Goal: Task Accomplishment & Management: Complete application form

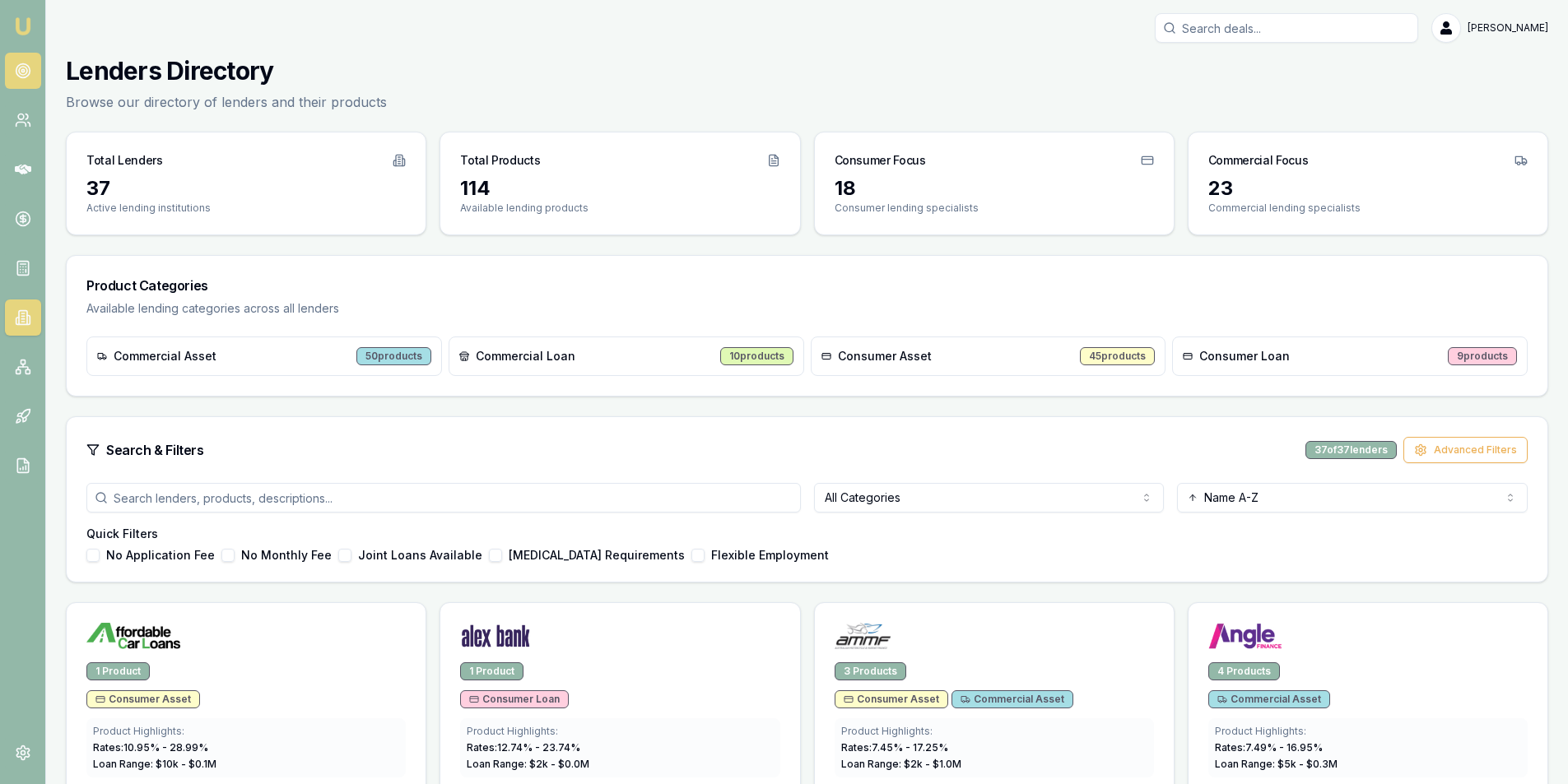
click at [33, 65] on link at bounding box center [23, 71] width 36 height 36
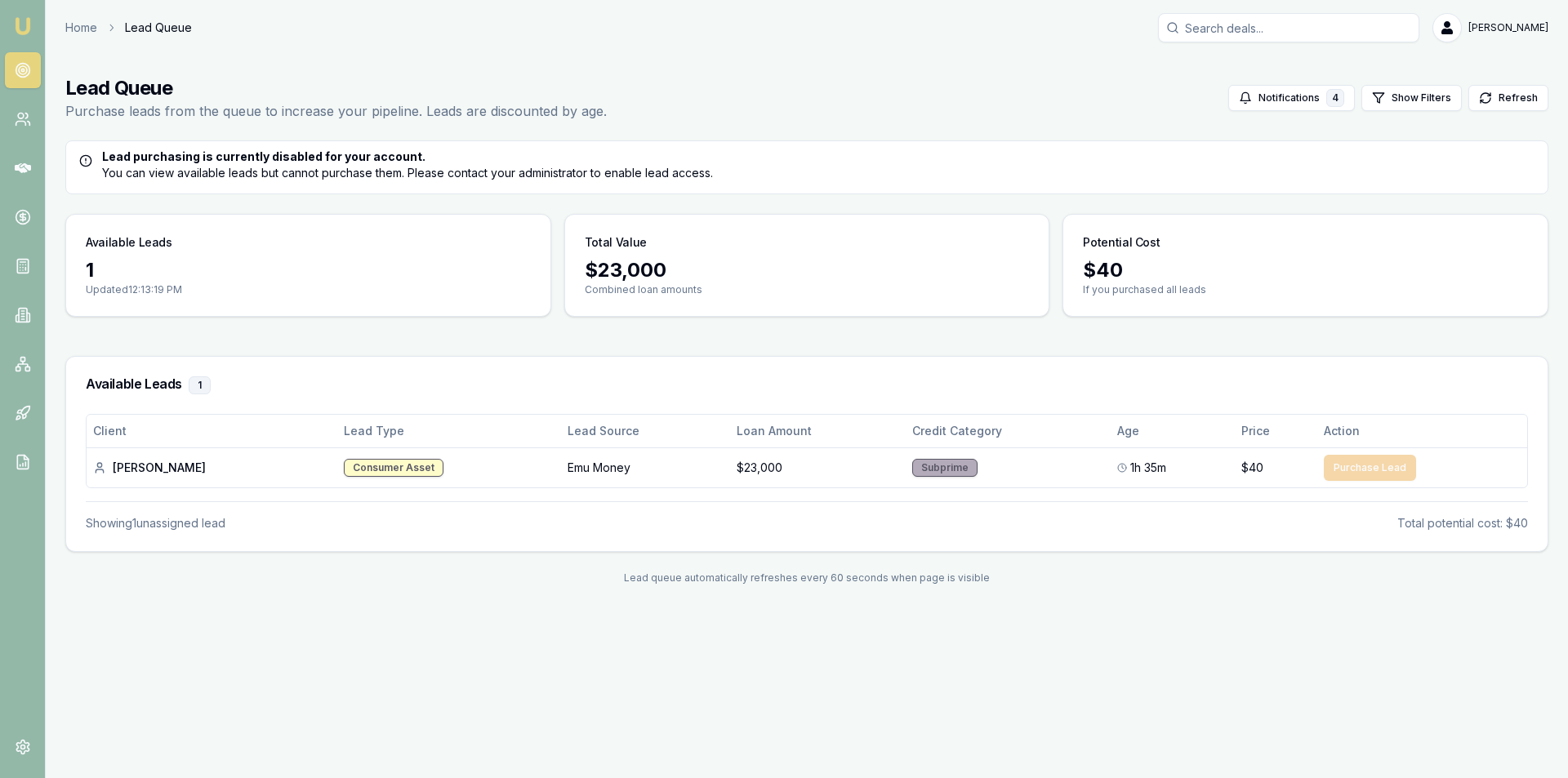
click at [40, 65] on link at bounding box center [22, 70] width 36 height 36
click at [16, 74] on circle at bounding box center [22, 70] width 13 height 13
click at [1393, 473] on td "Purchase Lead" at bounding box center [1422, 467] width 210 height 40
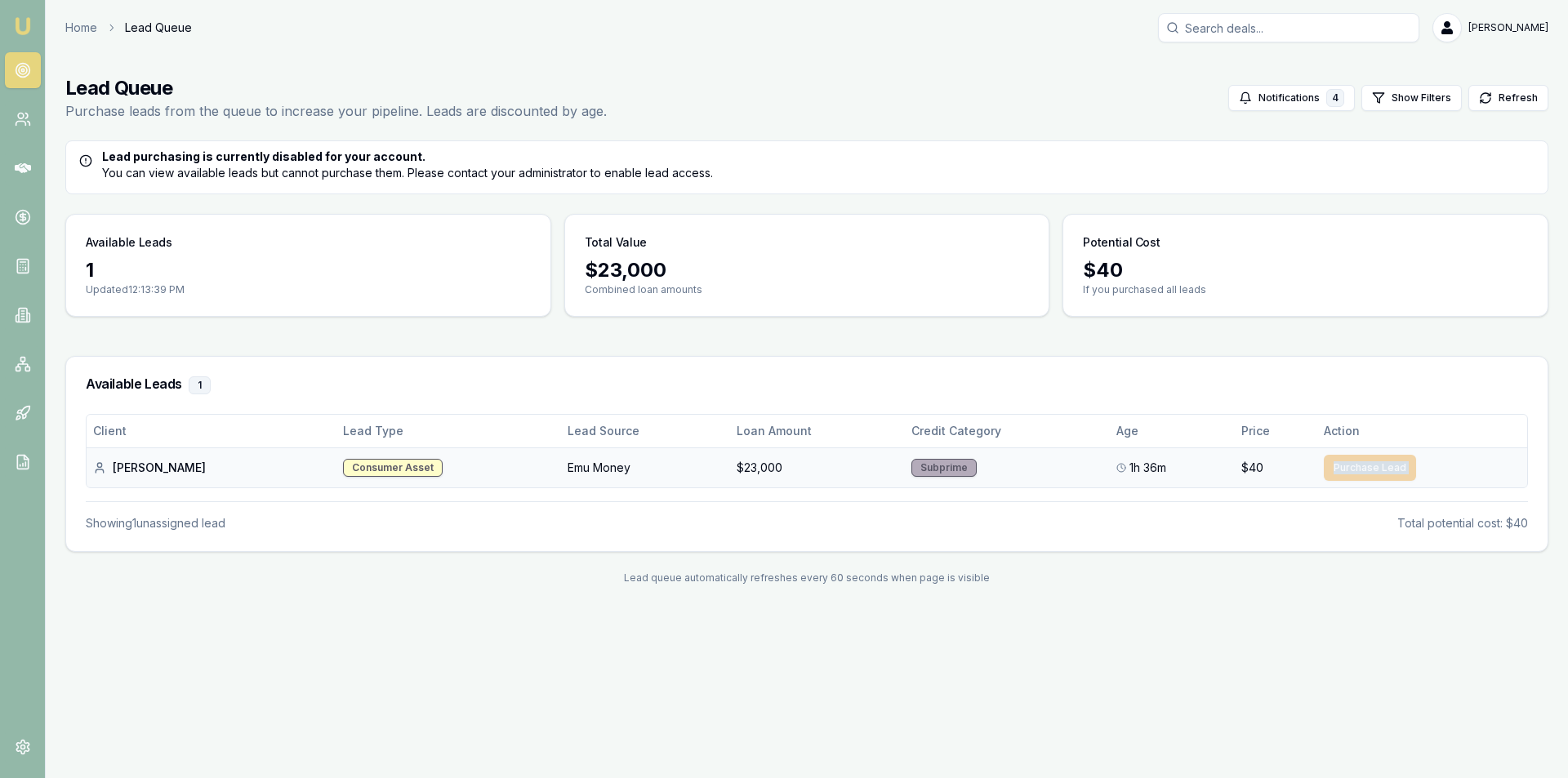
click at [1393, 473] on td "Purchase Lead" at bounding box center [1422, 467] width 210 height 40
click at [1478, 457] on td "Purchase Lead" at bounding box center [1422, 467] width 210 height 40
click at [1492, 492] on div "Client Lead Type Lead Source Loan Amount Credit Category Age Price Action Dylan…" at bounding box center [806, 473] width 1442 height 118
click at [24, 215] on icon at bounding box center [22, 217] width 5 height 5
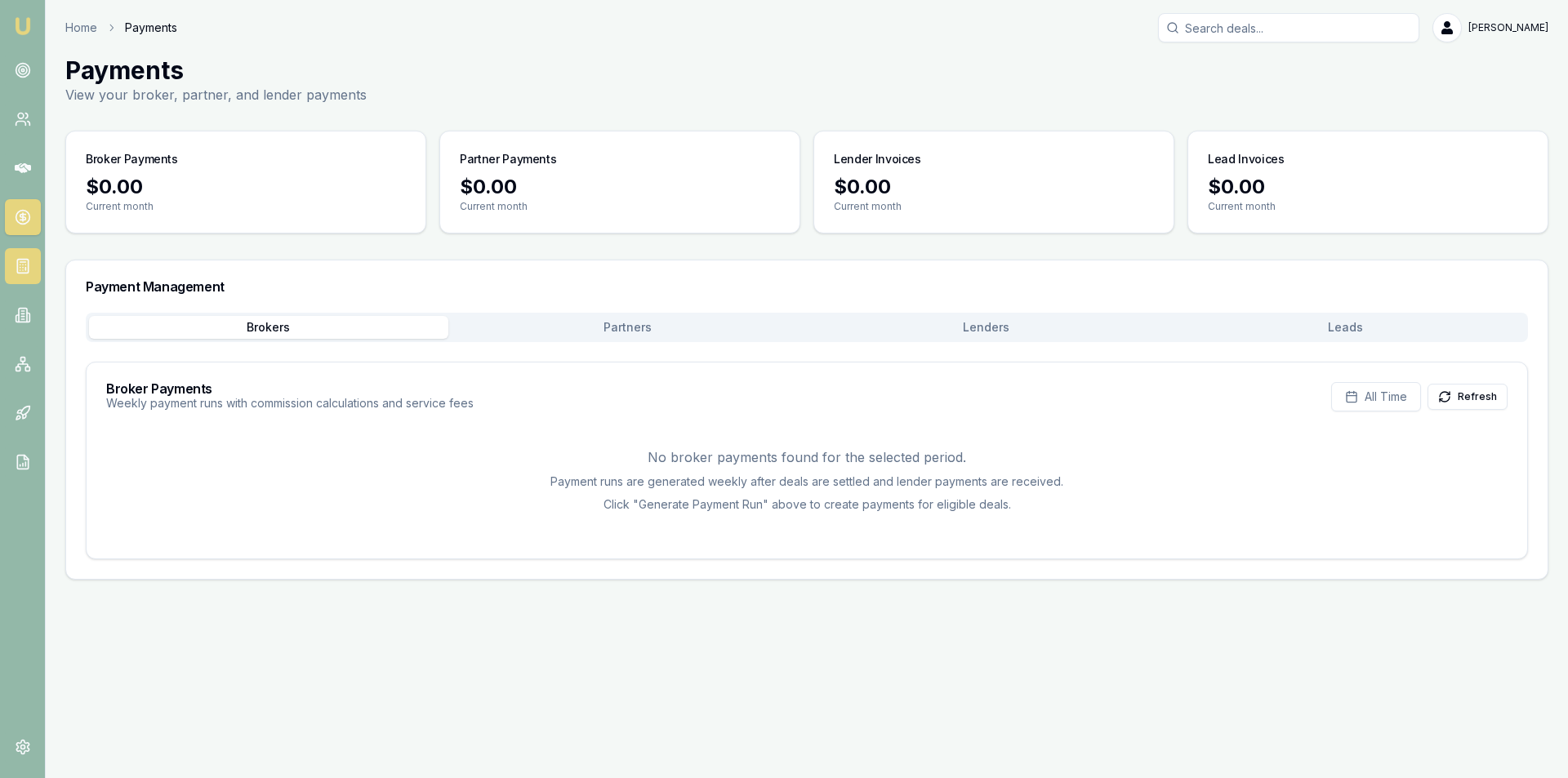
click at [27, 270] on icon at bounding box center [22, 266] width 16 height 16
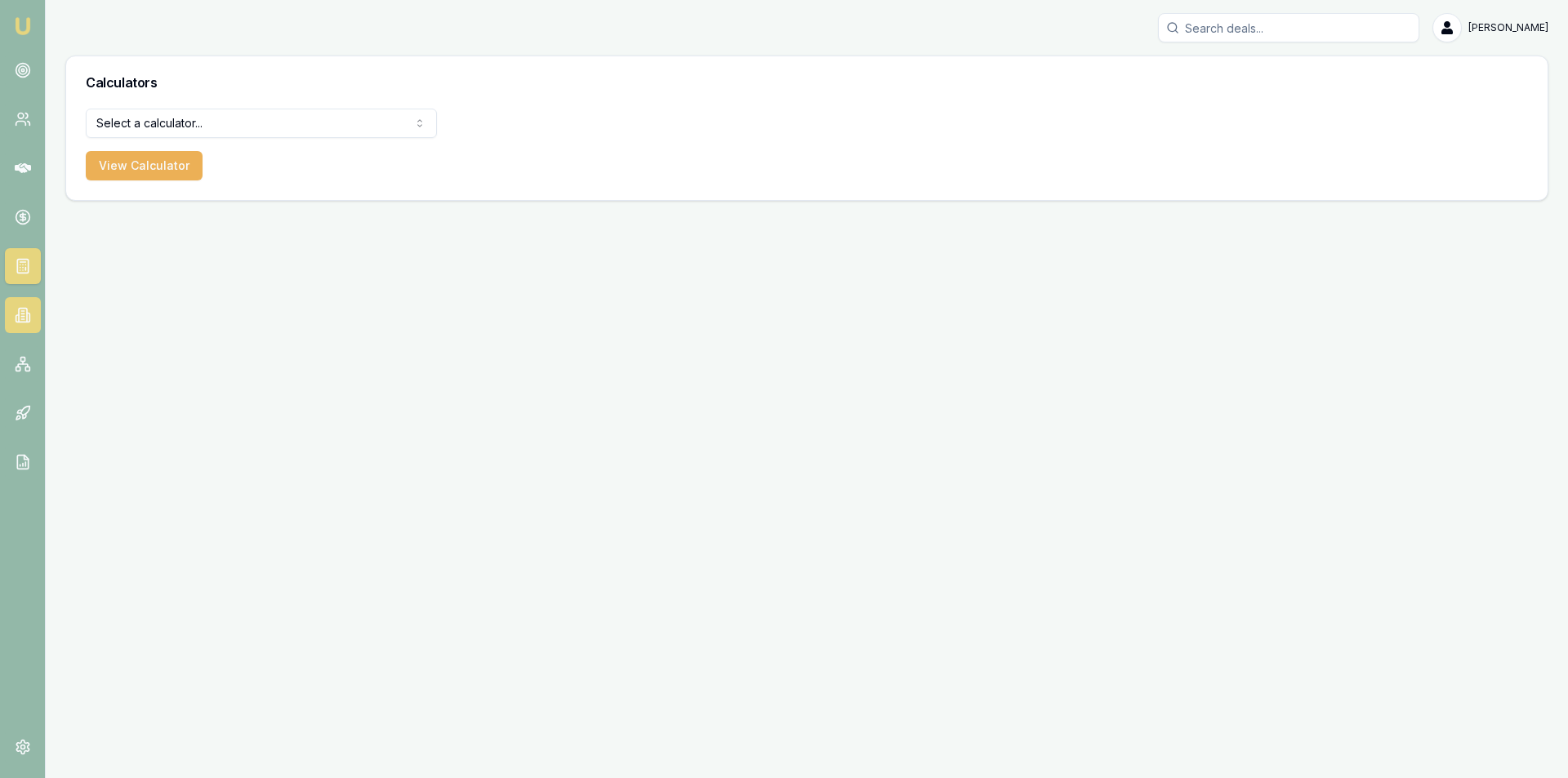
click at [32, 318] on link at bounding box center [22, 315] width 36 height 36
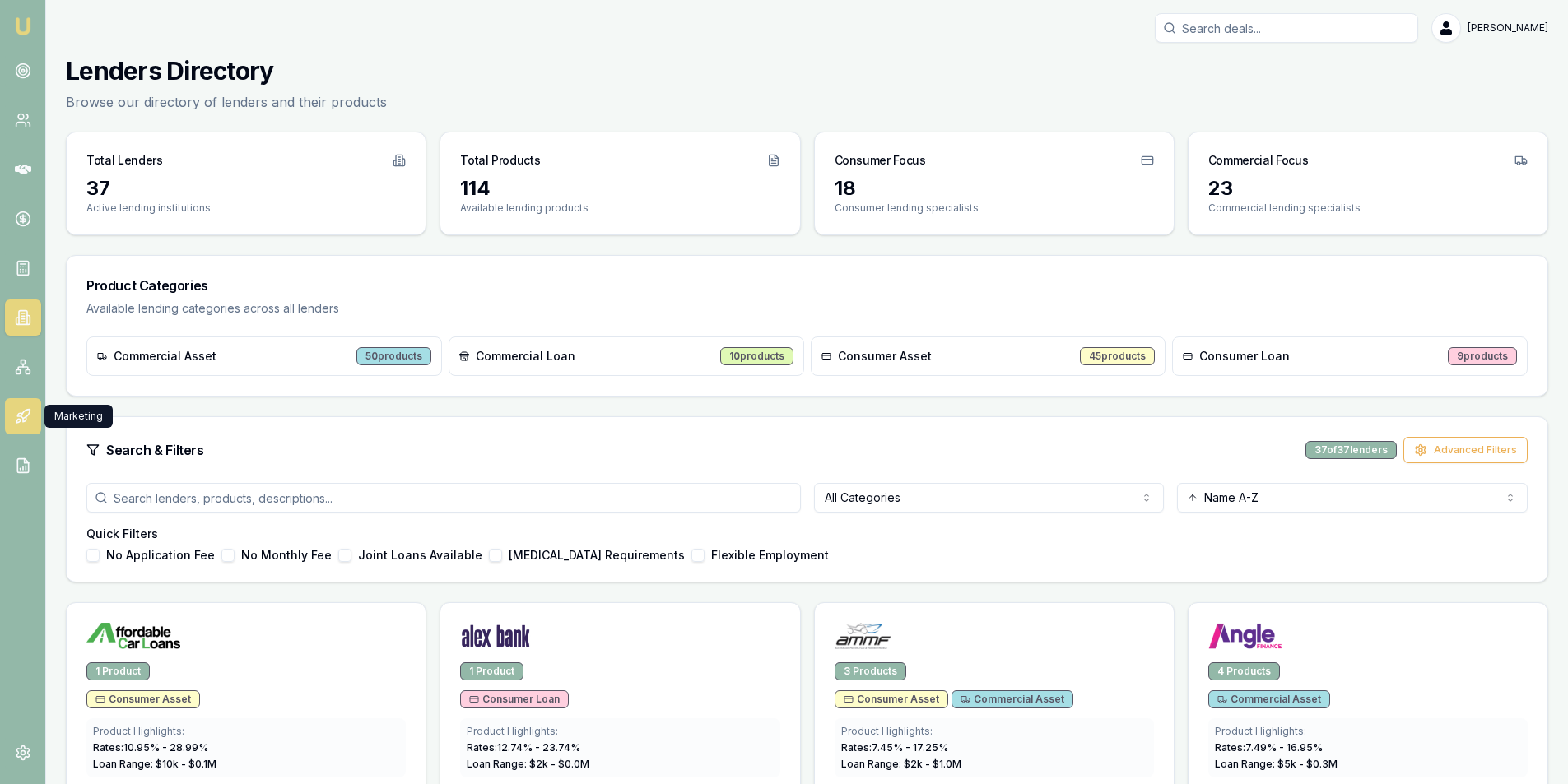
click at [28, 412] on icon at bounding box center [23, 416] width 16 height 16
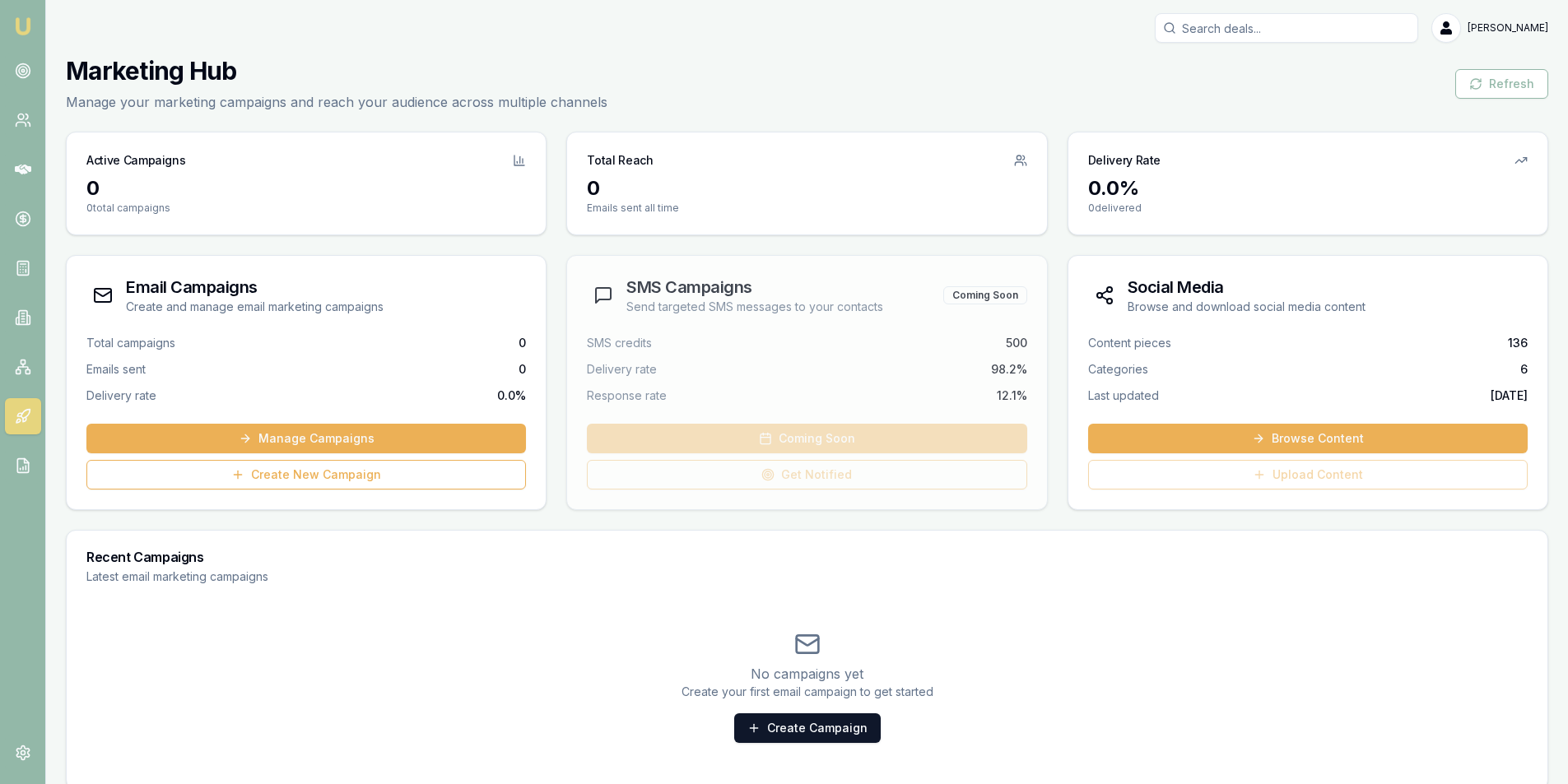
scroll to position [19, 0]
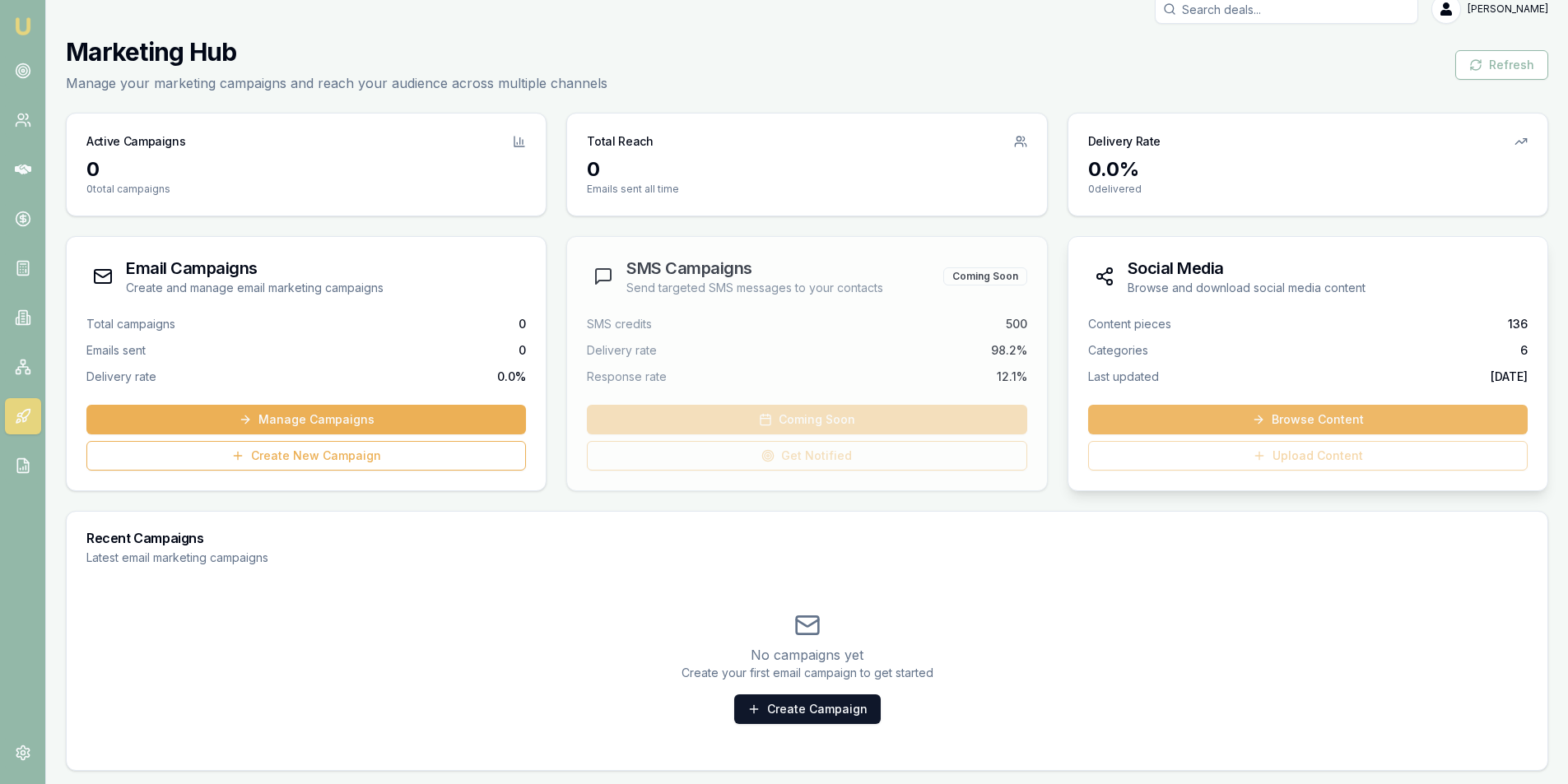
click at [1297, 419] on link "Browse Content" at bounding box center [1307, 419] width 439 height 30
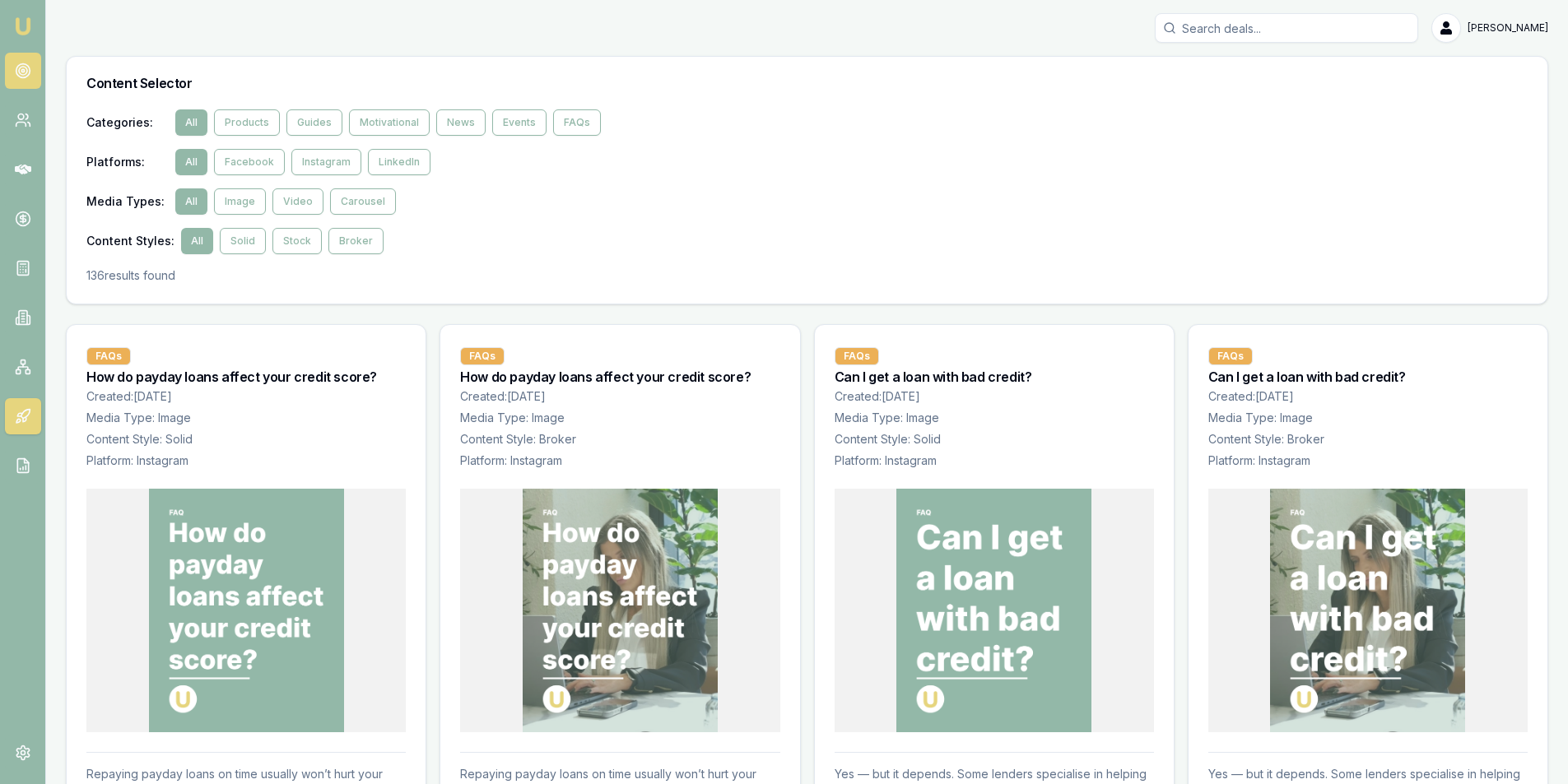
click at [14, 67] on icon at bounding box center [23, 71] width 16 height 16
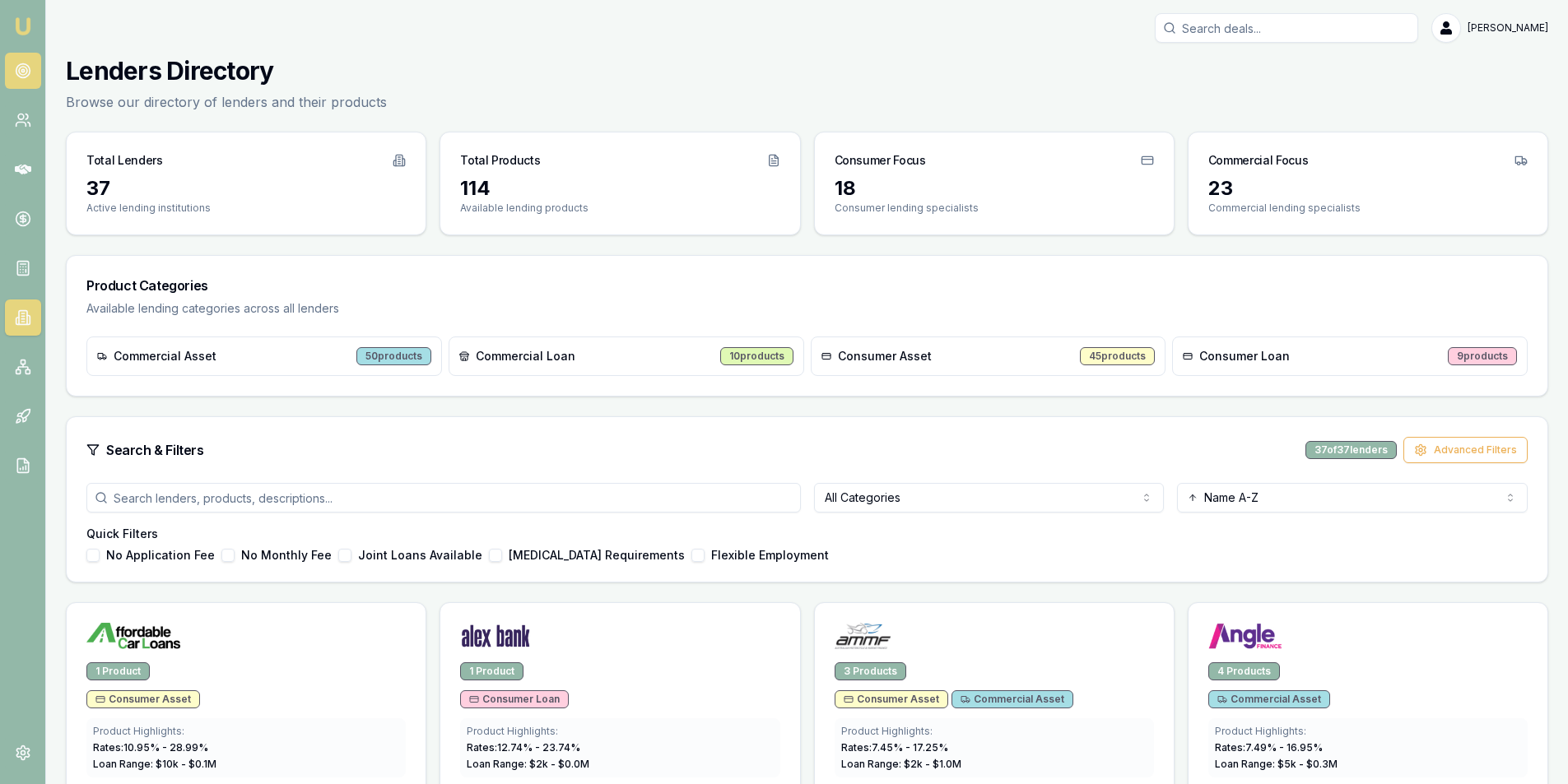
click at [31, 68] on icon at bounding box center [23, 71] width 16 height 16
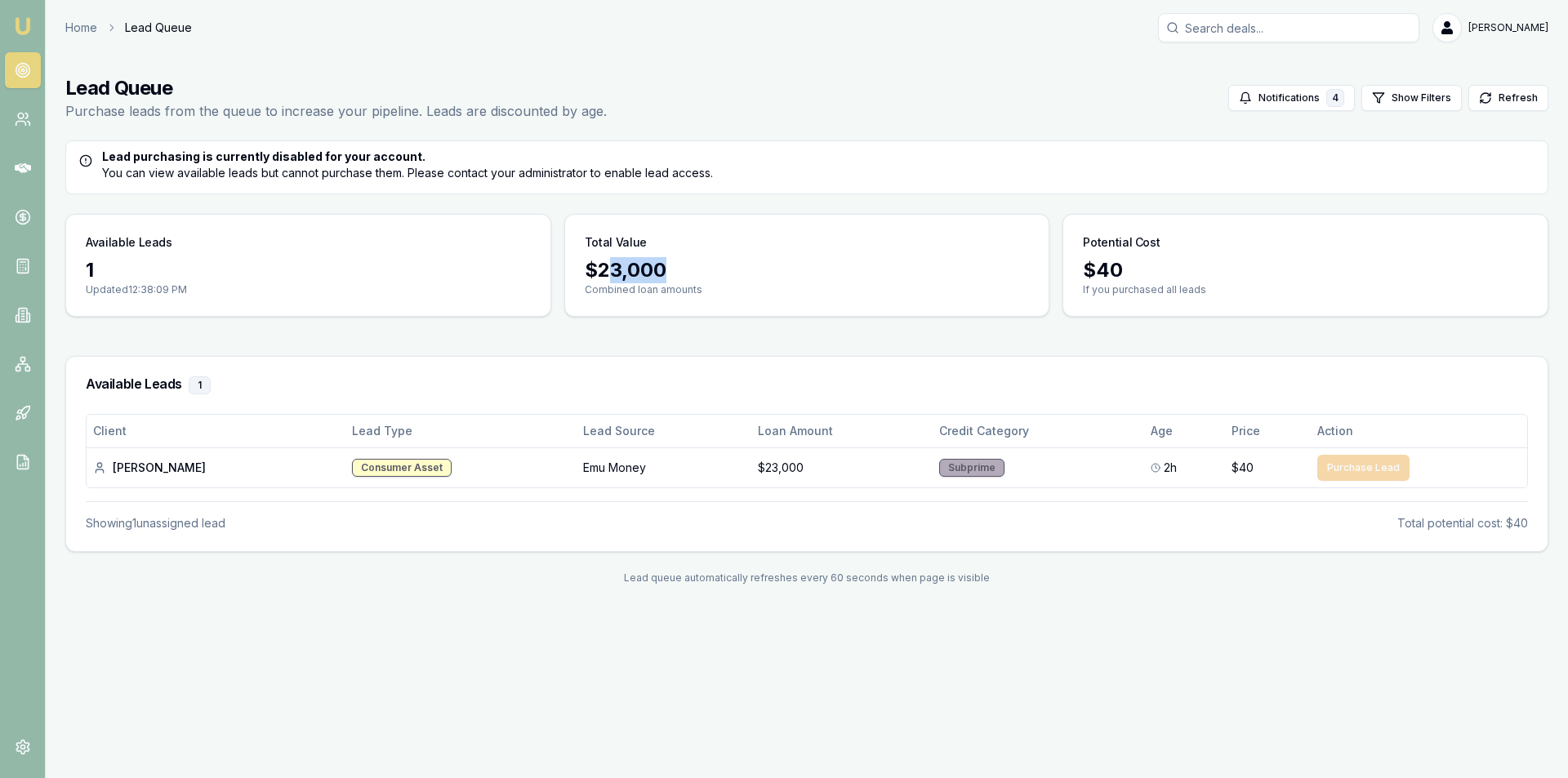
drag, startPoint x: 668, startPoint y: 272, endPoint x: 604, endPoint y: 270, distance: 64.0
click at [604, 270] on div "$ 23,000" at bounding box center [807, 270] width 445 height 26
drag, startPoint x: 597, startPoint y: 267, endPoint x: 670, endPoint y: 272, distance: 73.2
click at [670, 272] on div "$ 23,000" at bounding box center [807, 270] width 445 height 26
copy div "23,000"
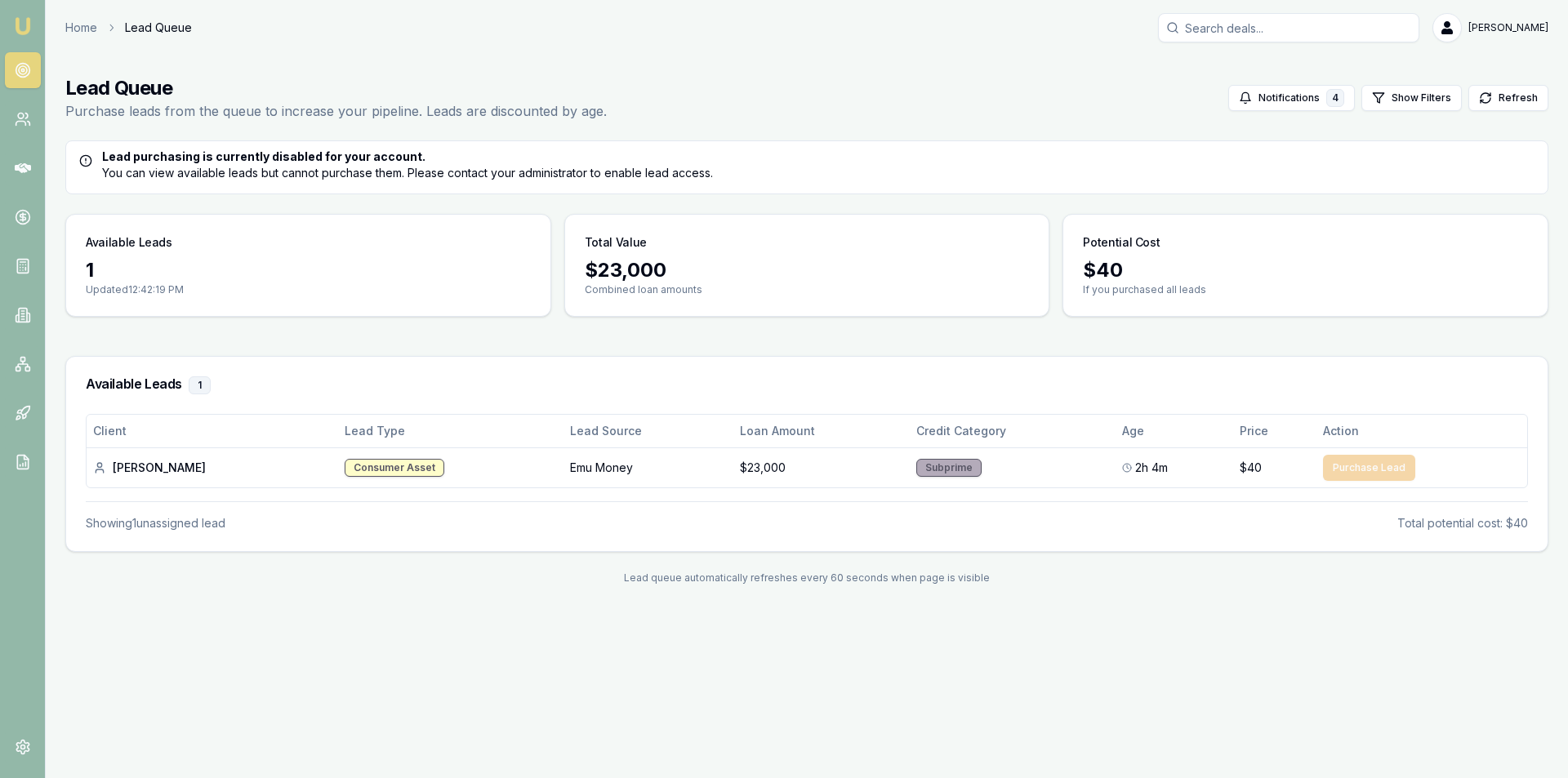
click at [69, 17] on div "Home Lead Queue [PERSON_NAME]" at bounding box center [807, 28] width 1483 height 30
click at [75, 20] on link "Home" at bounding box center [81, 28] width 31 height 16
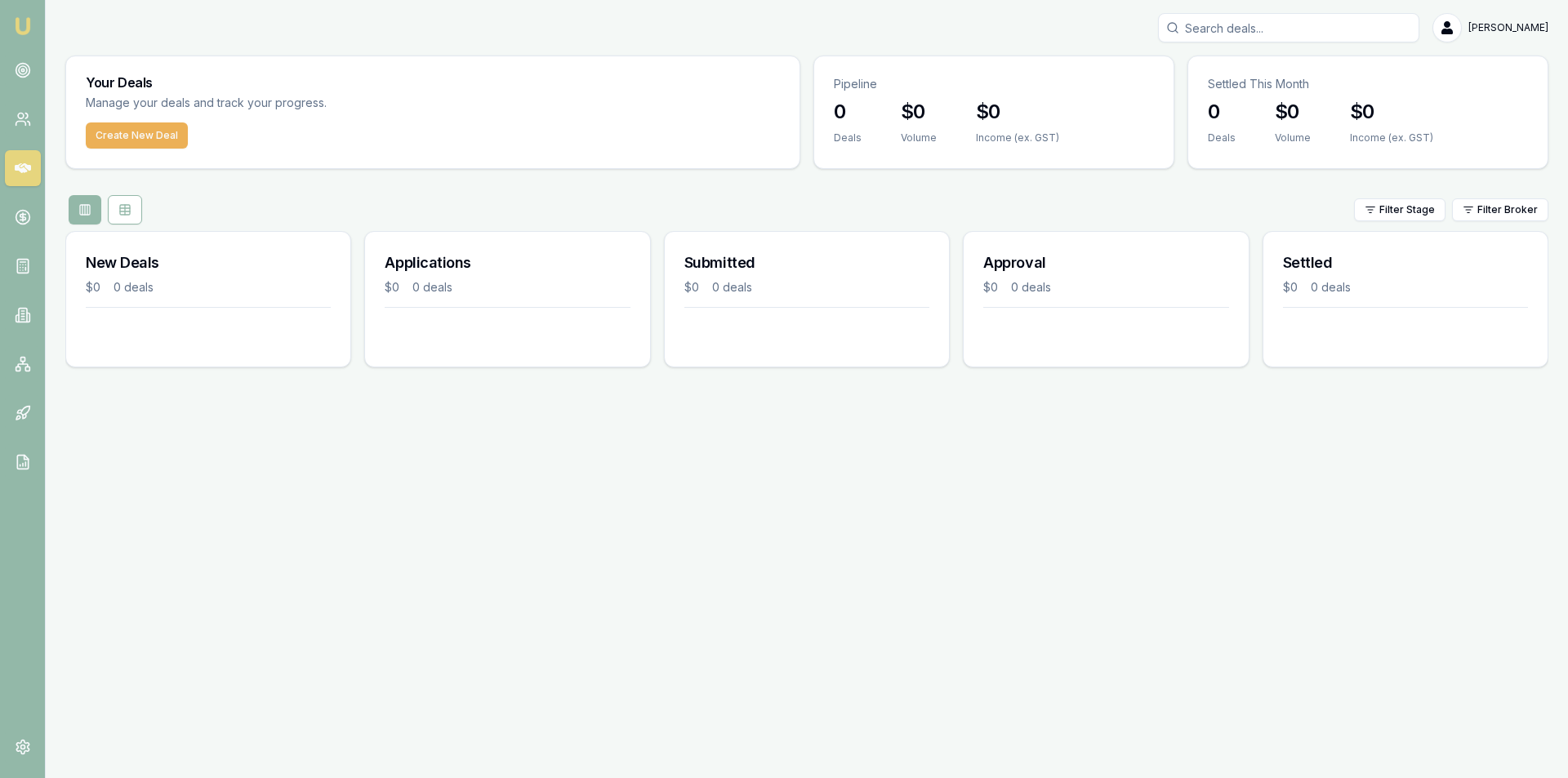
click at [45, 78] on aside "Emu Broker" at bounding box center [22, 389] width 46 height 778
click at [35, 76] on link at bounding box center [22, 70] width 36 height 36
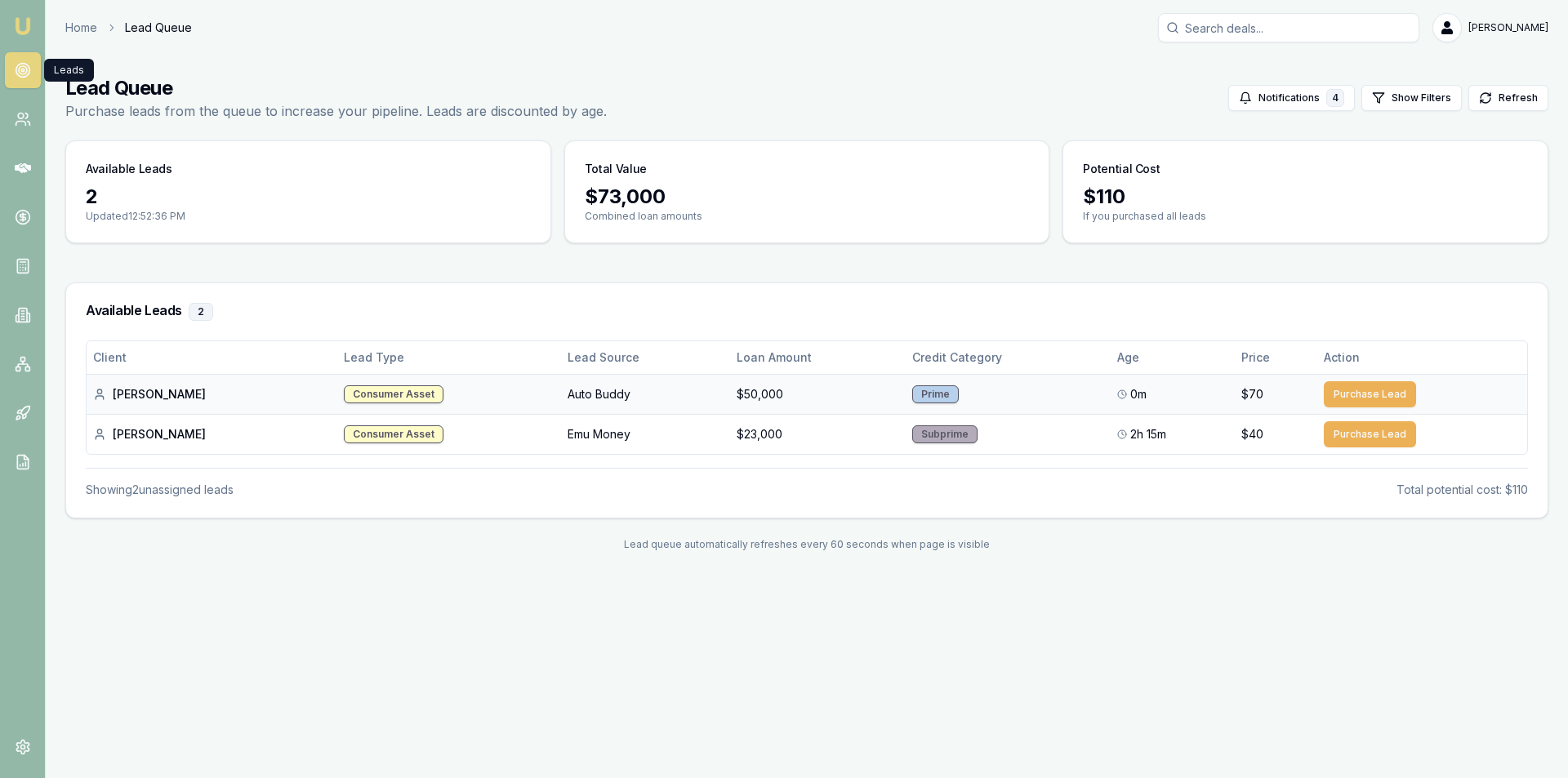
click at [802, 407] on td "$50,000" at bounding box center [817, 393] width 175 height 40
click at [132, 396] on div "Aj E." at bounding box center [212, 394] width 237 height 16
drag, startPoint x: 1326, startPoint y: 397, endPoint x: 1377, endPoint y: 668, distance: 275.8
click at [1377, 668] on div "Emu Broker Home Lead Queue Alex Mastroianni Toggle Menu Lead Queue Purchase lea…" at bounding box center [784, 389] width 1568 height 778
drag, startPoint x: 724, startPoint y: 395, endPoint x: 689, endPoint y: 393, distance: 35.1
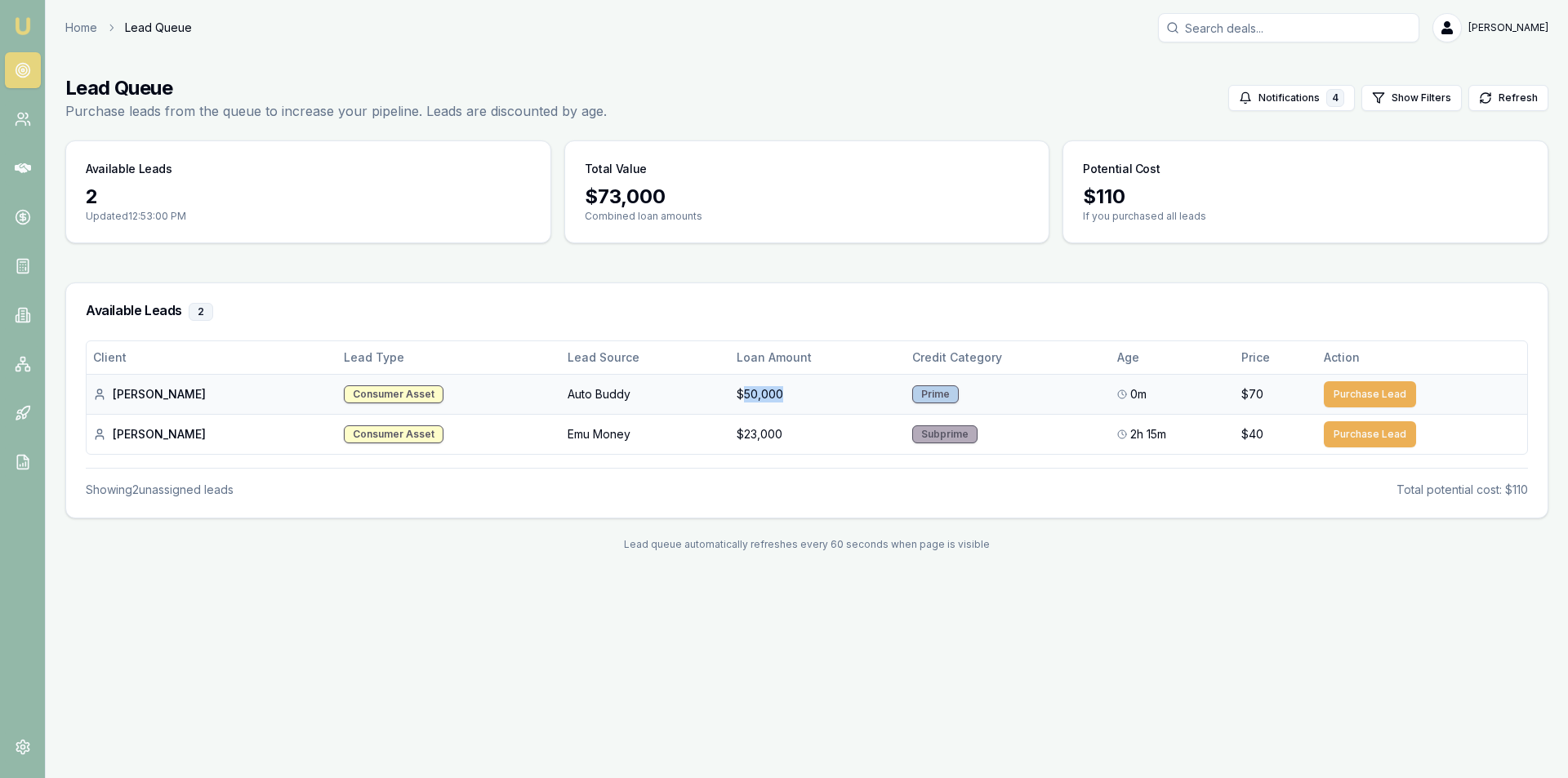
click at [730, 393] on td "$50,000" at bounding box center [817, 393] width 175 height 40
copy td "50,000"
click at [796, 246] on main "Lead Queue Purchase leads from the queue to increase your pipeline. Leads are d…" at bounding box center [807, 313] width 1522 height 515
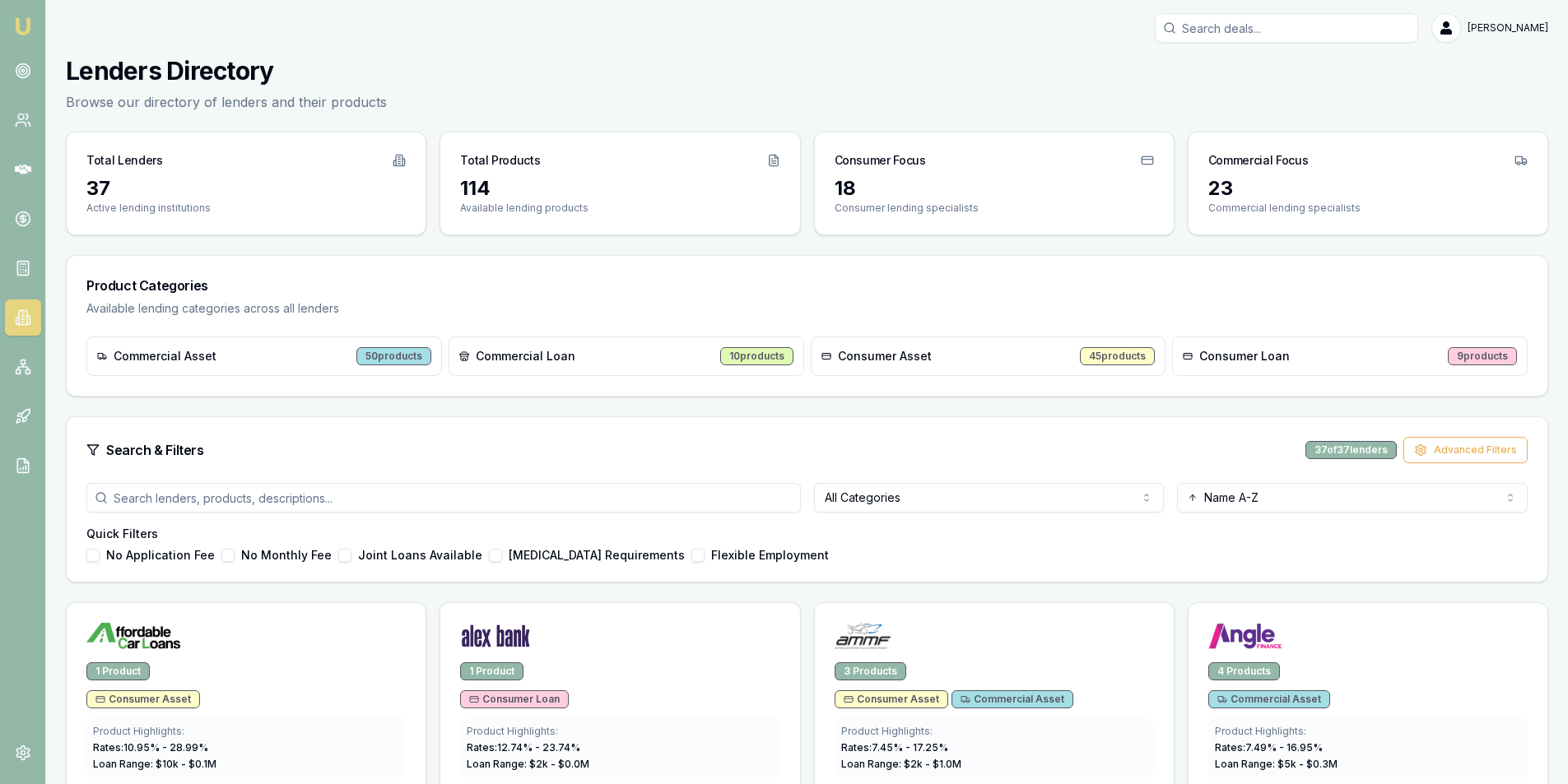
scroll to position [82, 0]
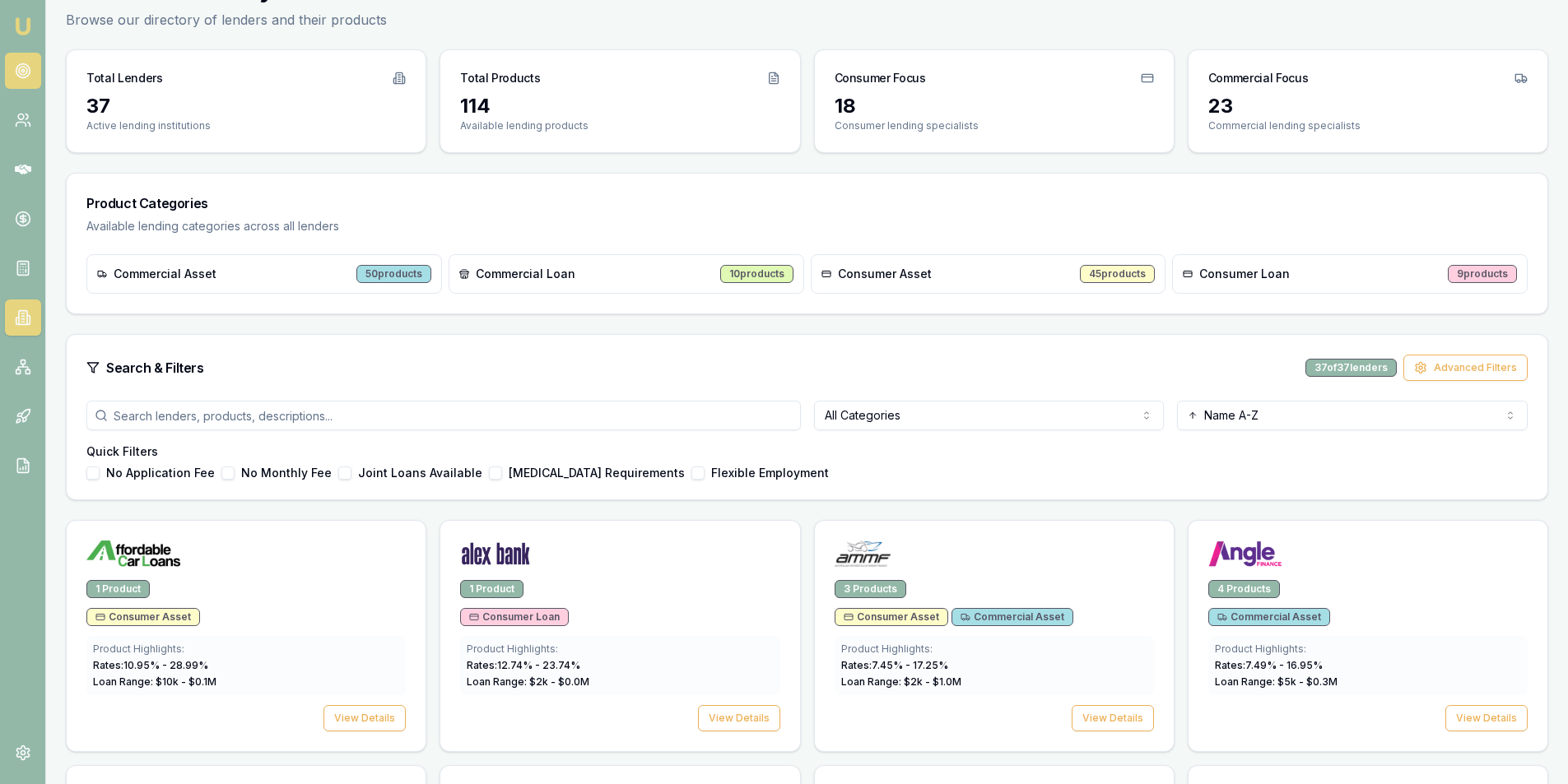
click at [29, 54] on link at bounding box center [23, 71] width 36 height 36
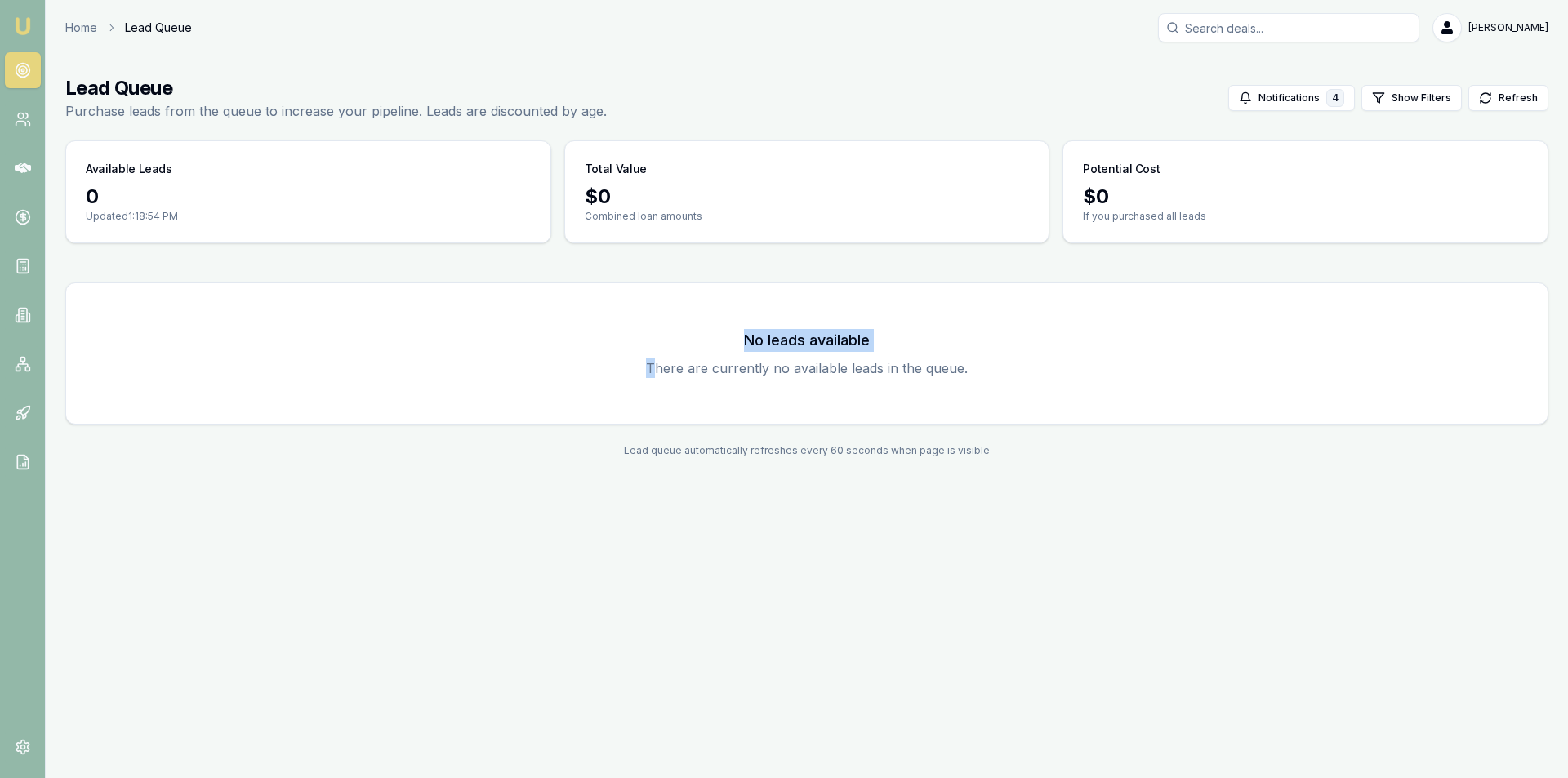
drag, startPoint x: 660, startPoint y: 384, endPoint x: 342, endPoint y: 346, distance: 320.3
click at [342, 346] on div "No leads available There are currently no available leads in the queue." at bounding box center [806, 353] width 1442 height 102
click at [37, 120] on link at bounding box center [22, 119] width 36 height 36
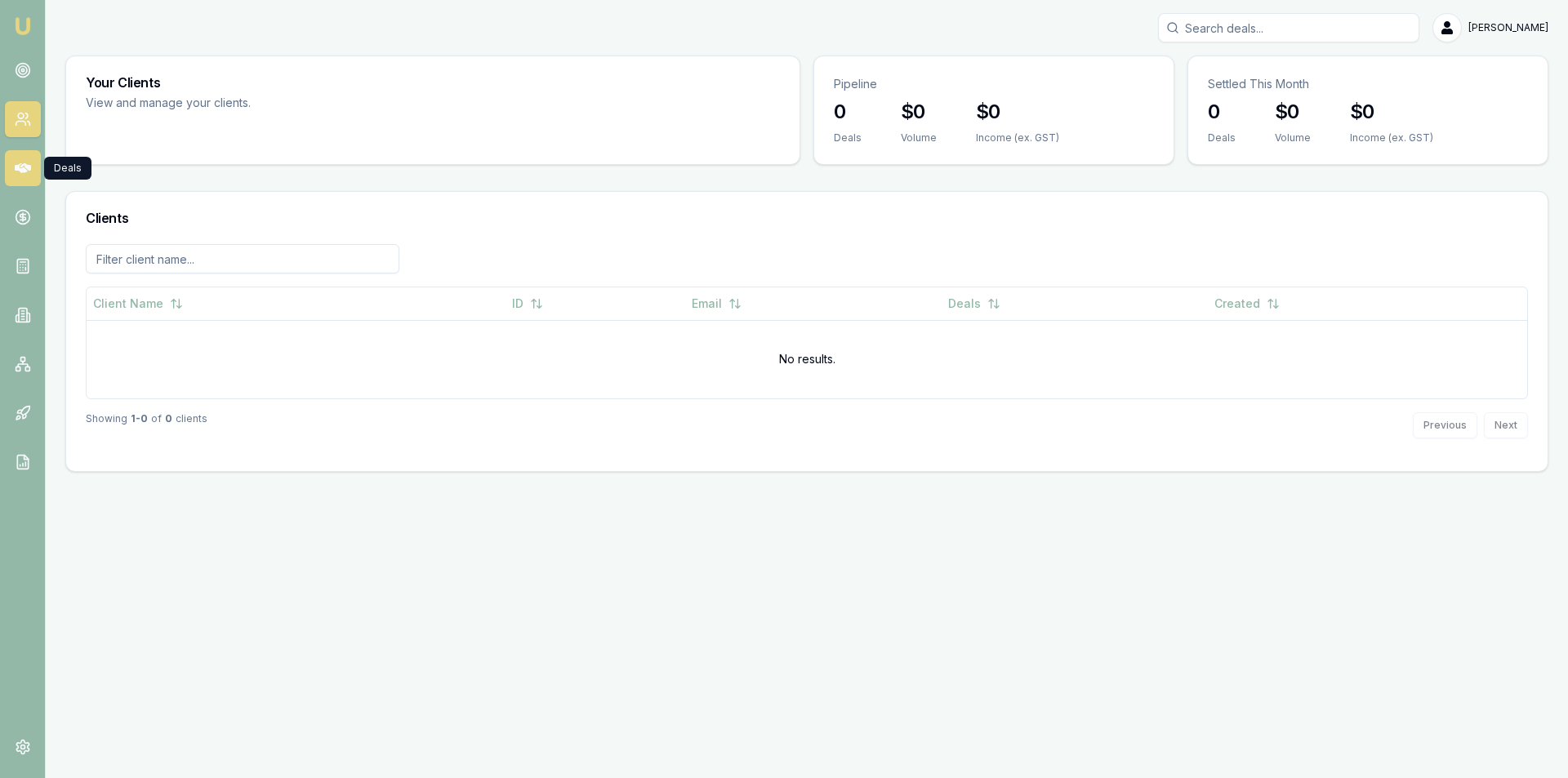
click at [18, 162] on icon at bounding box center [22, 168] width 16 height 16
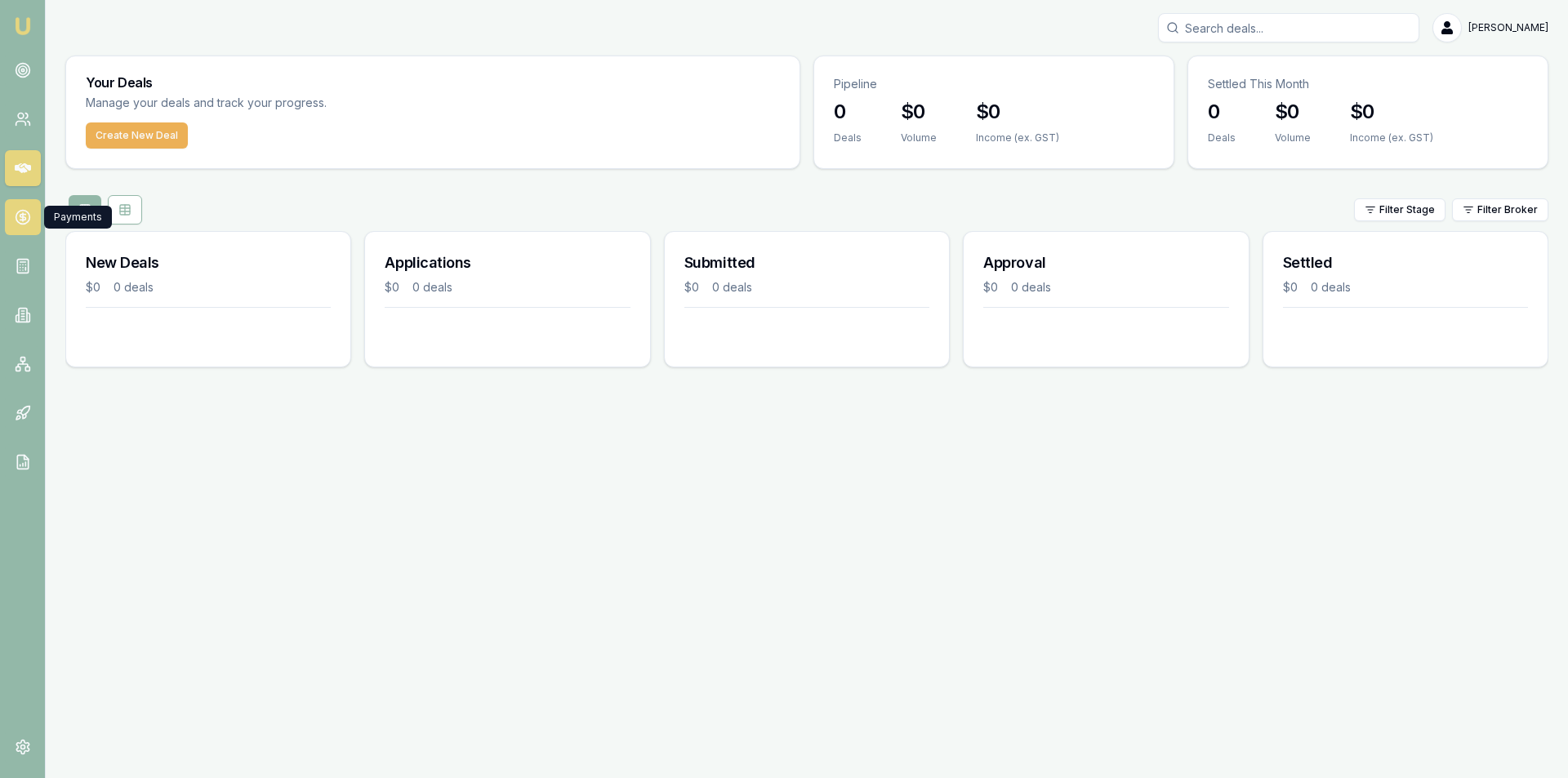
click at [23, 218] on icon at bounding box center [22, 217] width 16 height 16
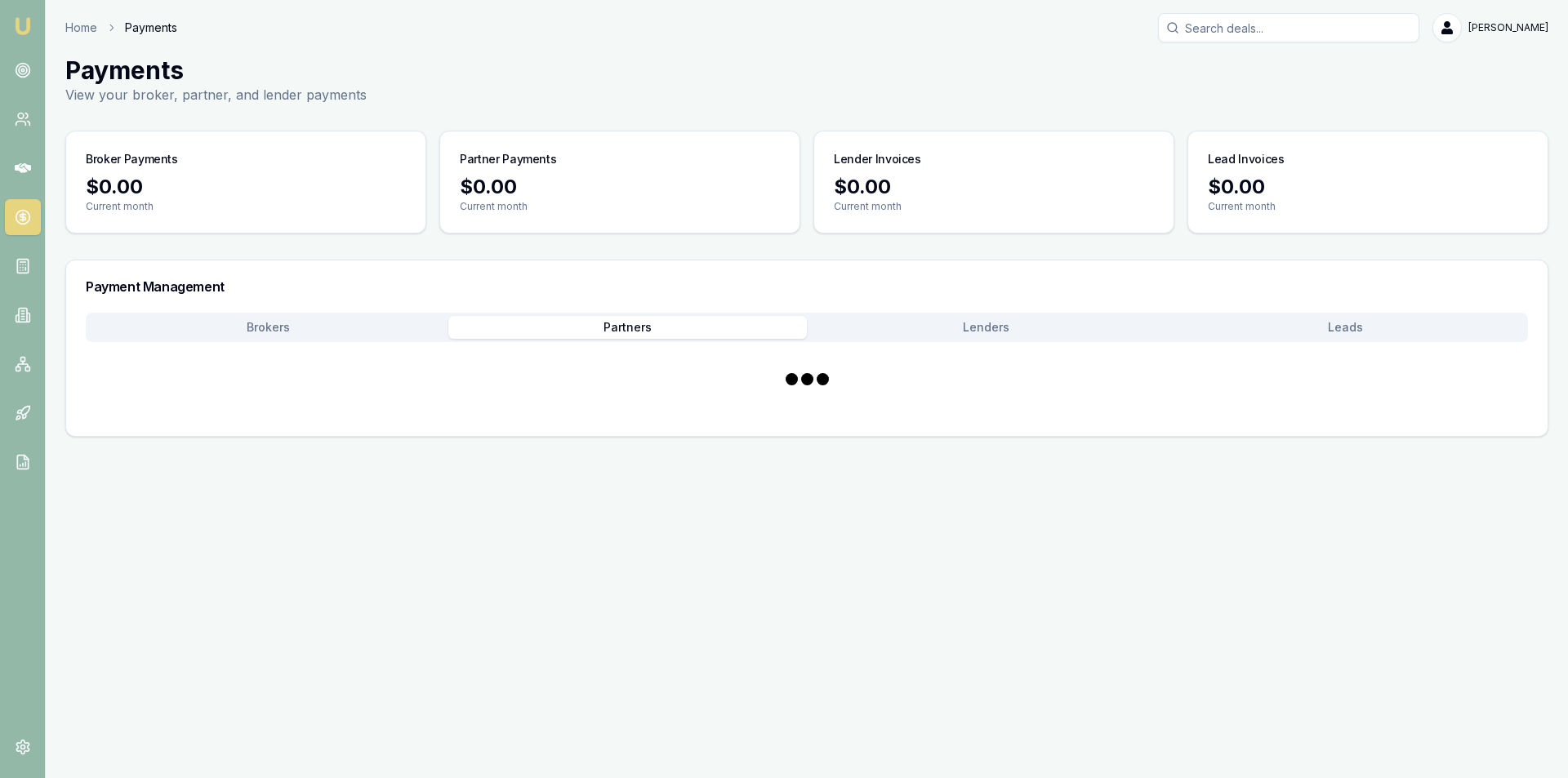
click at [532, 322] on button "Partners" at bounding box center [628, 327] width 359 height 22
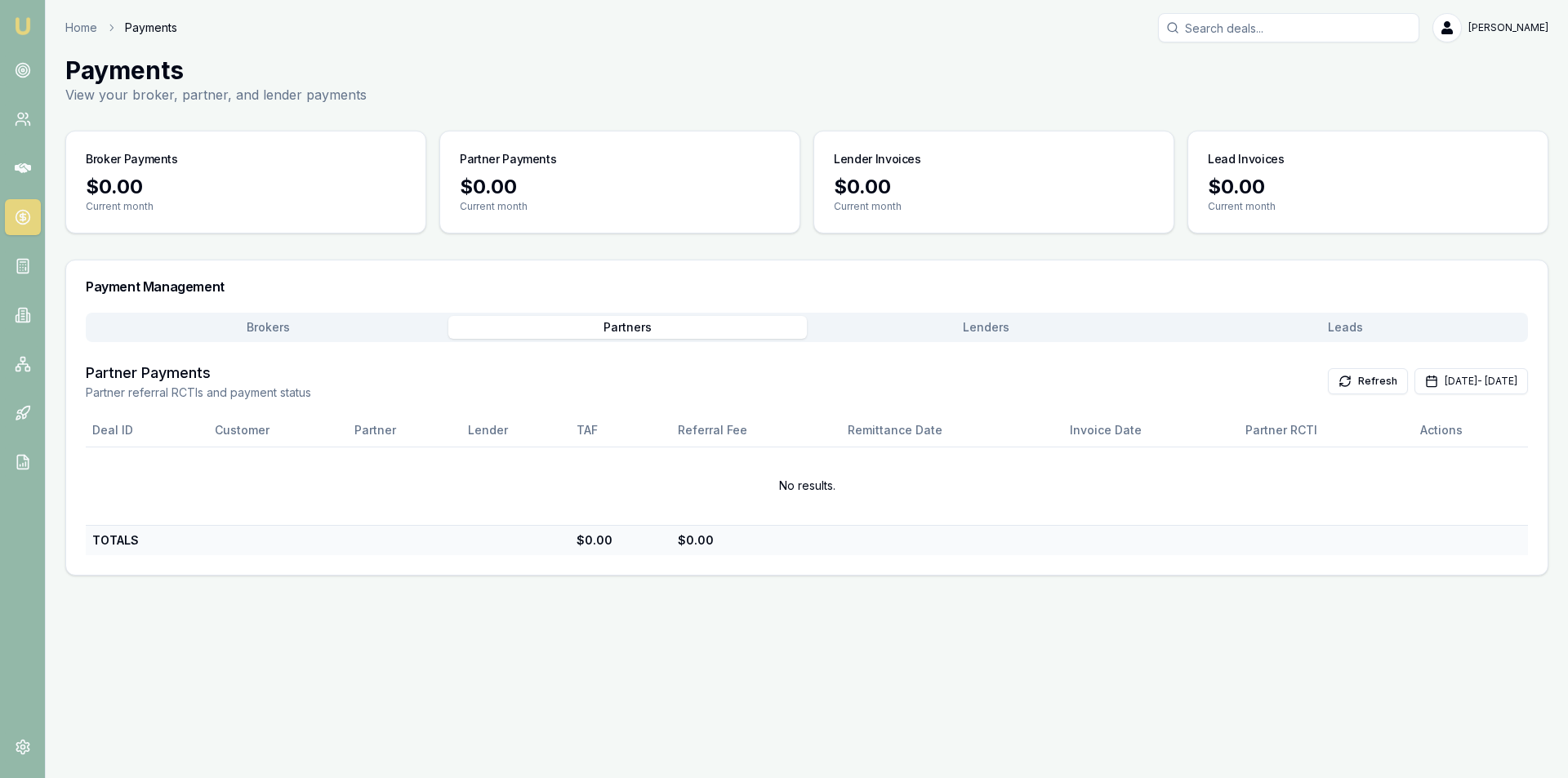
click at [845, 330] on button "Lenders" at bounding box center [987, 327] width 359 height 22
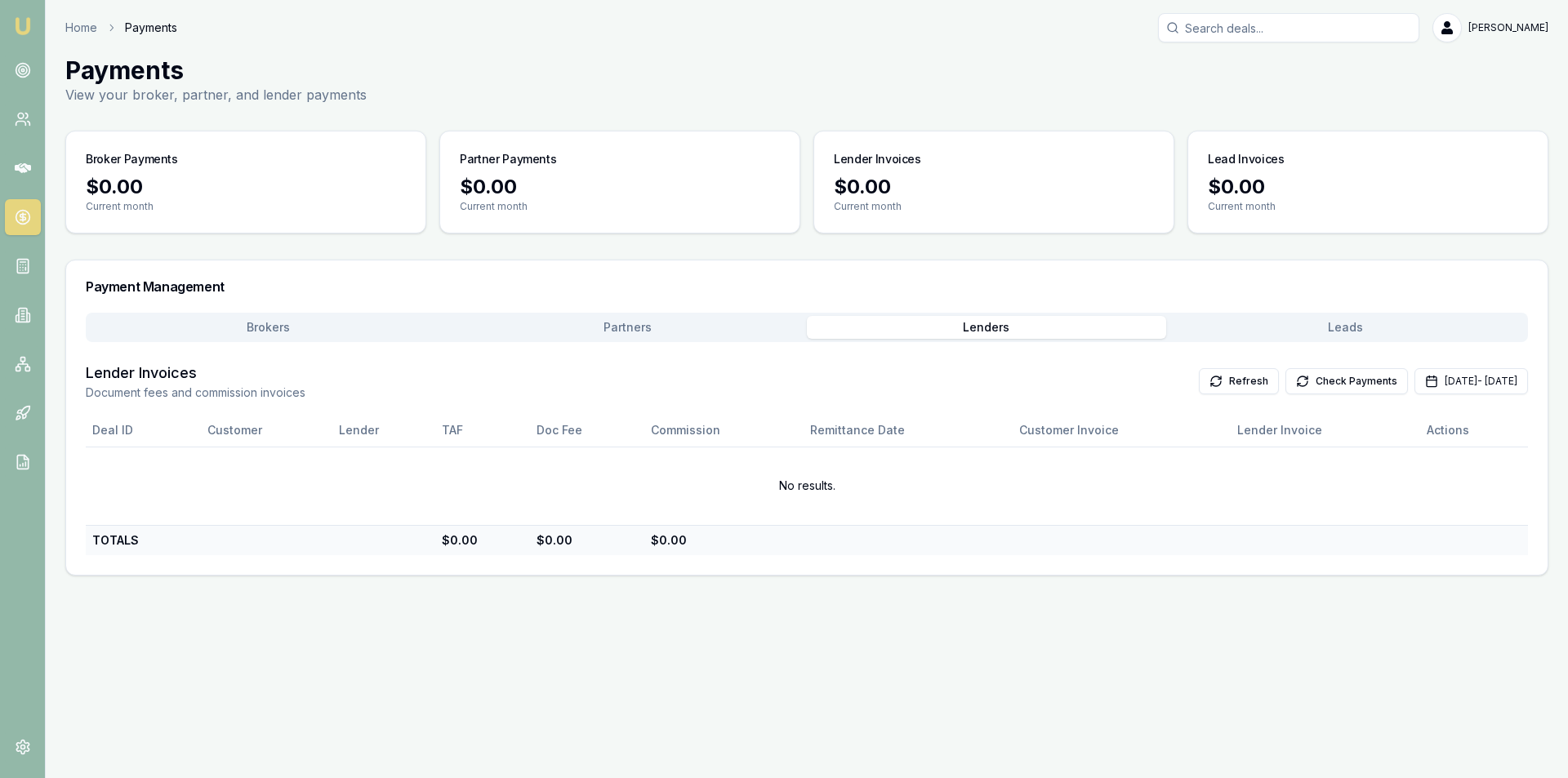
click at [701, 335] on button "Partners" at bounding box center [628, 327] width 359 height 22
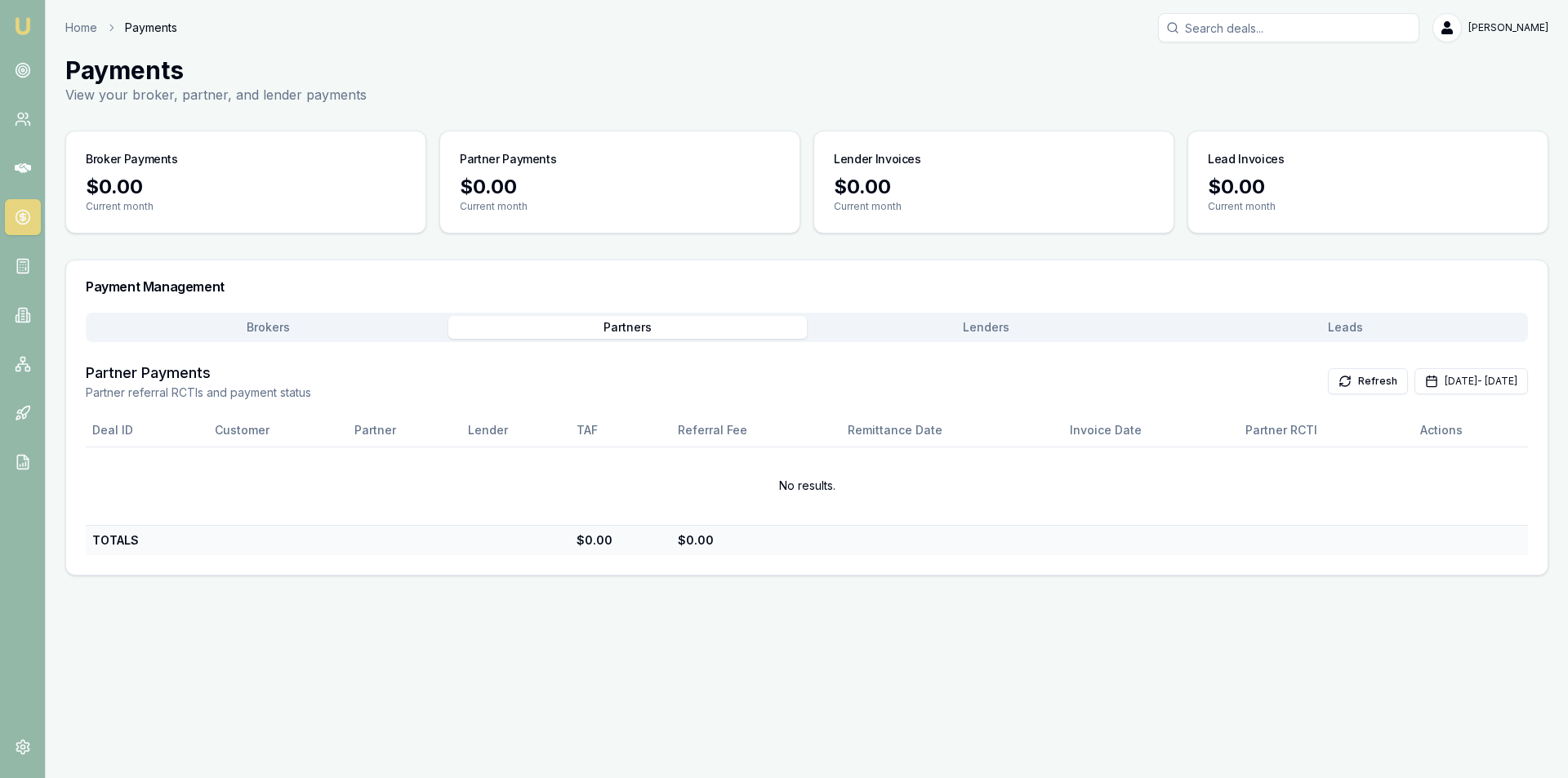
click at [324, 335] on button "Brokers" at bounding box center [269, 327] width 359 height 22
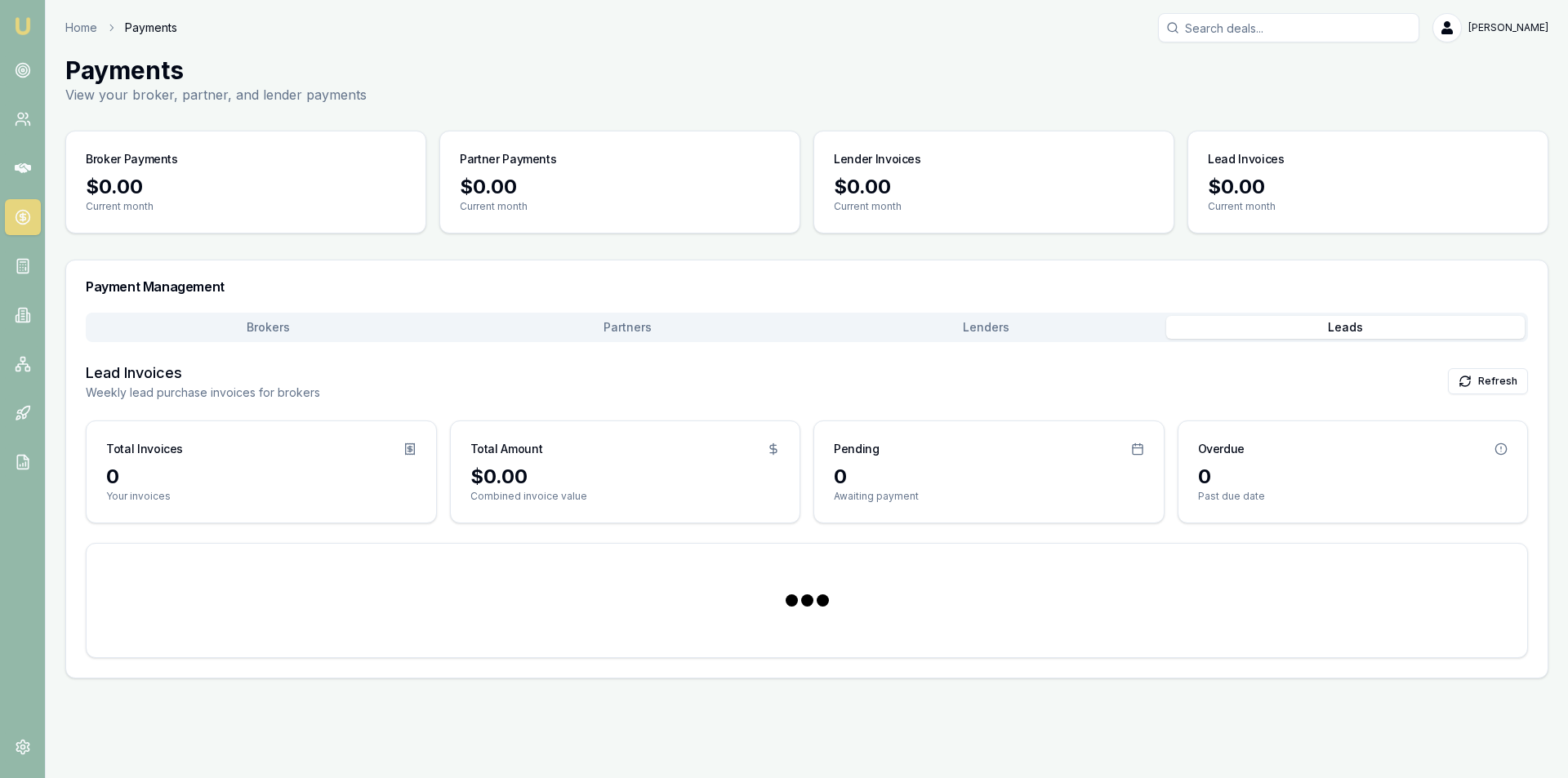
click at [1273, 317] on button "Leads" at bounding box center [1346, 327] width 359 height 22
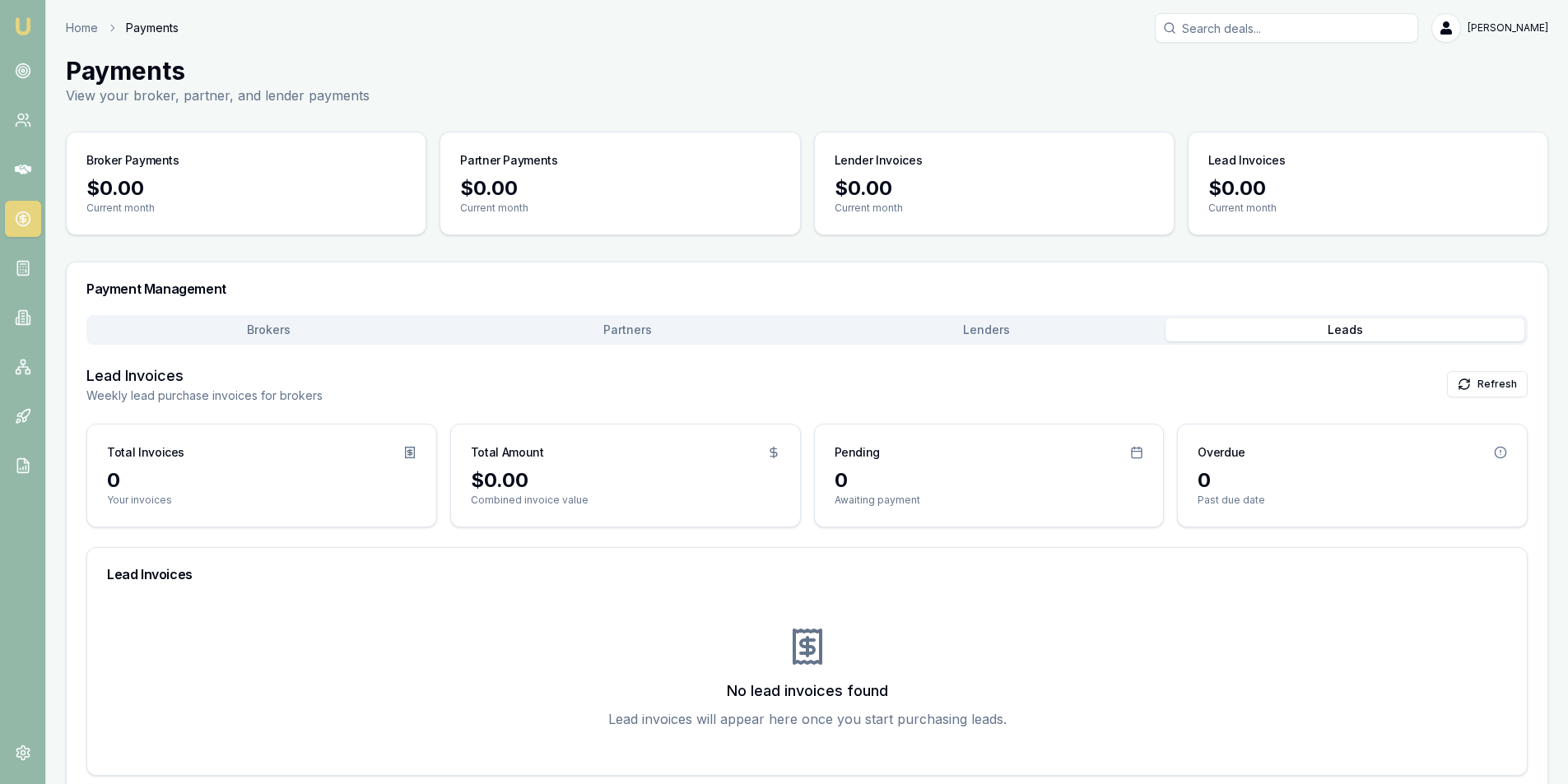
click at [1037, 336] on button "Lenders" at bounding box center [986, 330] width 359 height 23
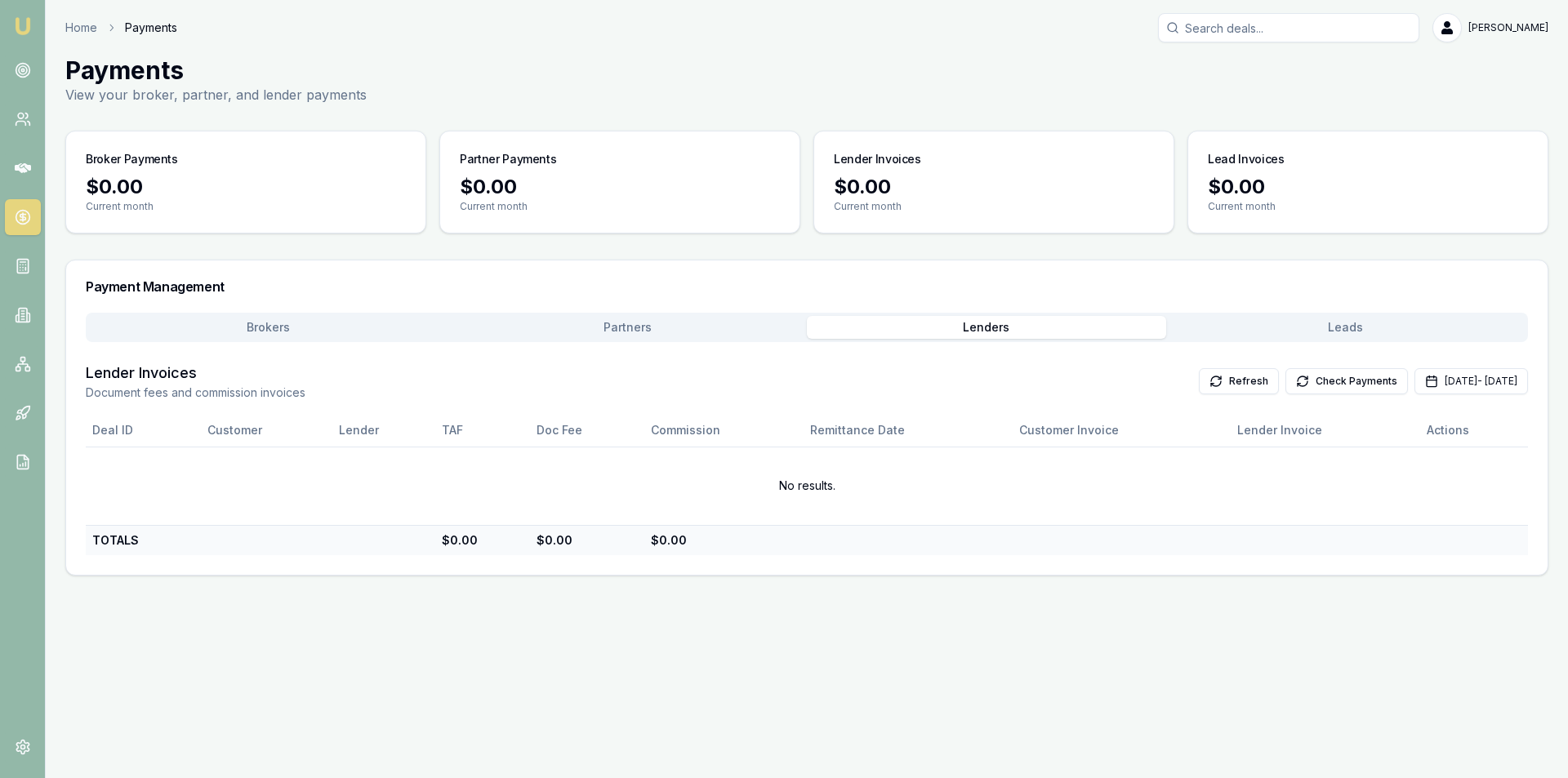
click at [1218, 330] on button "Leads" at bounding box center [1346, 327] width 359 height 22
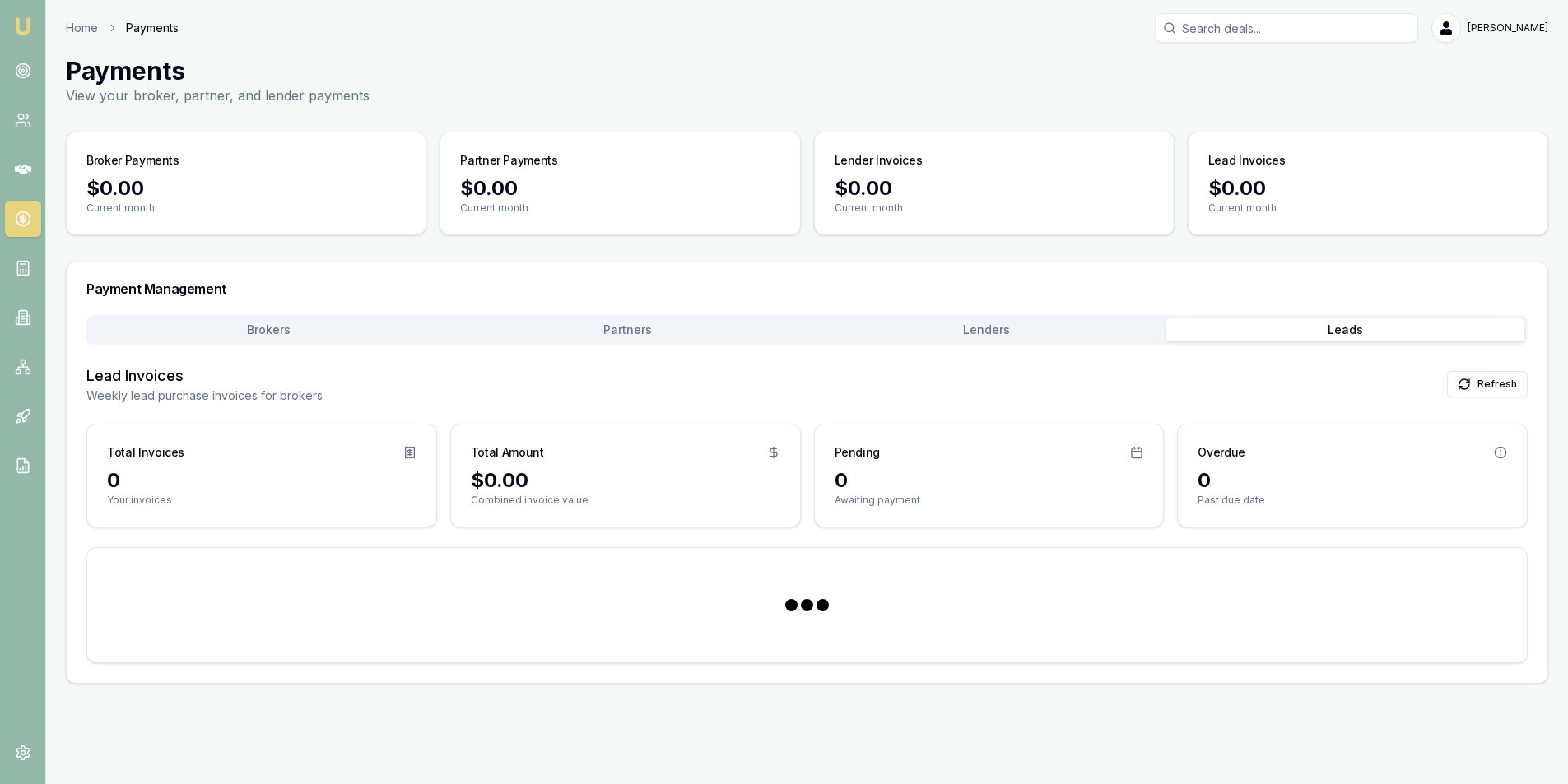
click at [990, 350] on div "Brokers Partners Lenders Leads Lead Invoices Weekly lead purchase invoices for …" at bounding box center [806, 489] width 1441 height 348
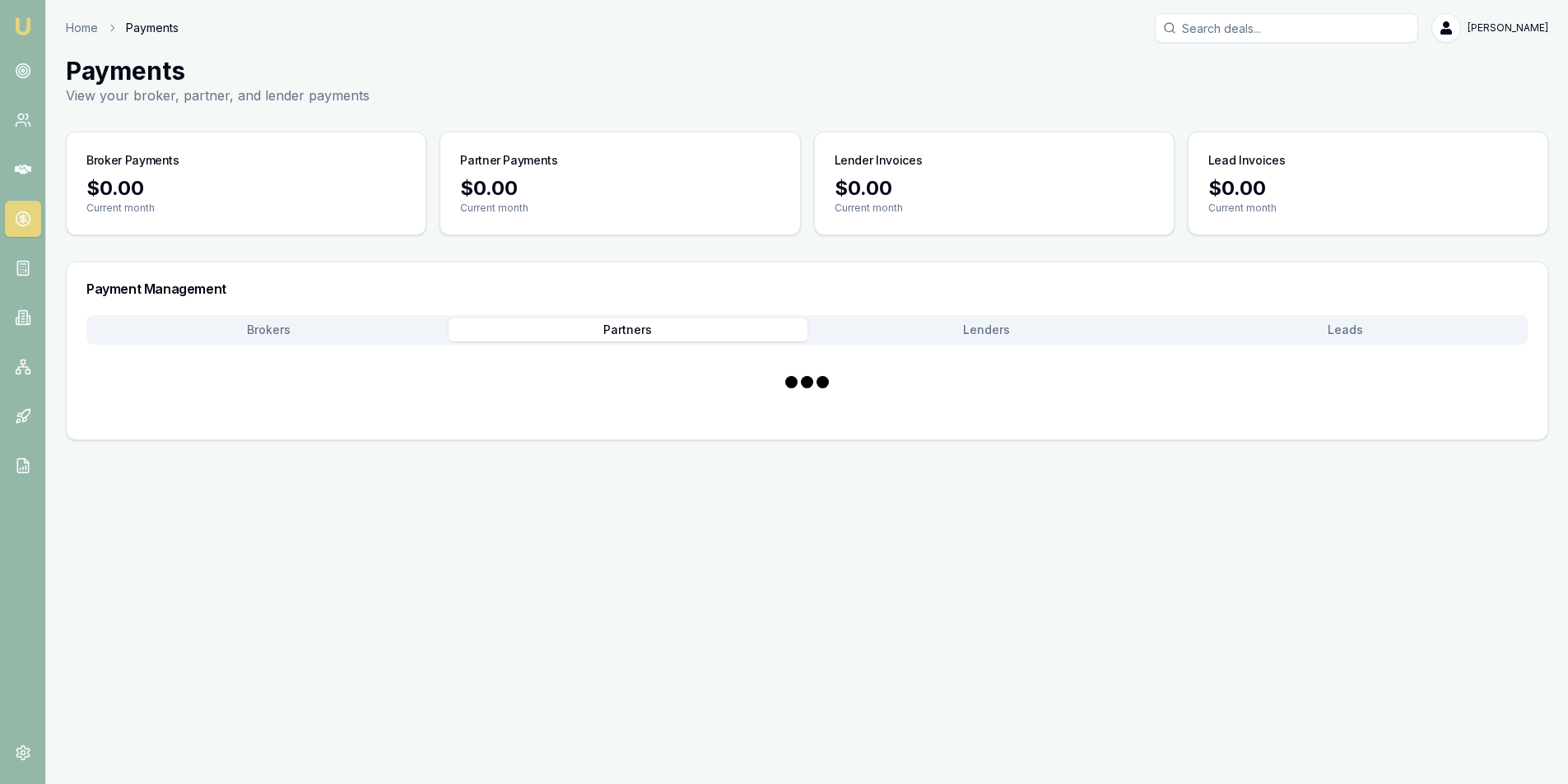
click at [779, 324] on button "Partners" at bounding box center [628, 330] width 359 height 23
click at [392, 337] on button "Brokers" at bounding box center [271, 330] width 362 height 23
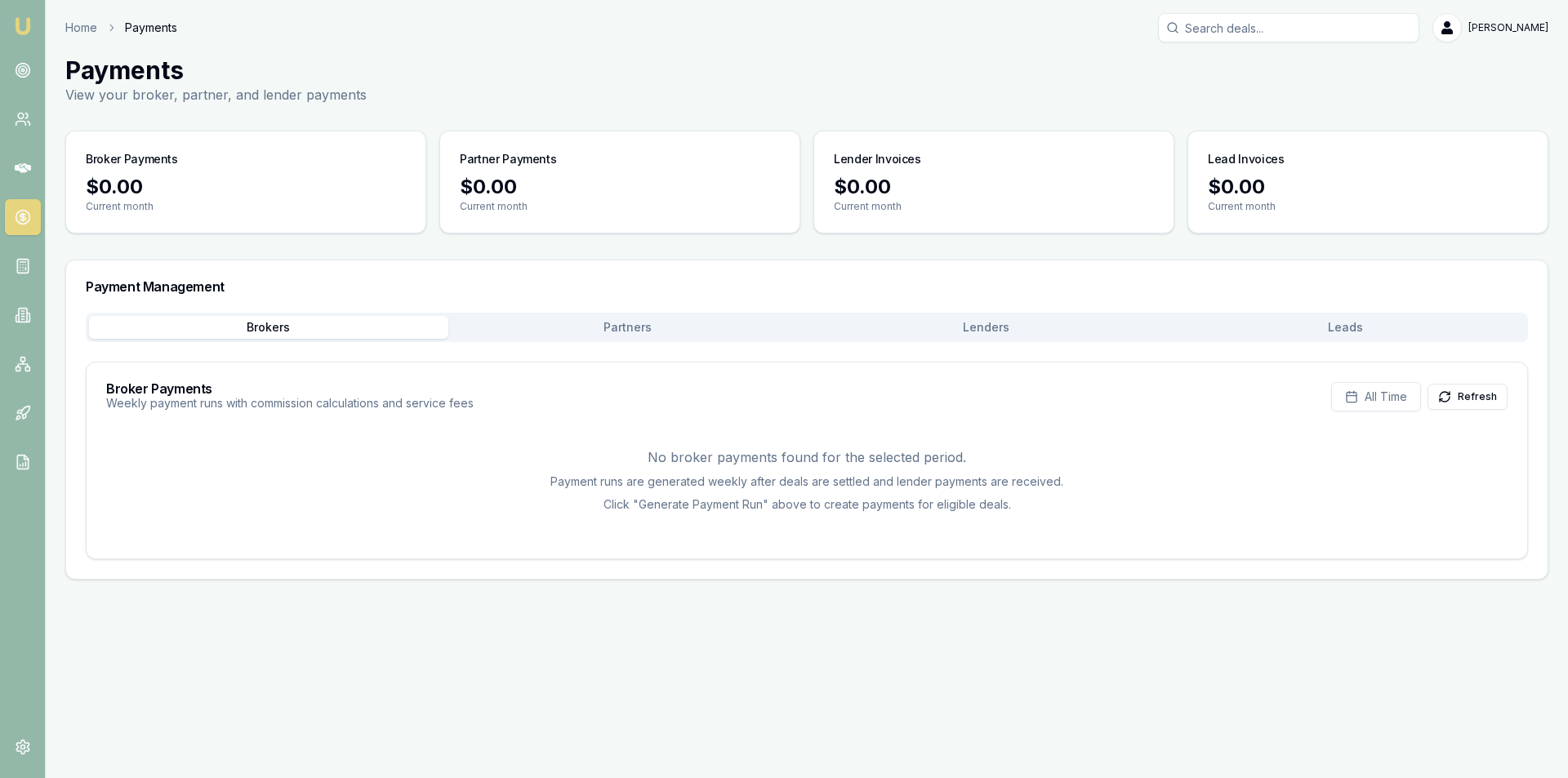
click at [768, 436] on div "No broker payments found for the selected period. Payment runs are generated we…" at bounding box center [806, 480] width 1401 height 118
click at [542, 348] on div "Brokers Partners Lenders Leads Broker Payments Weekly payment runs with commiss…" at bounding box center [806, 436] width 1442 height 246
click at [28, 270] on rect at bounding box center [22, 266] width 11 height 13
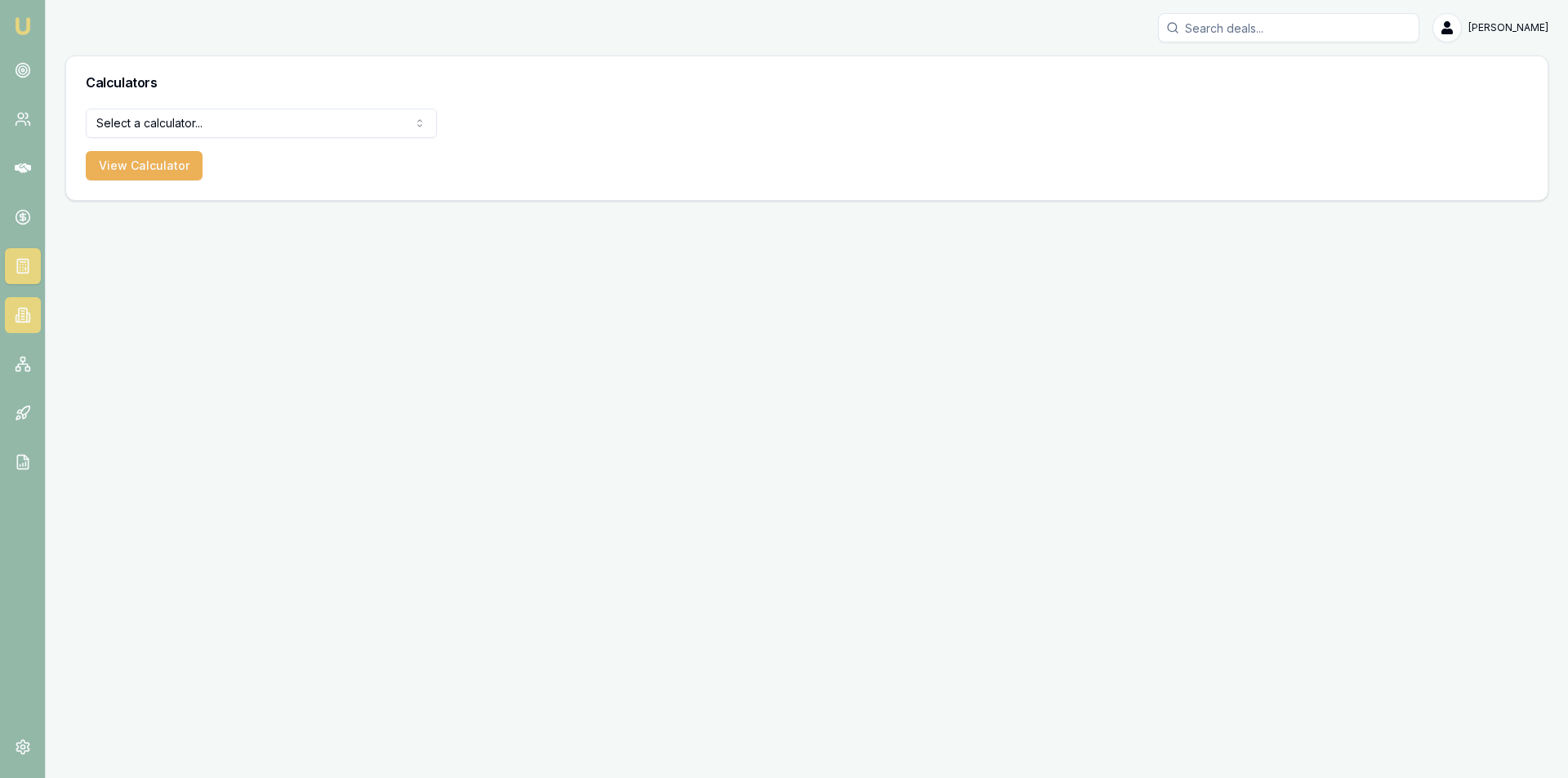
click at [26, 314] on icon at bounding box center [22, 314] width 8 height 13
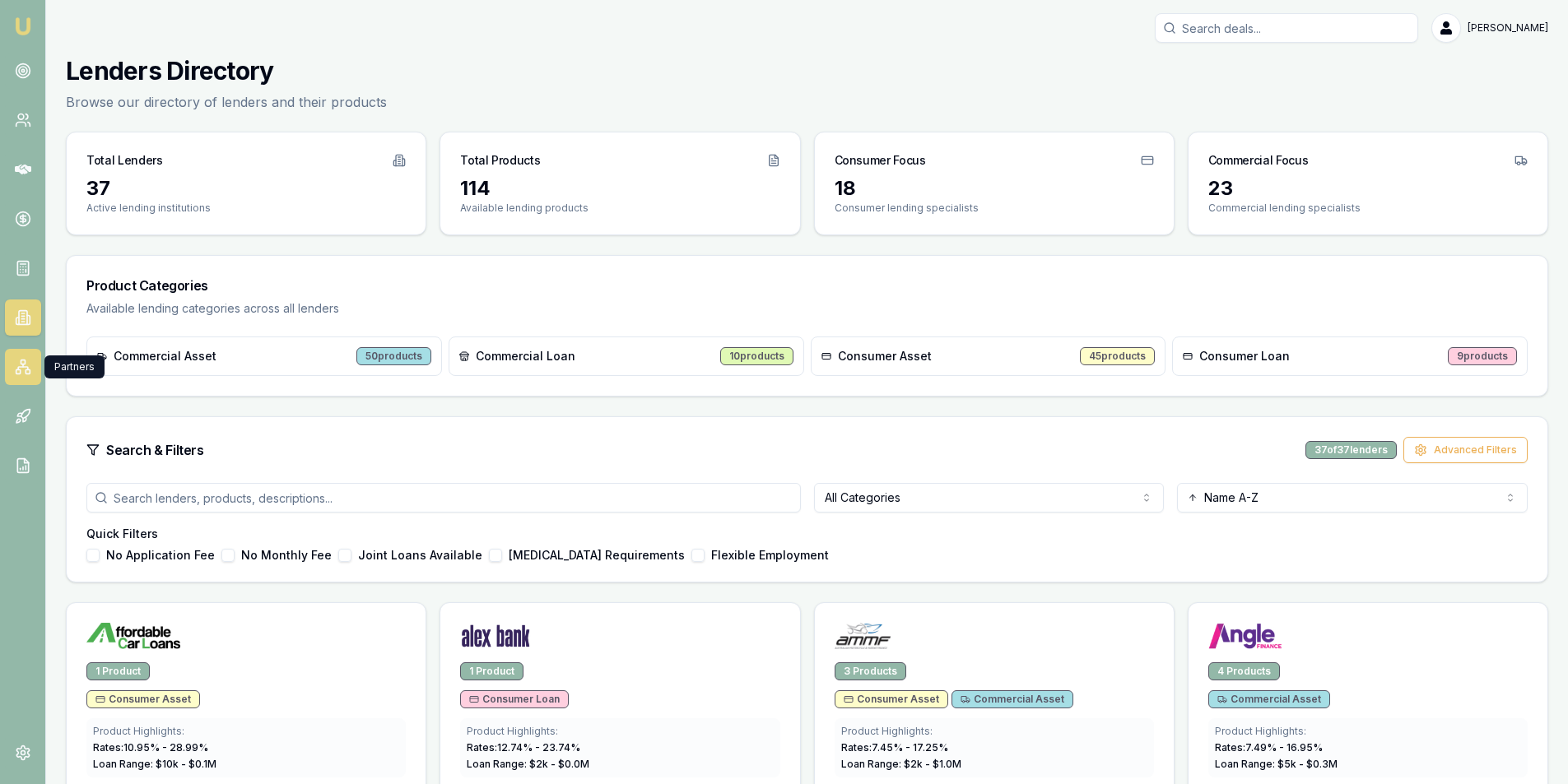
click at [24, 366] on icon at bounding box center [23, 367] width 16 height 16
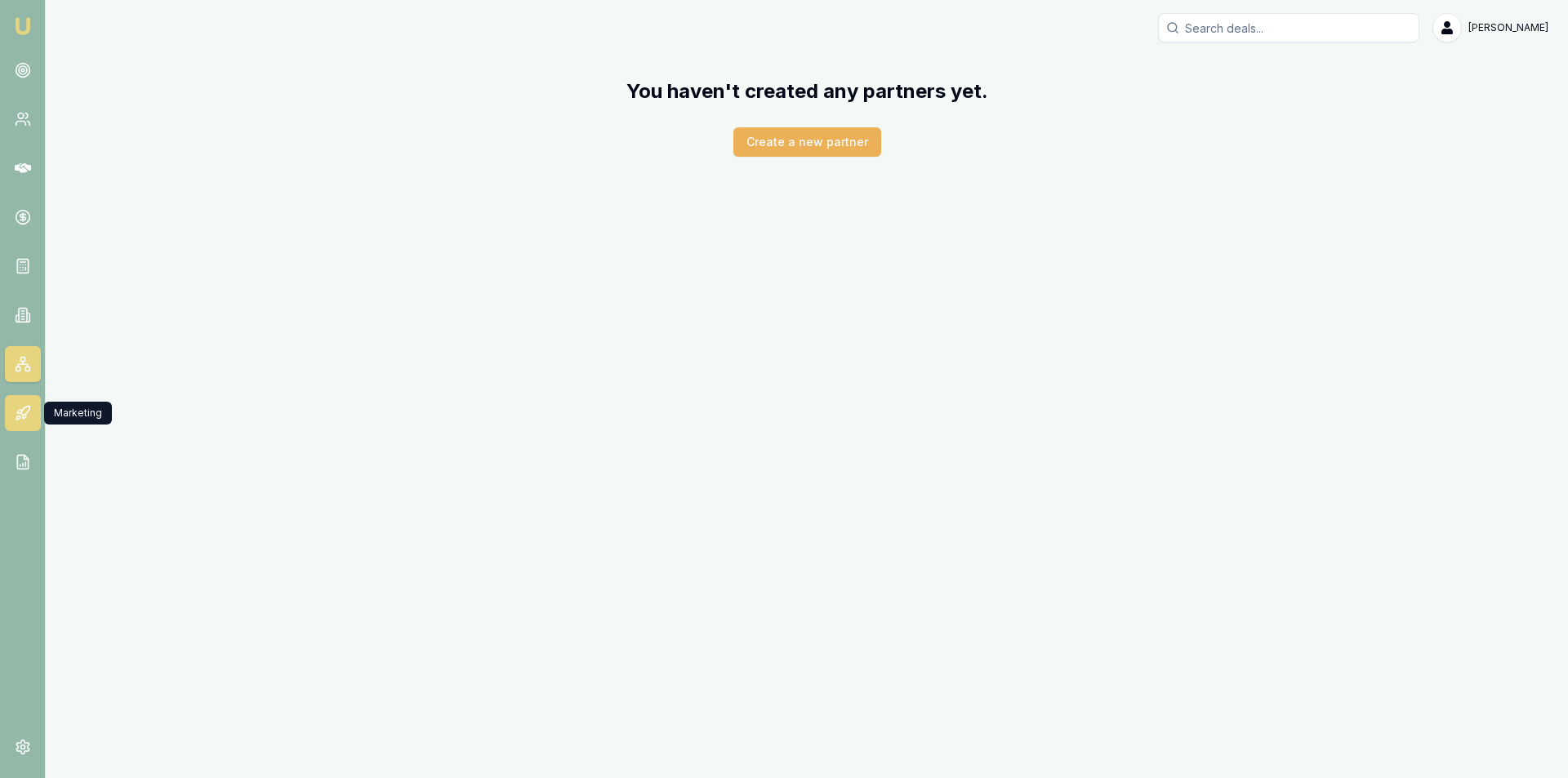
click at [22, 412] on icon at bounding box center [22, 413] width 16 height 16
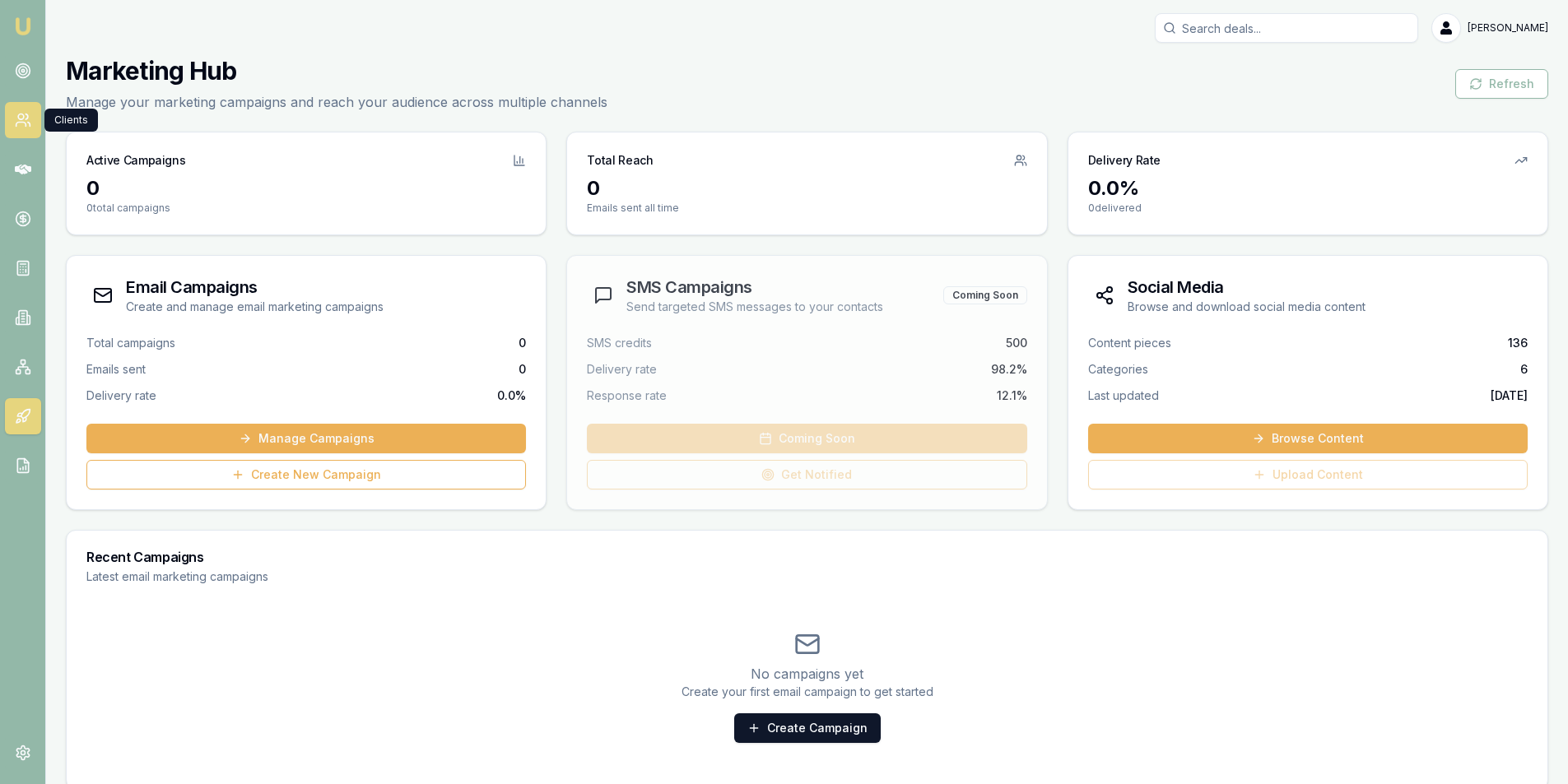
click at [14, 110] on link at bounding box center [23, 120] width 36 height 36
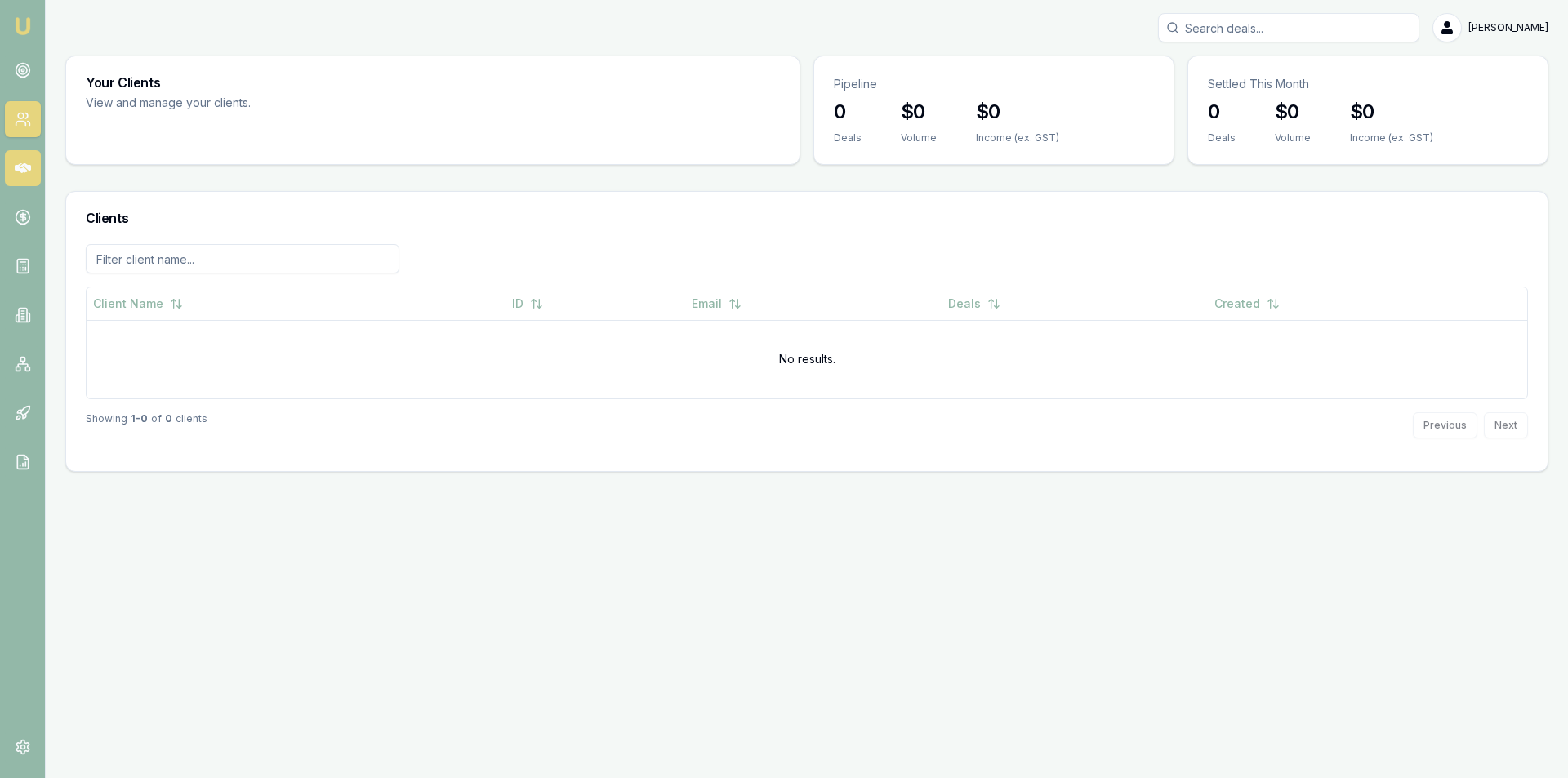
click at [22, 160] on icon at bounding box center [22, 168] width 16 height 16
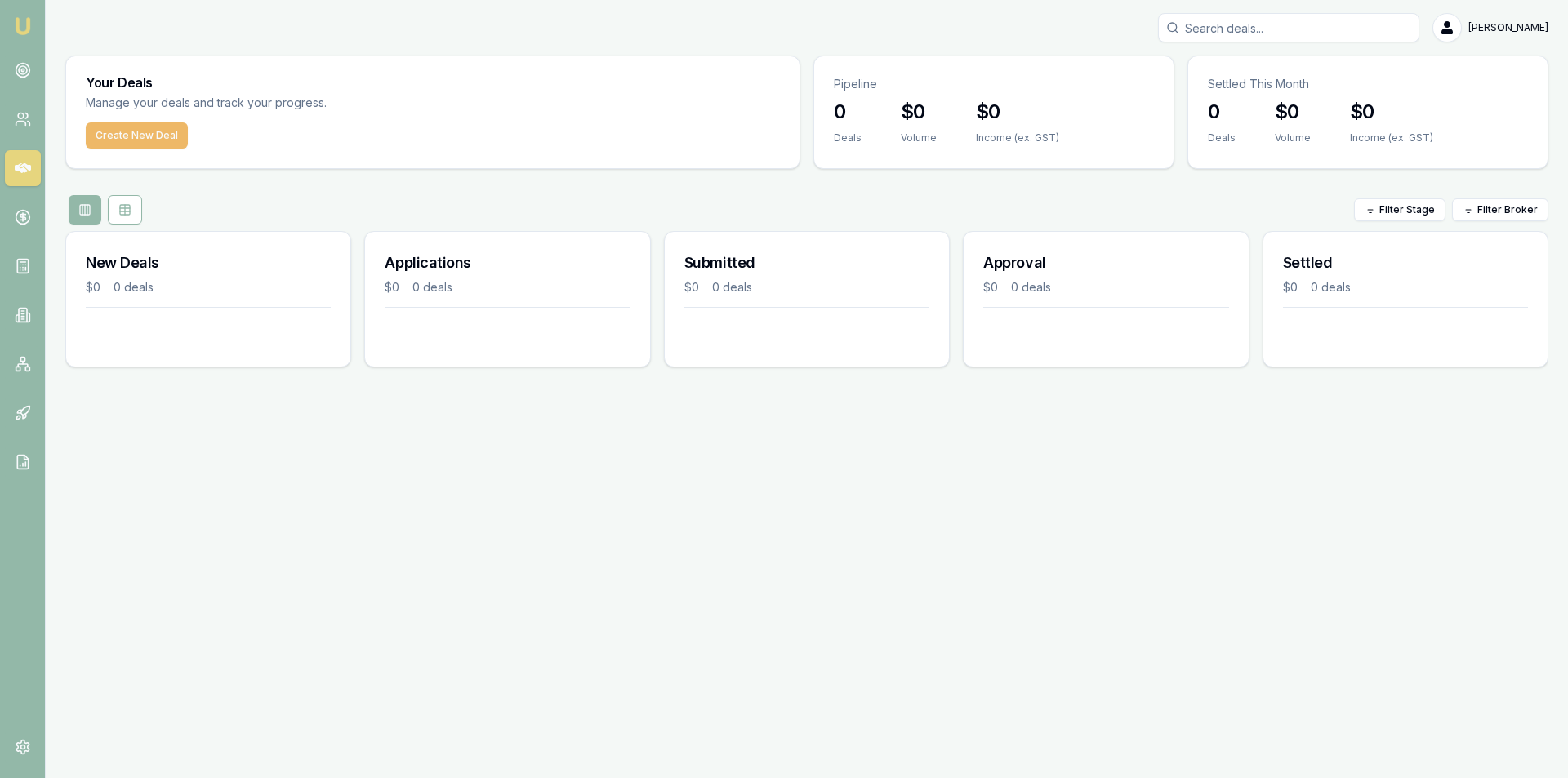
click at [167, 128] on button "Create New Deal" at bounding box center [137, 135] width 102 height 26
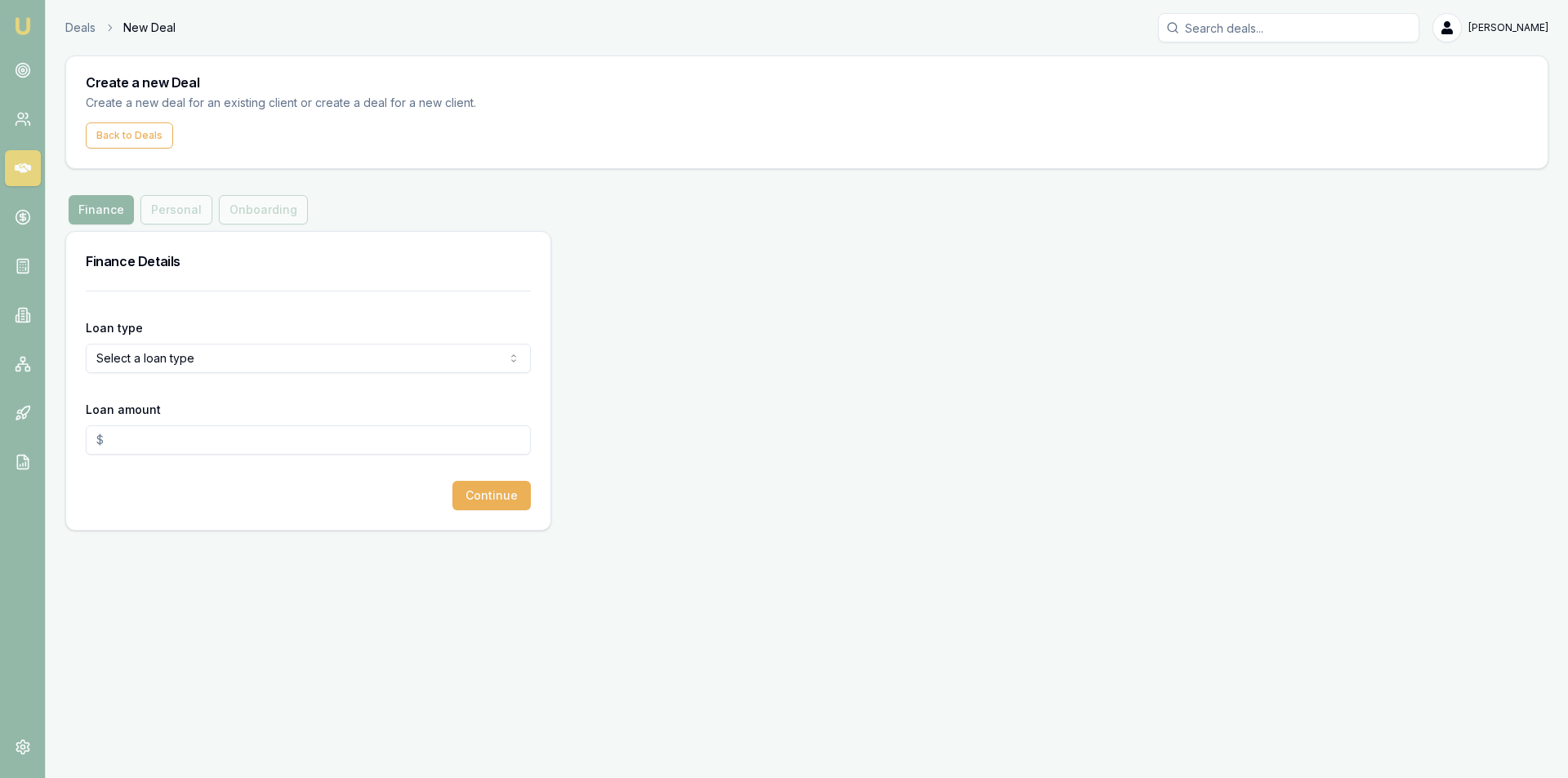
click at [173, 209] on div "Finance Personal Onboarding" at bounding box center [188, 209] width 245 height 30
click at [247, 206] on div "Finance Personal Onboarding" at bounding box center [188, 209] width 245 height 30
click at [120, 211] on button "Finance" at bounding box center [101, 209] width 66 height 30
click at [231, 358] on html "Emu Broker Deals New Deal Alex Mastroianni Toggle Menu Create a new Deal Create…" at bounding box center [784, 389] width 1568 height 778
select select "CONSUMER_ASSET"
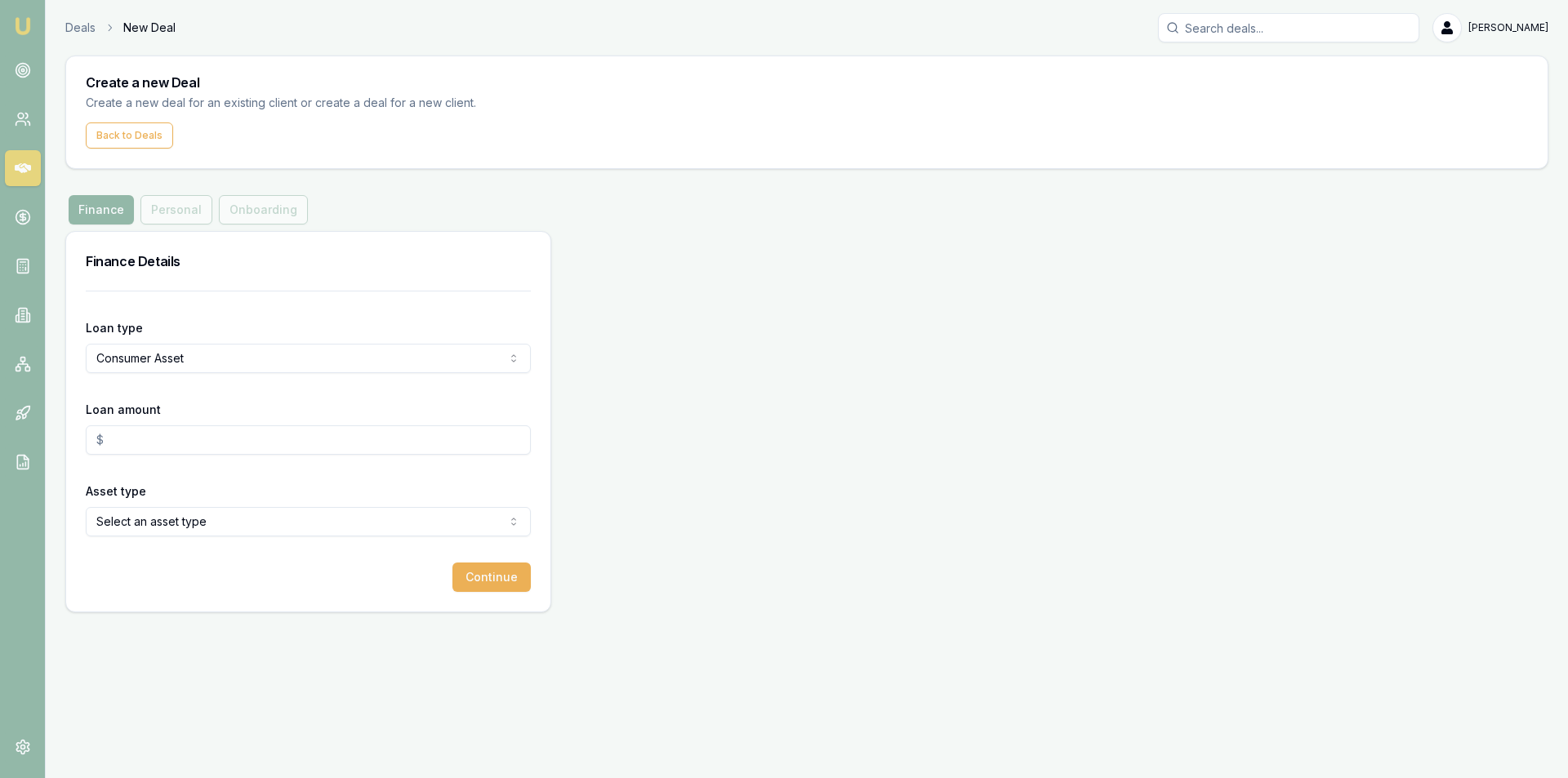
click at [183, 425] on input "Loan amount" at bounding box center [307, 439] width 445 height 30
type input "8"
type input "$0.00"
click at [120, 109] on p "Create a new deal for an existing client or create a deal for a new client." at bounding box center [294, 102] width 418 height 19
click at [137, 127] on button "Back to Deals" at bounding box center [128, 135] width 87 height 26
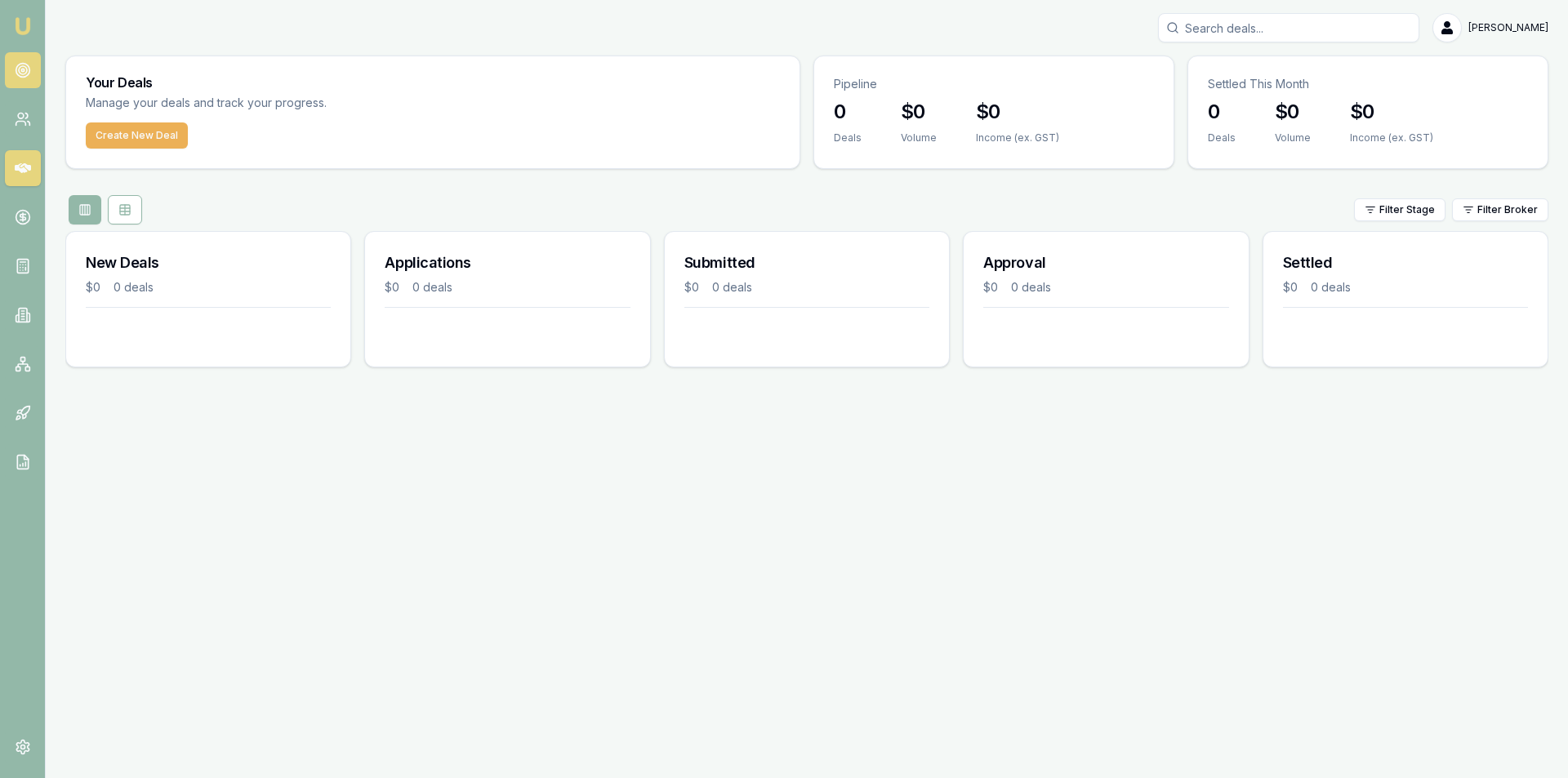
click at [25, 61] on link at bounding box center [22, 70] width 36 height 36
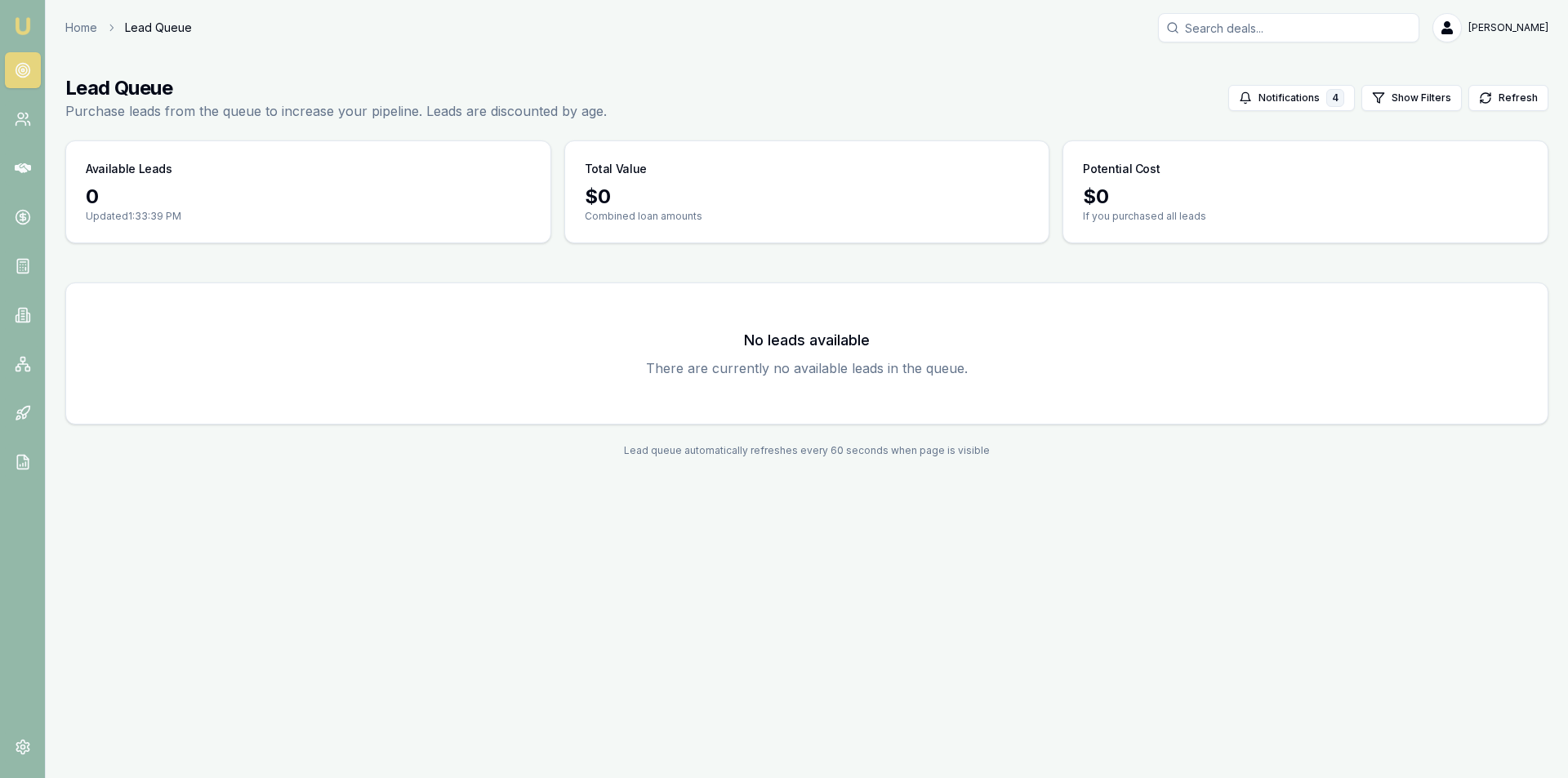
click at [21, 75] on circle at bounding box center [22, 70] width 8 height 8
click at [38, 126] on link at bounding box center [22, 119] width 36 height 36
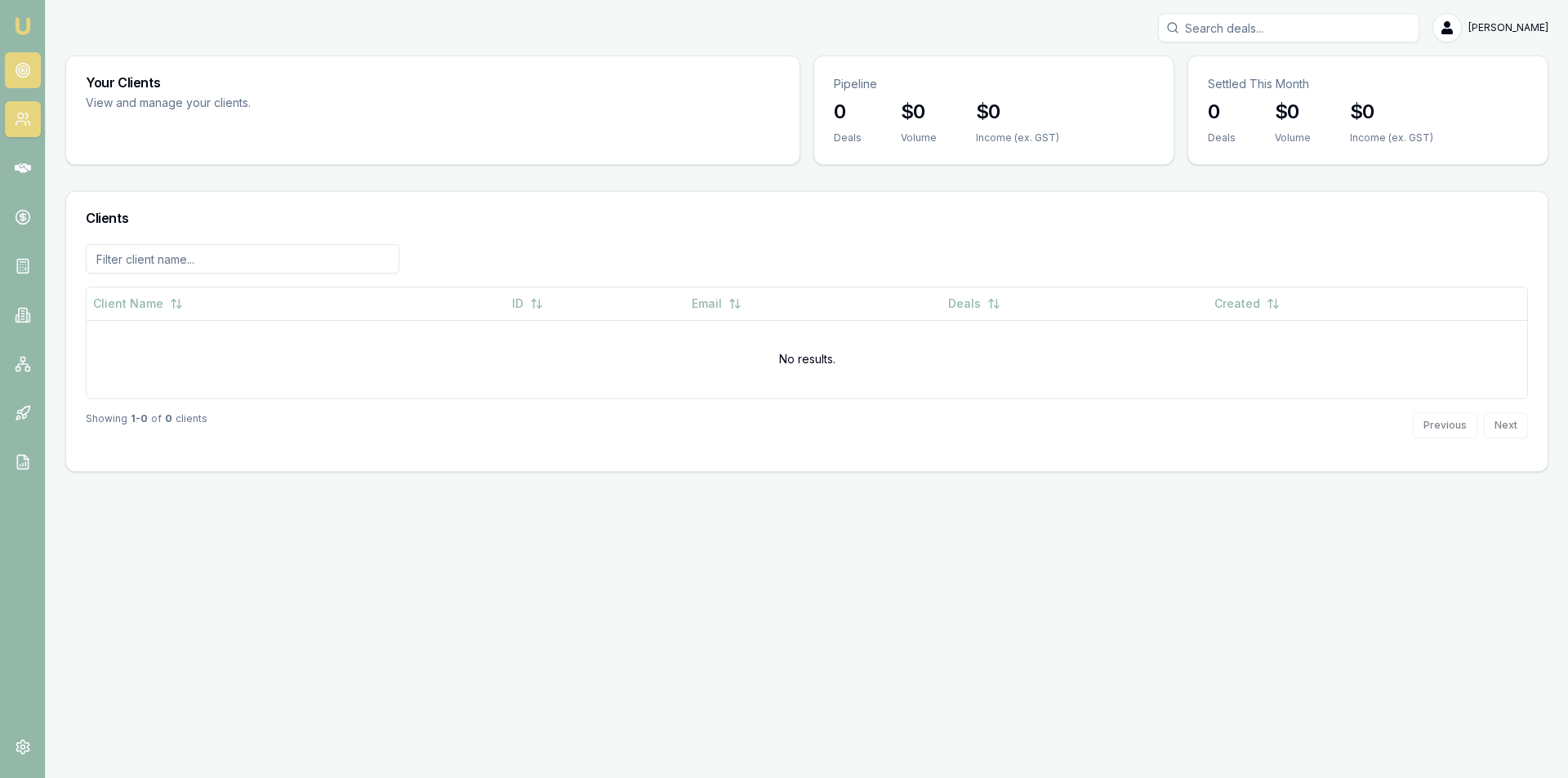
click at [34, 75] on link at bounding box center [22, 70] width 36 height 36
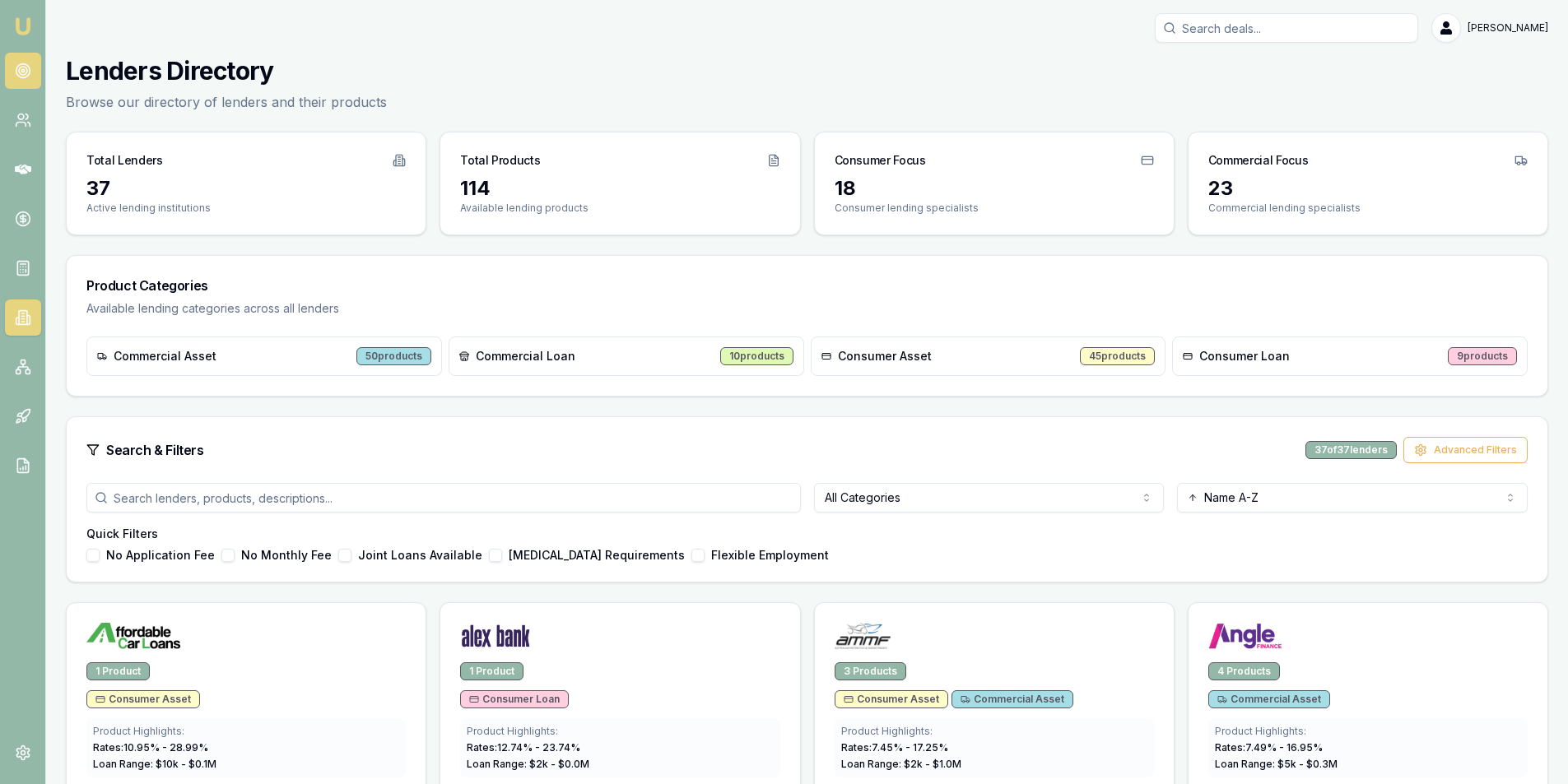
click at [27, 74] on icon at bounding box center [23, 71] width 16 height 16
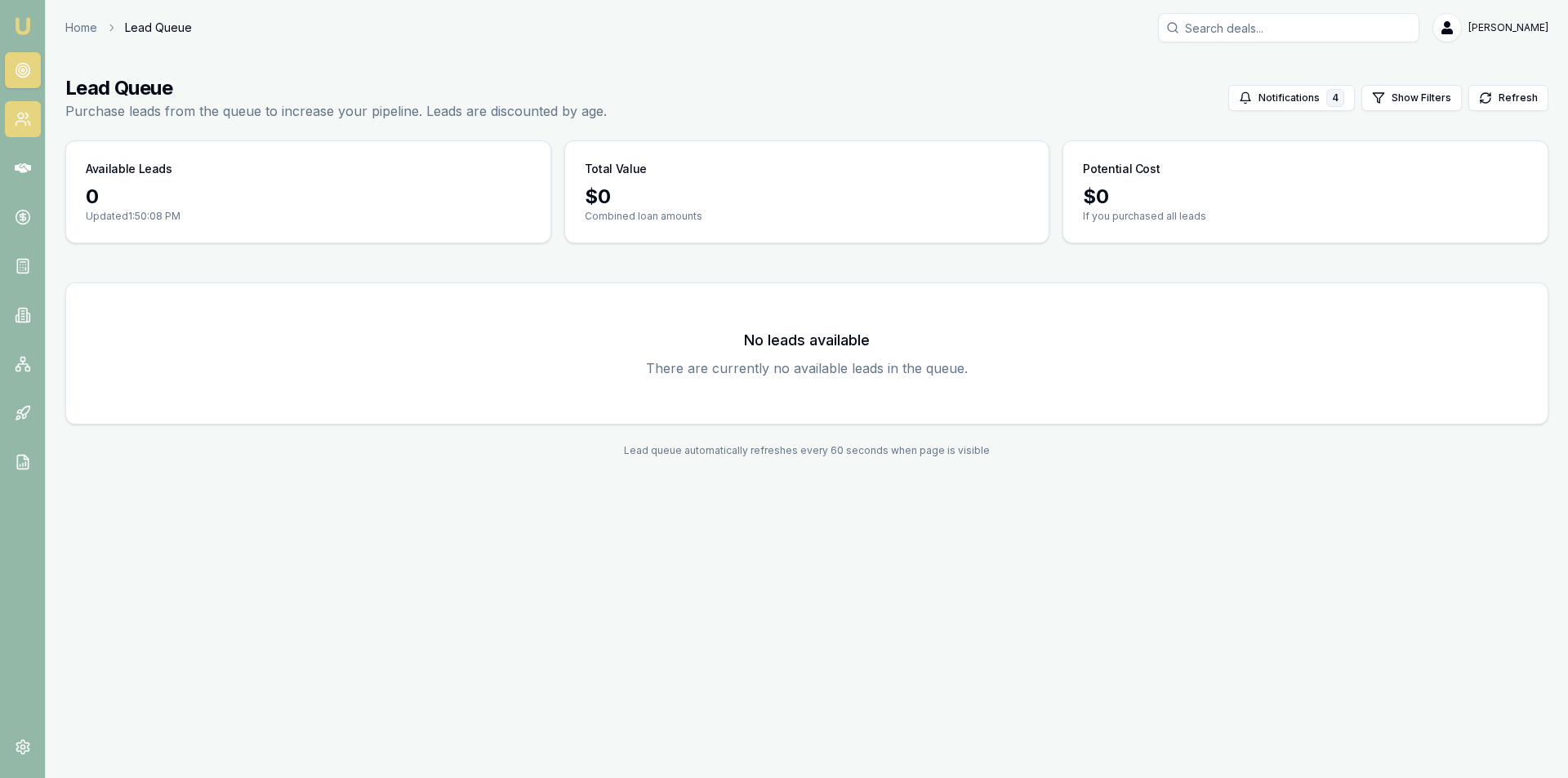
click at [22, 132] on link at bounding box center [22, 119] width 36 height 36
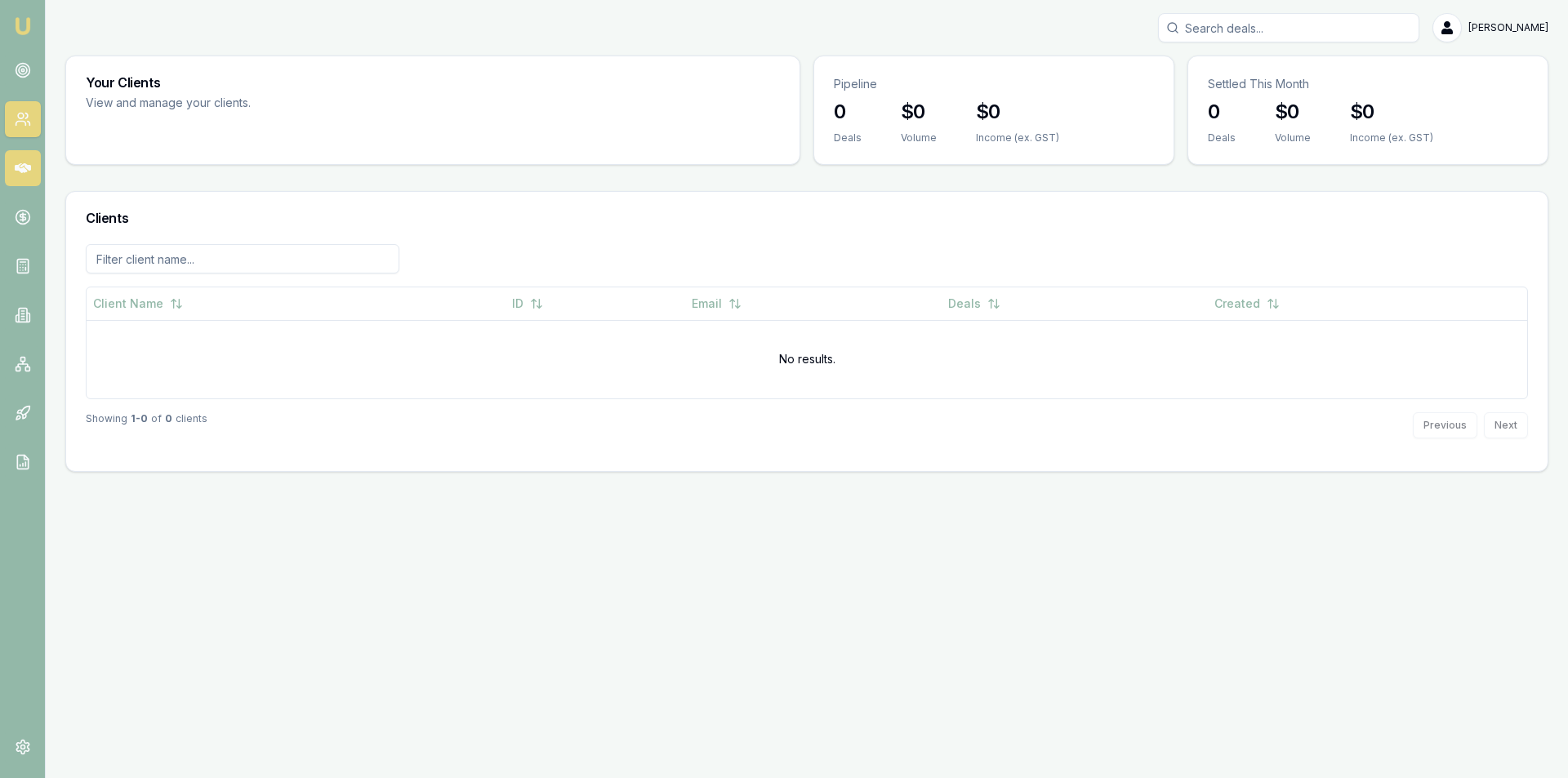
click at [12, 170] on link at bounding box center [22, 168] width 36 height 36
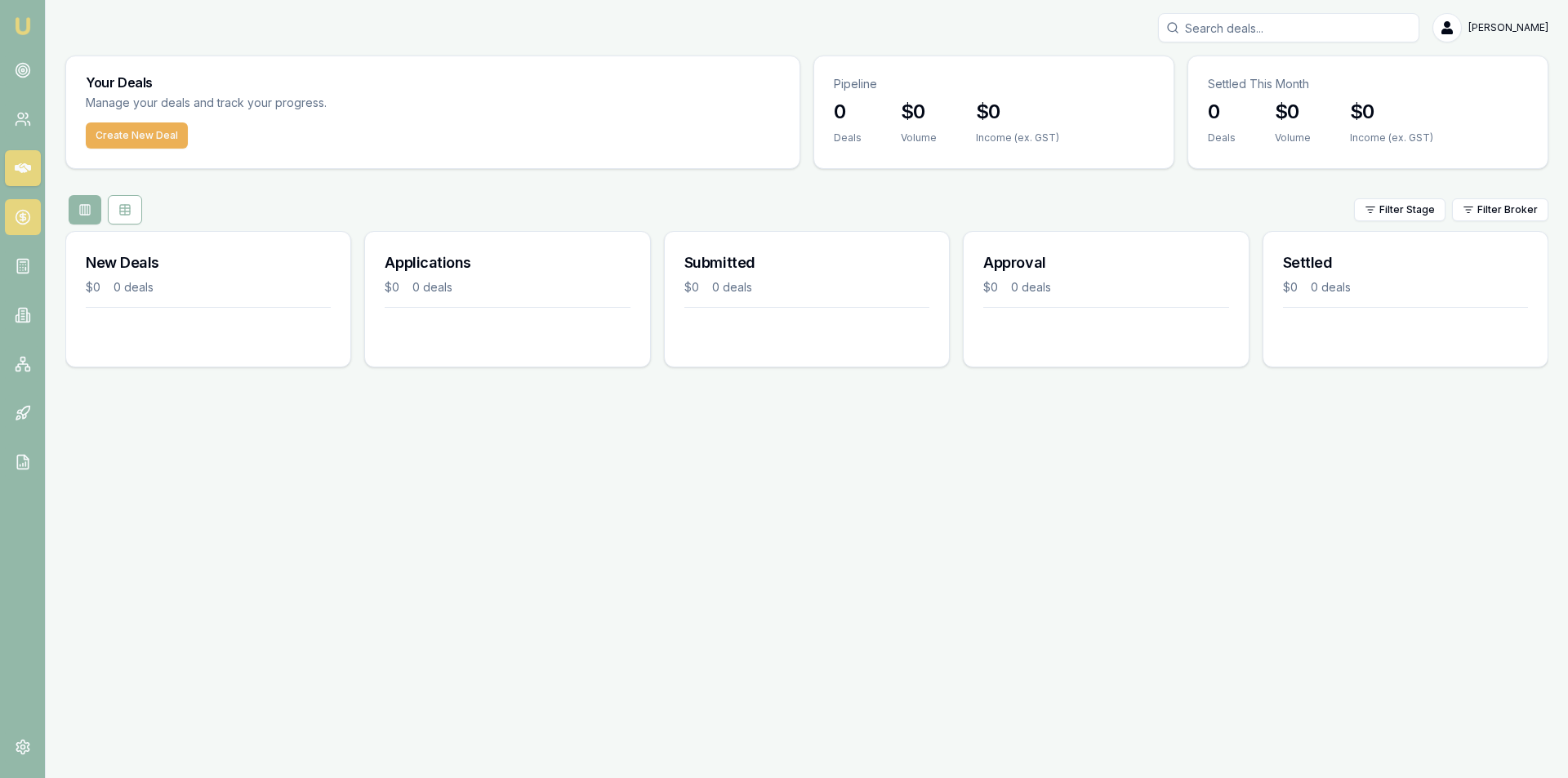
click at [23, 219] on icon at bounding box center [22, 217] width 5 height 5
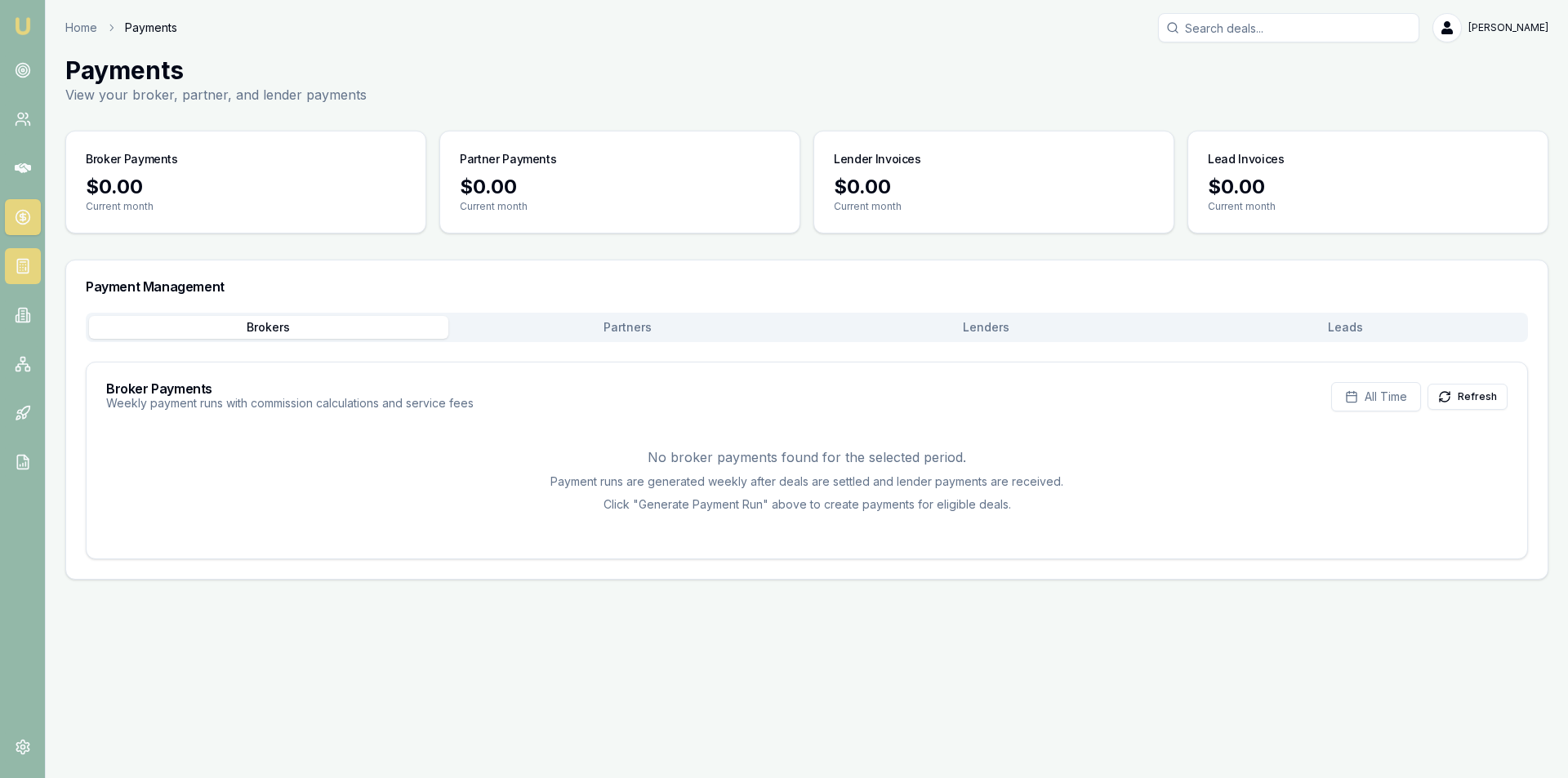
click at [26, 274] on link at bounding box center [22, 266] width 36 height 36
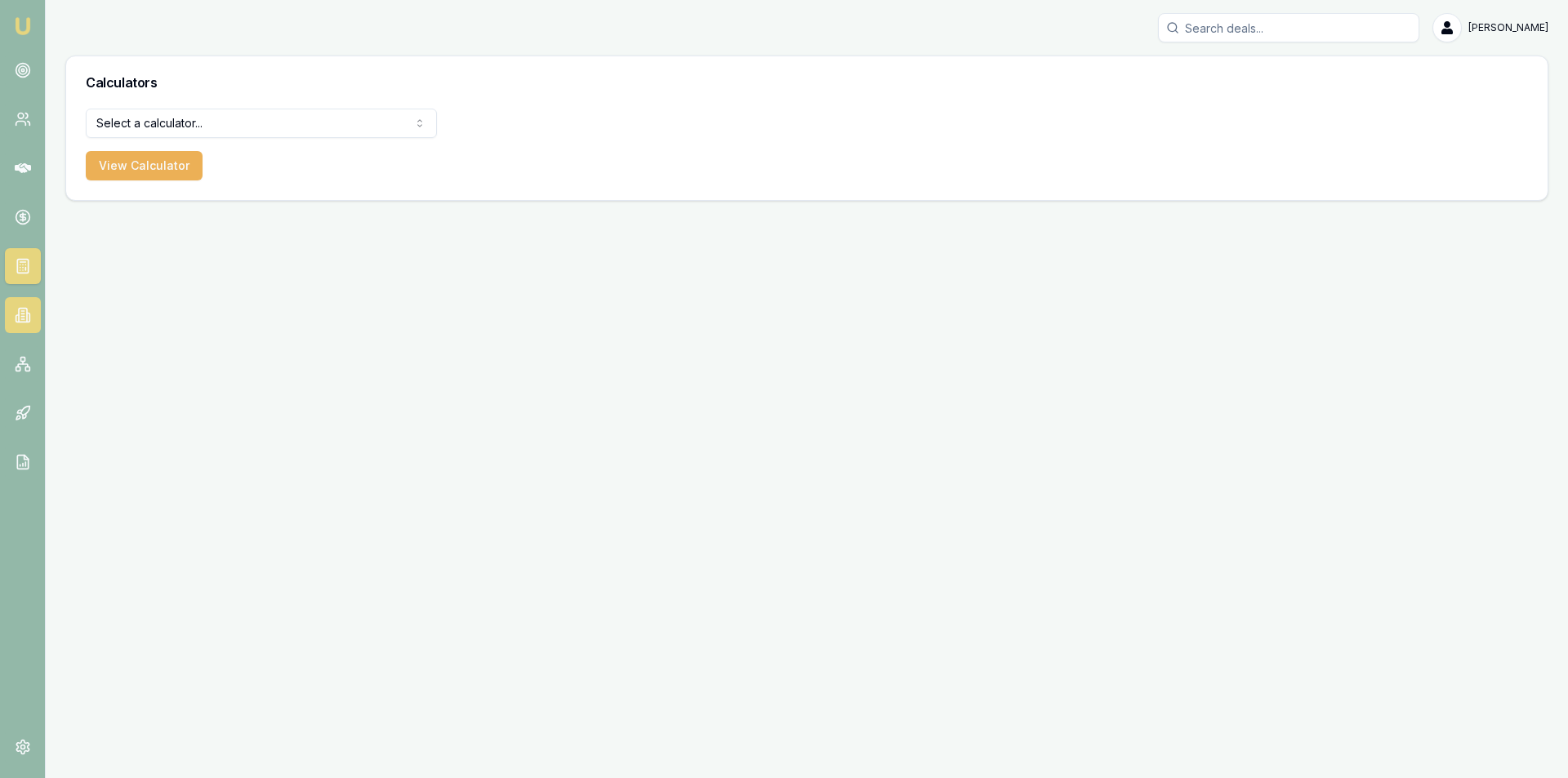
click at [31, 322] on icon at bounding box center [22, 315] width 16 height 16
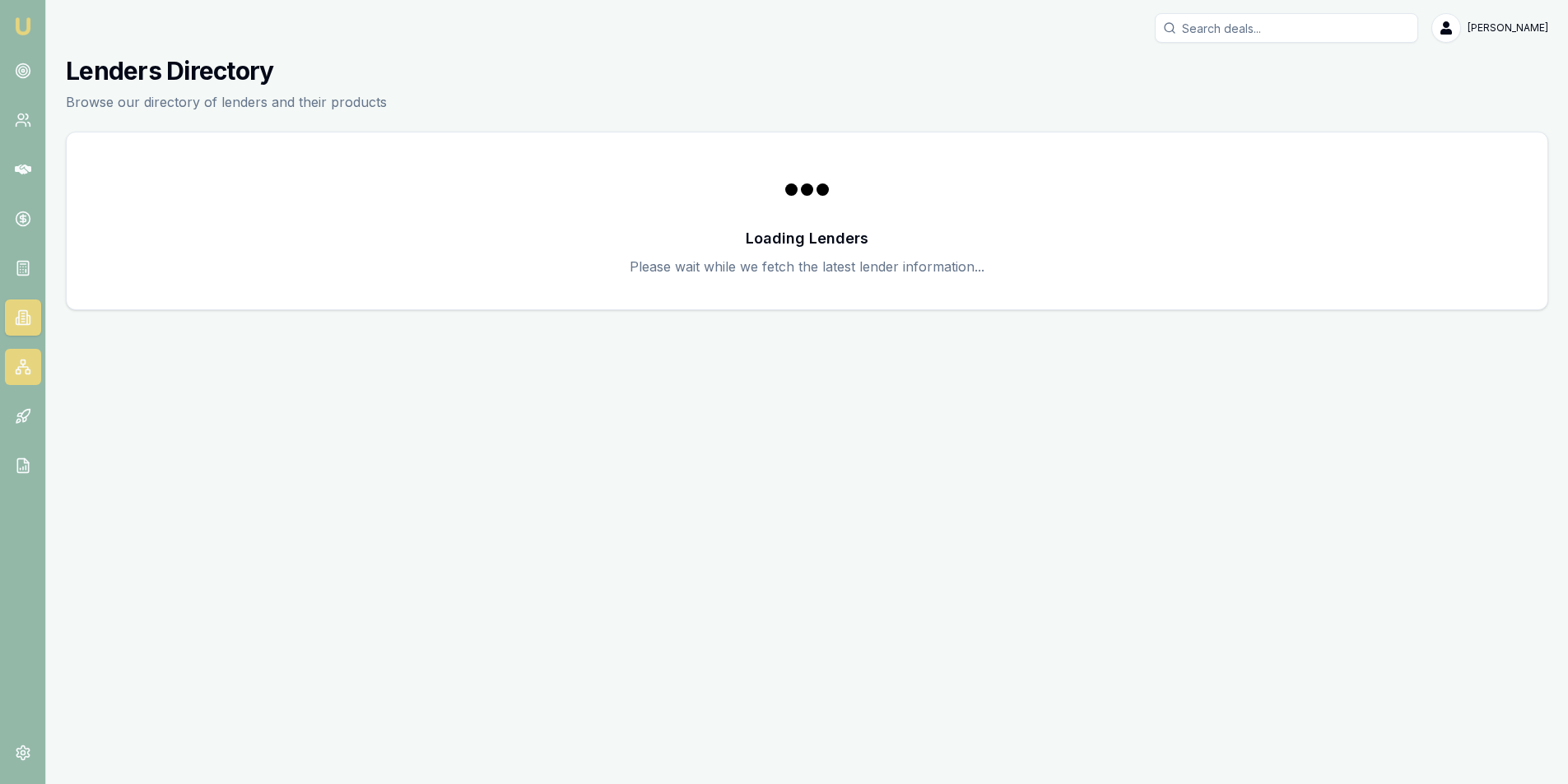
click at [28, 360] on icon at bounding box center [23, 367] width 16 height 16
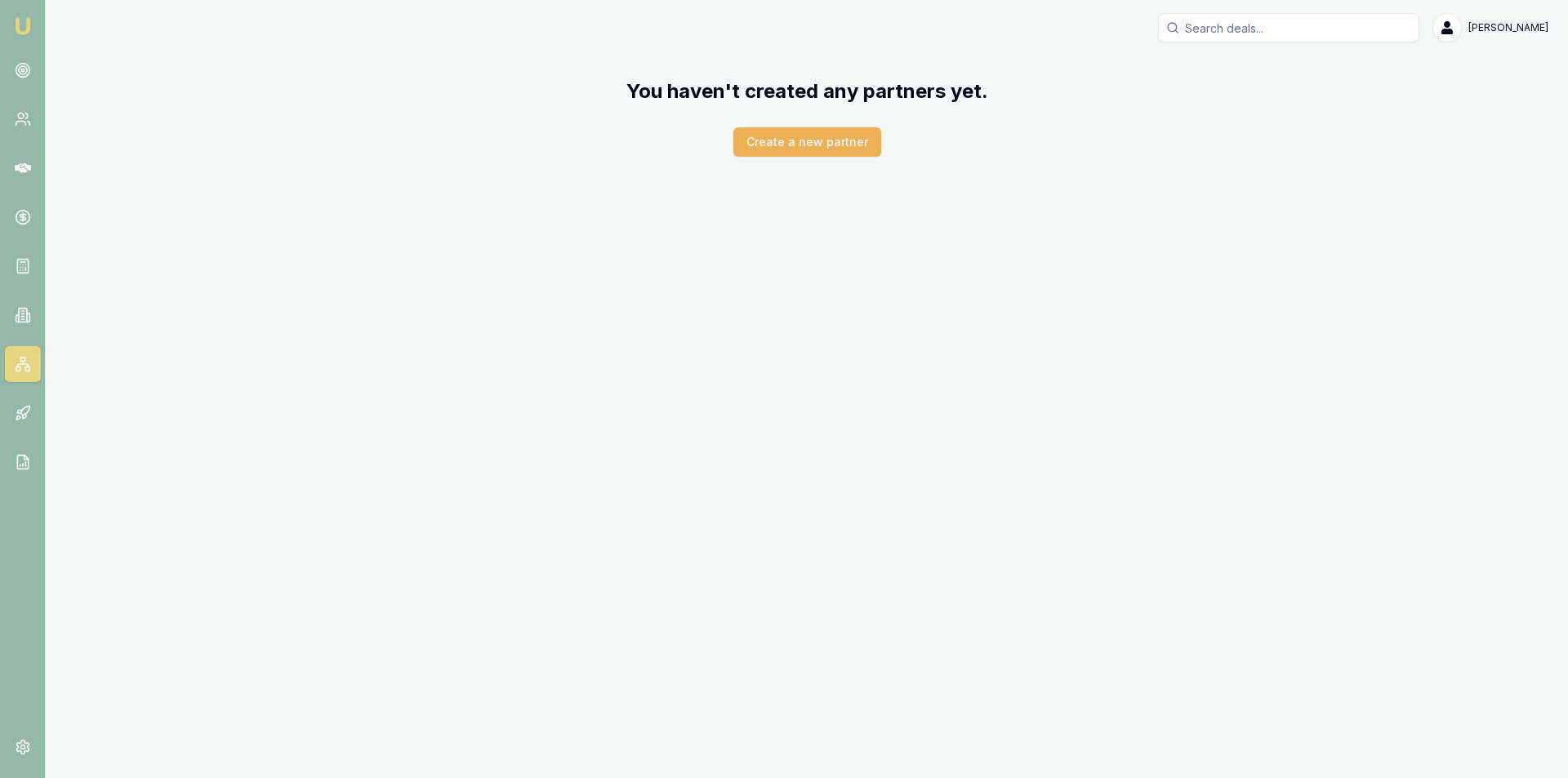
click at [19, 333] on nav "Emu Broker" at bounding box center [22, 246] width 45 height 493
click at [26, 301] on link at bounding box center [22, 315] width 36 height 36
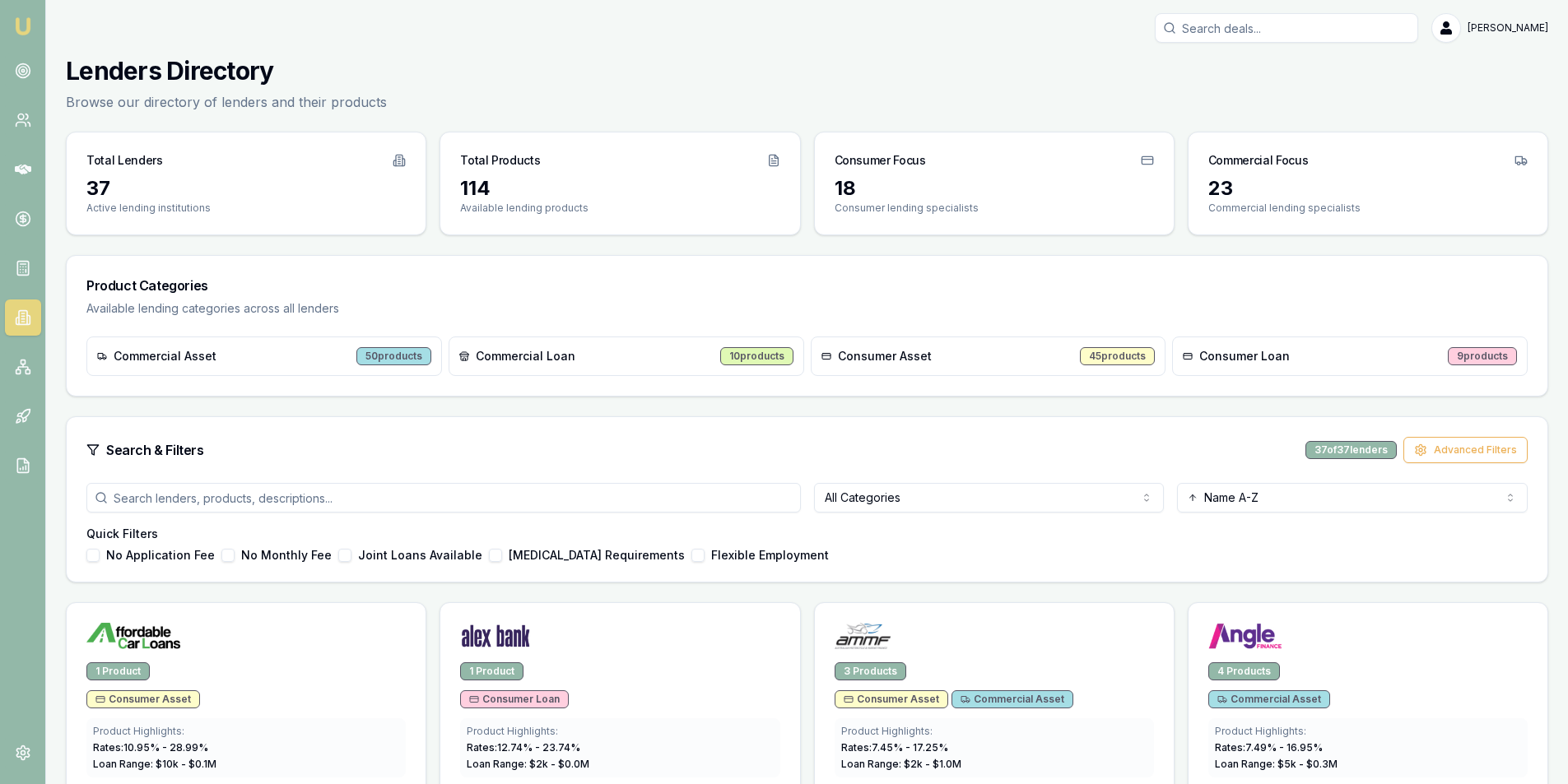
click at [90, 560] on button "No Application Fee" at bounding box center [92, 555] width 14 height 14
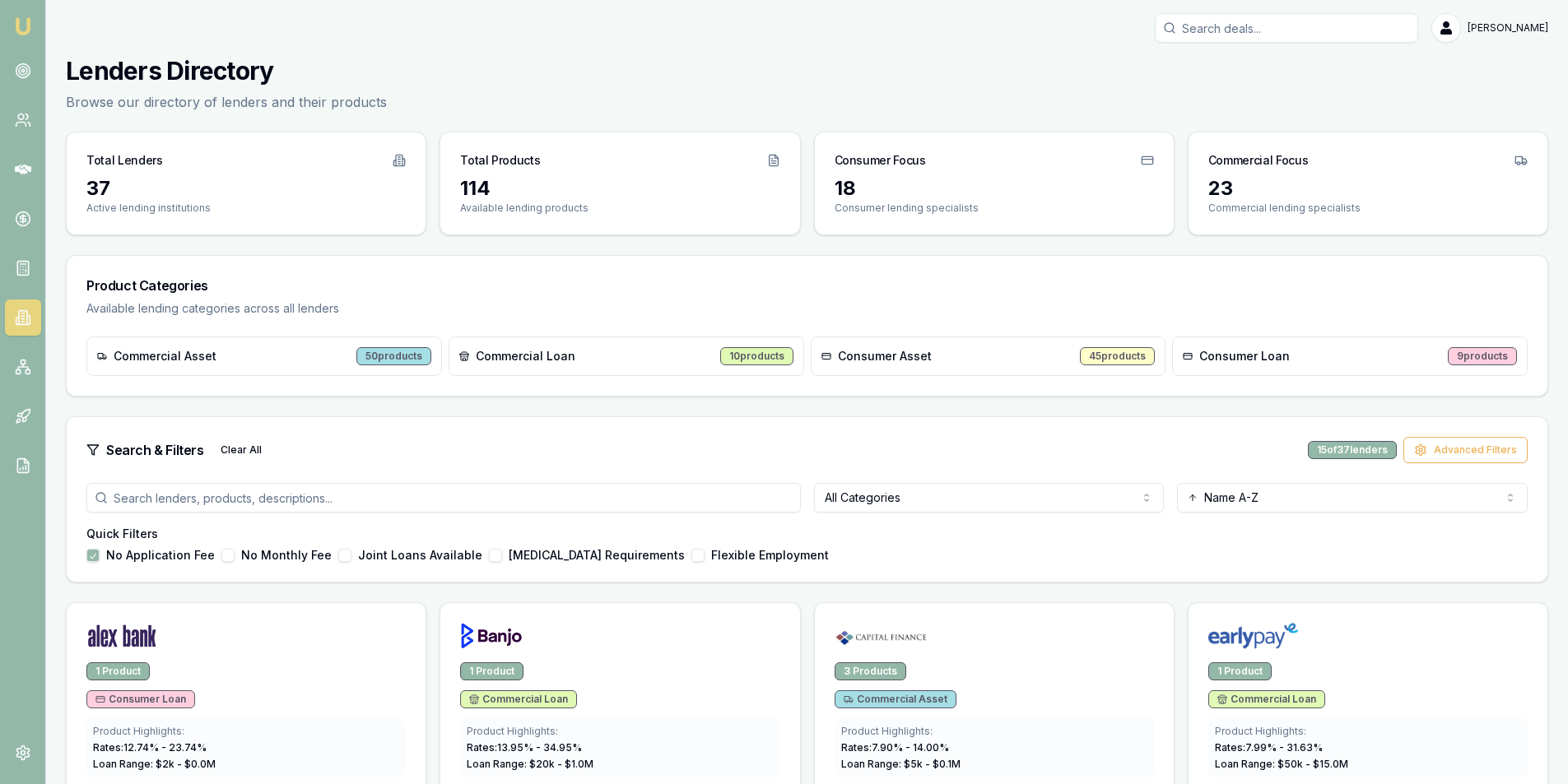
click at [221, 556] on button "No Monthly Fee" at bounding box center [227, 555] width 14 height 14
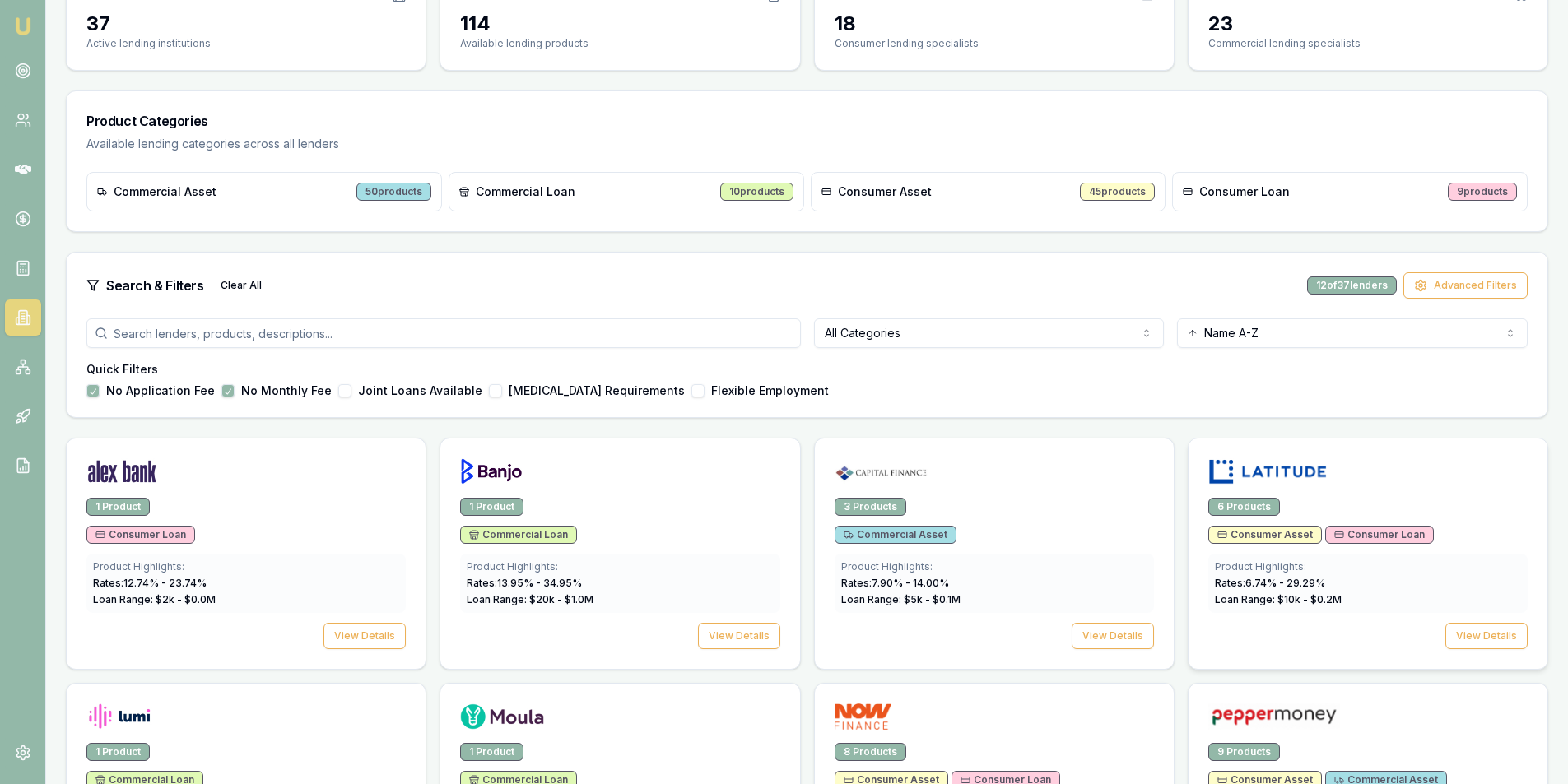
scroll to position [247, 0]
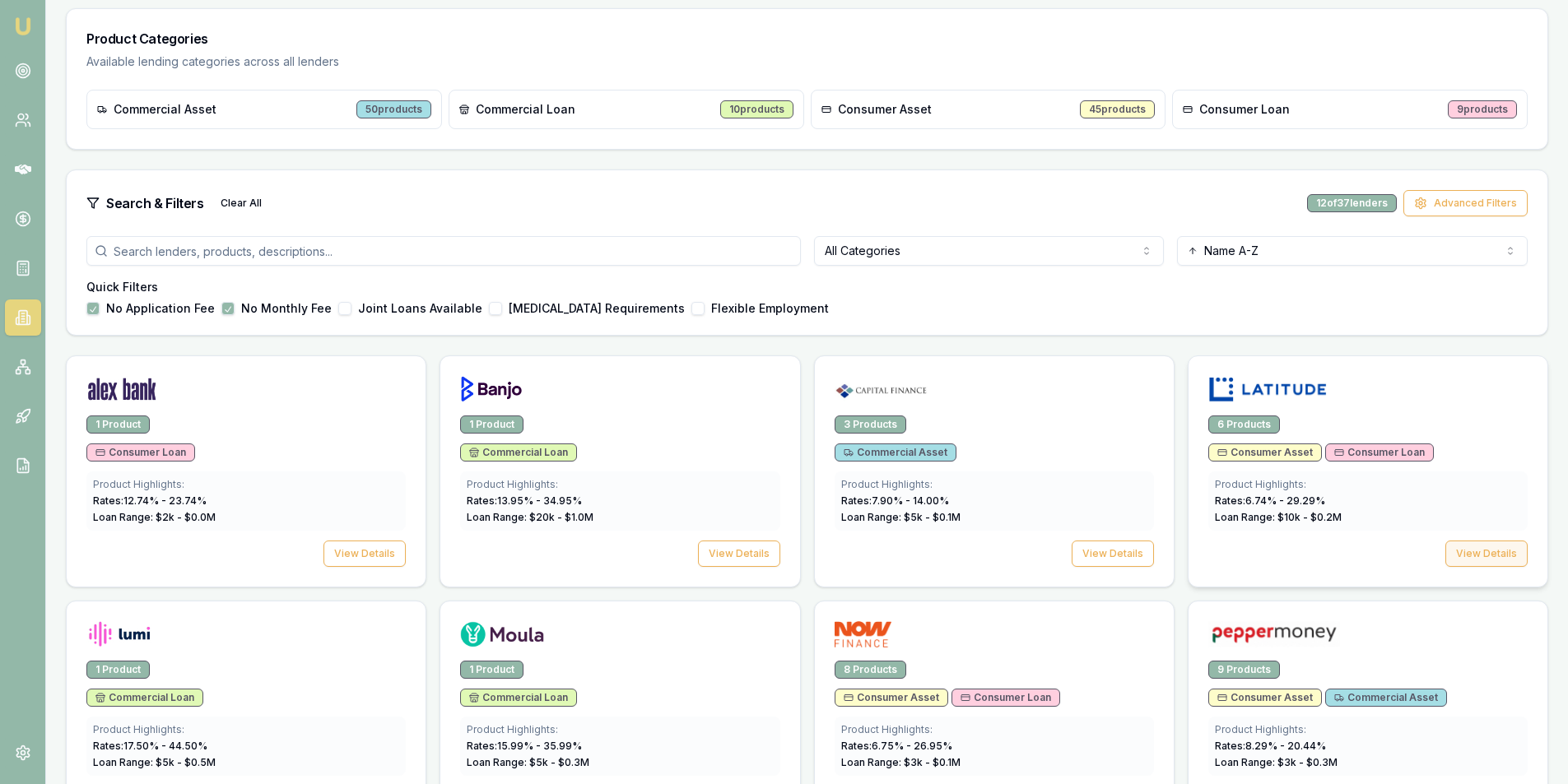
click at [1472, 553] on button "View Details" at bounding box center [1486, 553] width 82 height 26
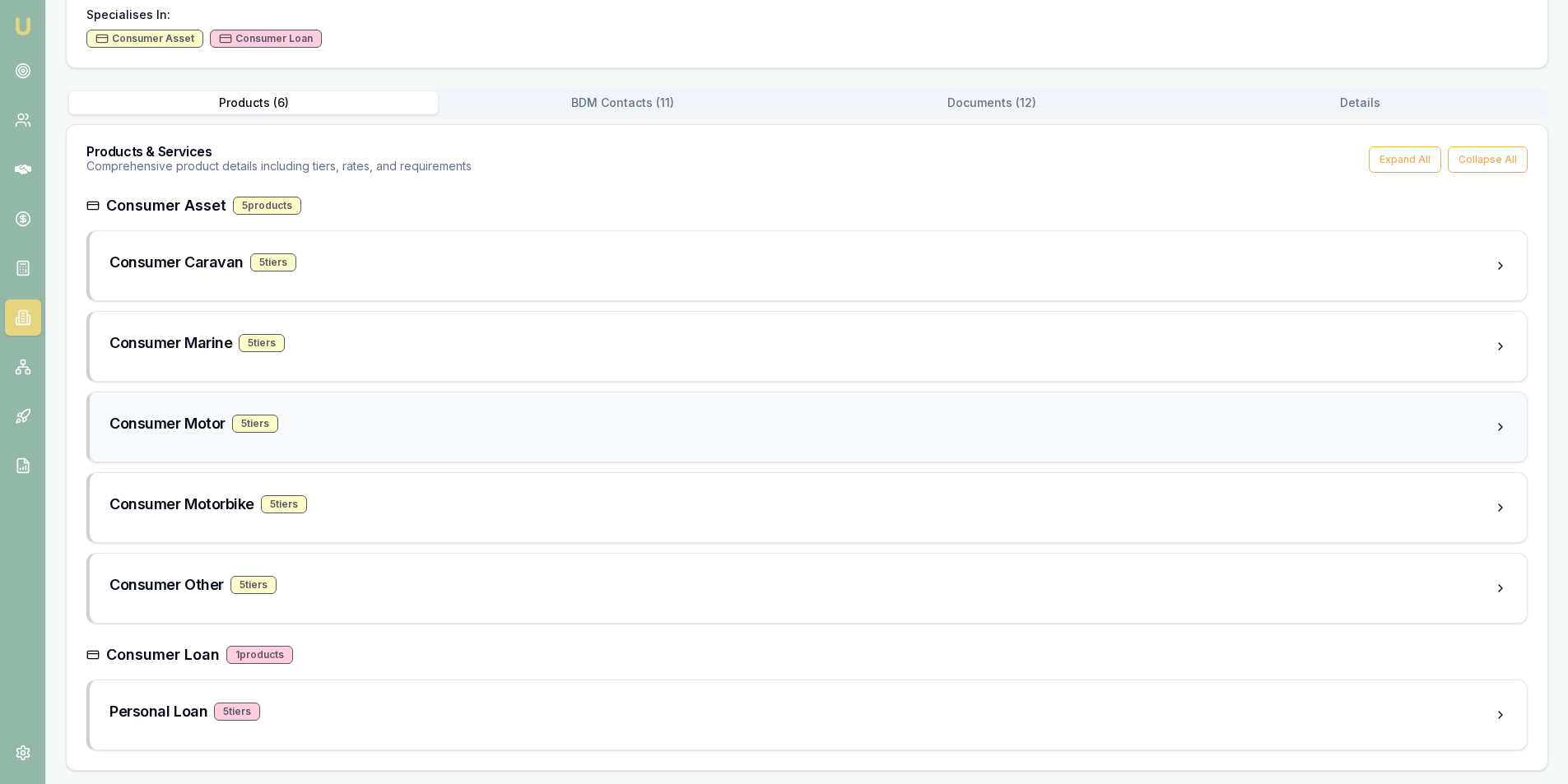
scroll to position [111, 0]
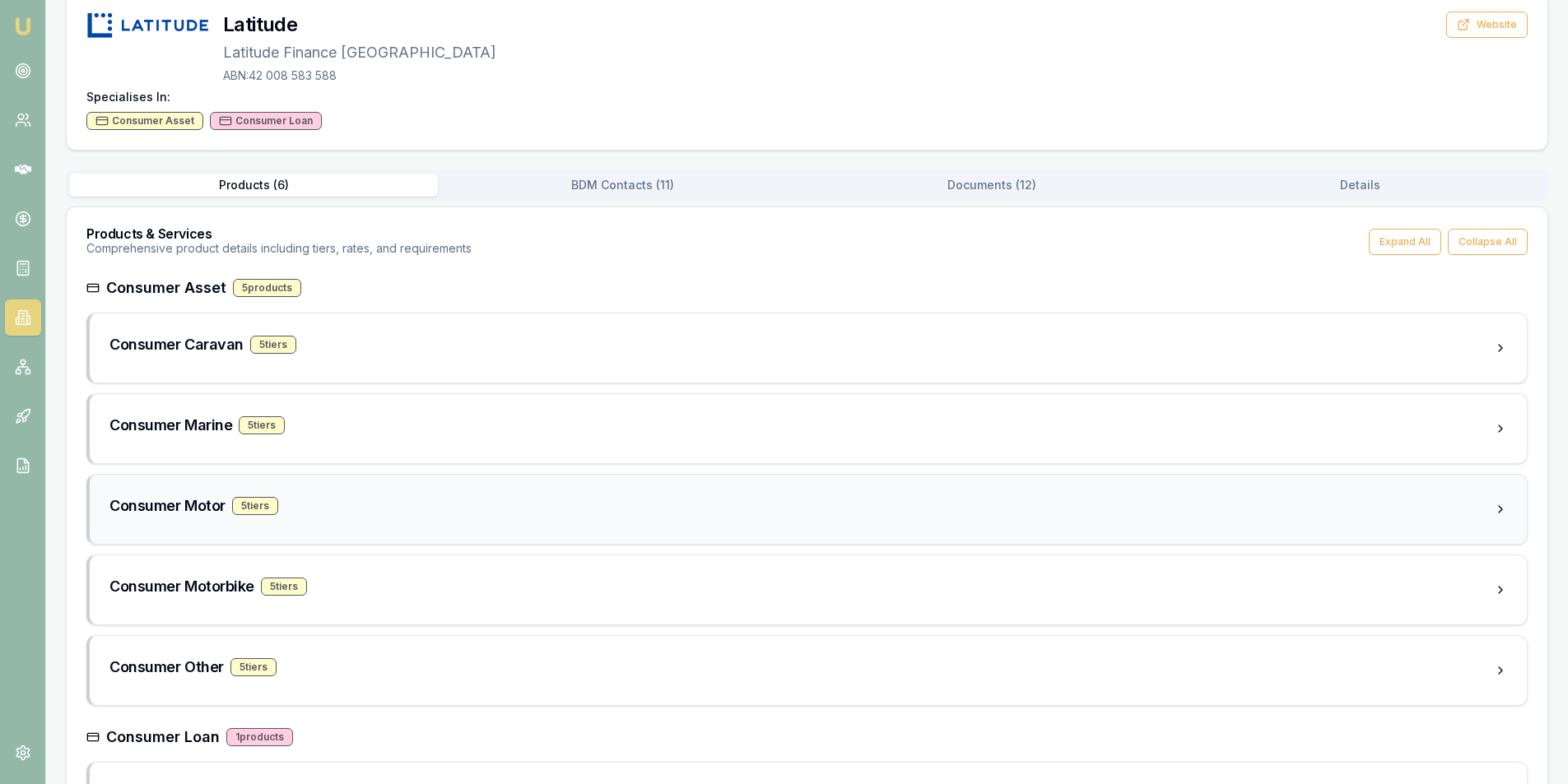
click at [1482, 525] on div "Consumer Motor 5 tier s" at bounding box center [808, 509] width 1437 height 69
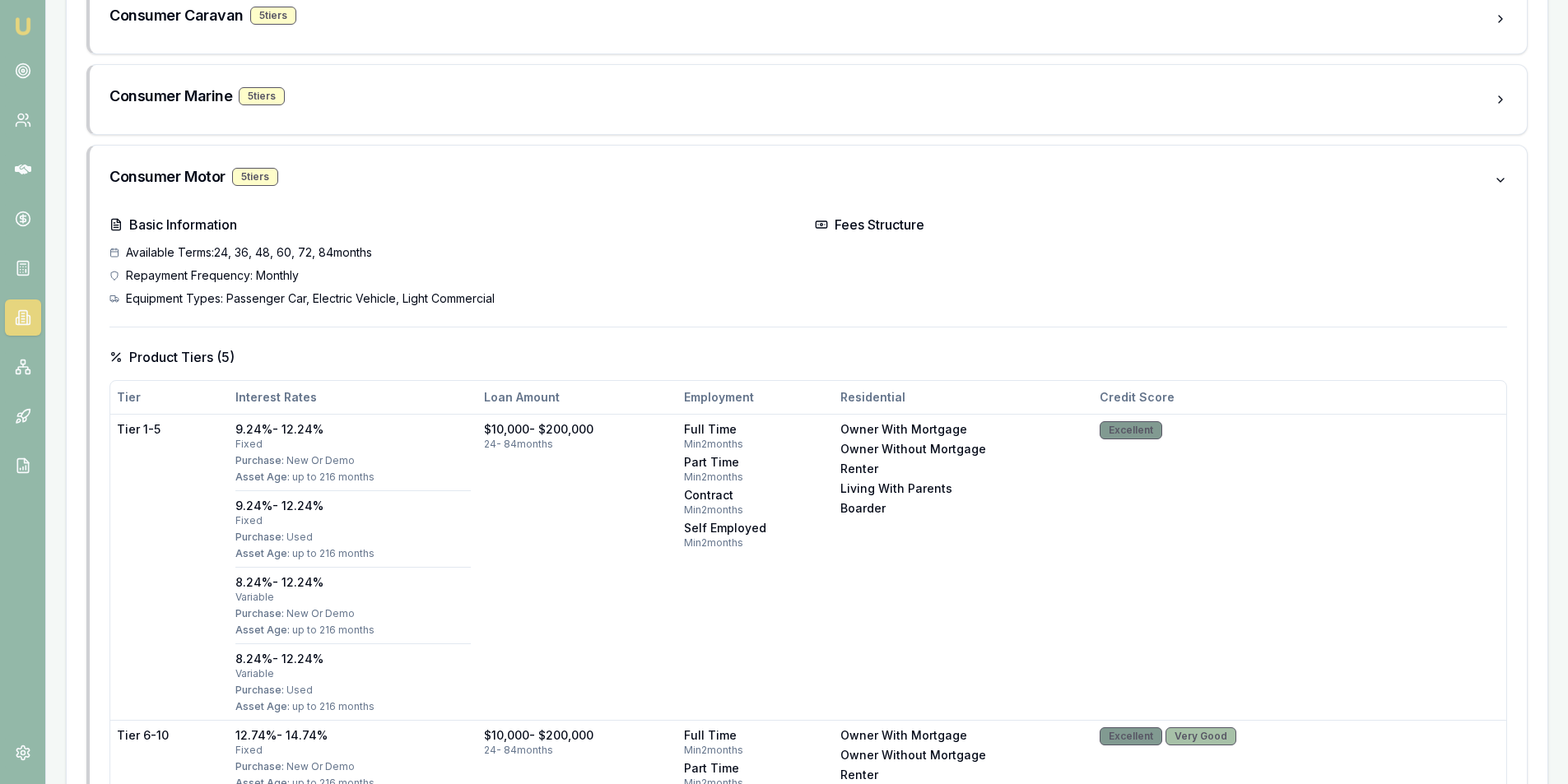
scroll to position [0, 0]
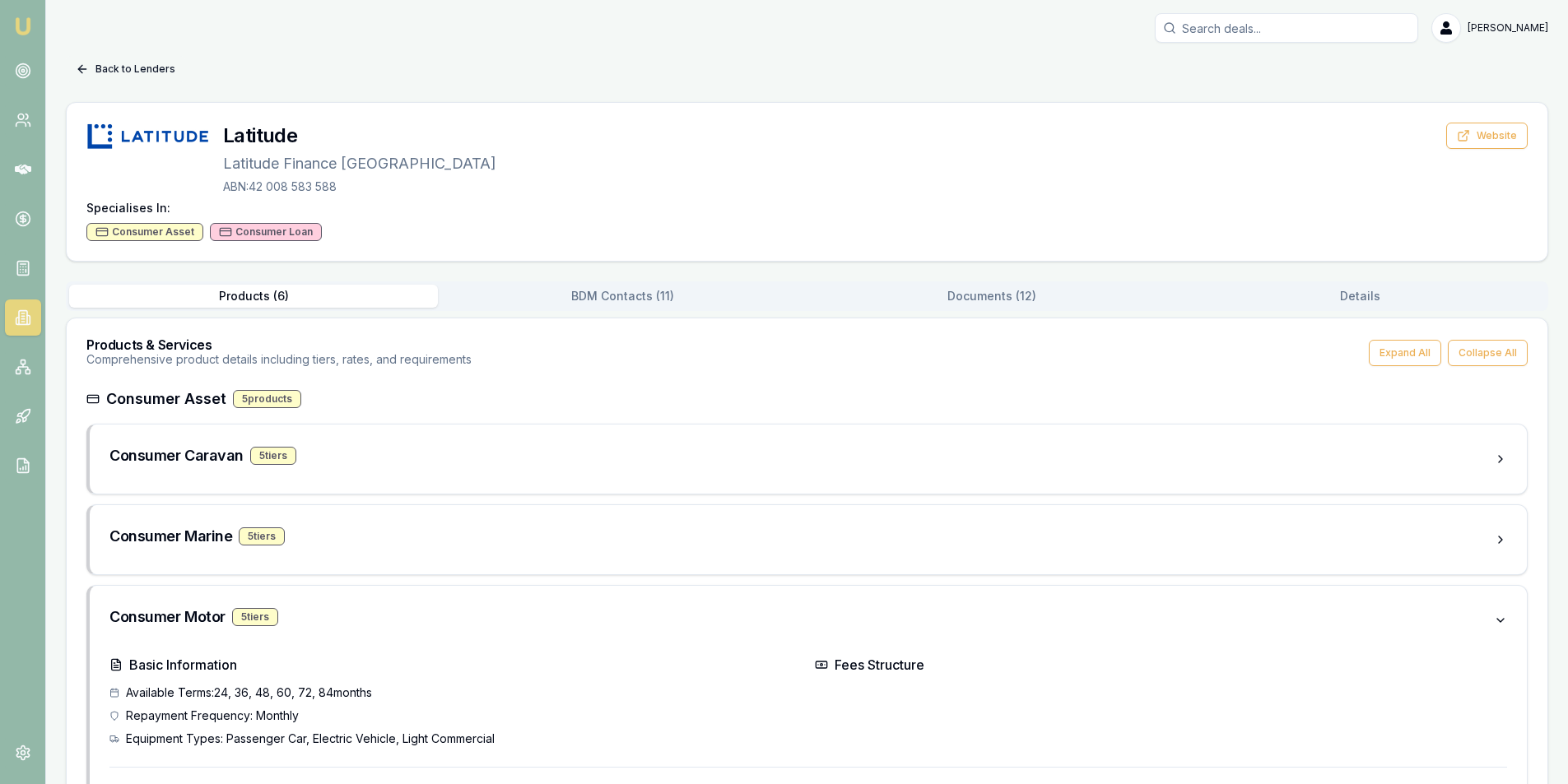
click at [82, 63] on icon at bounding box center [82, 69] width 14 height 14
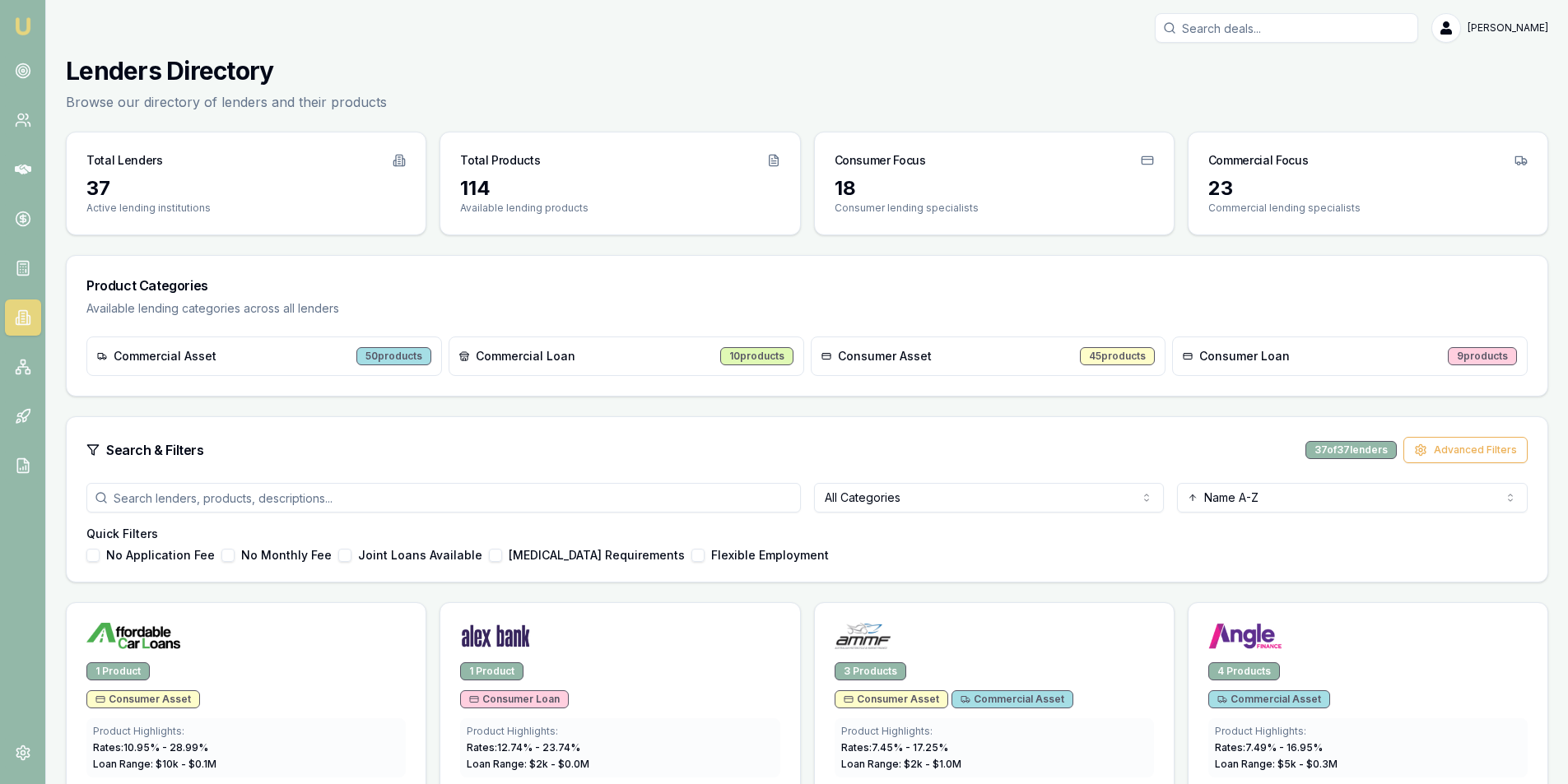
scroll to position [247, 0]
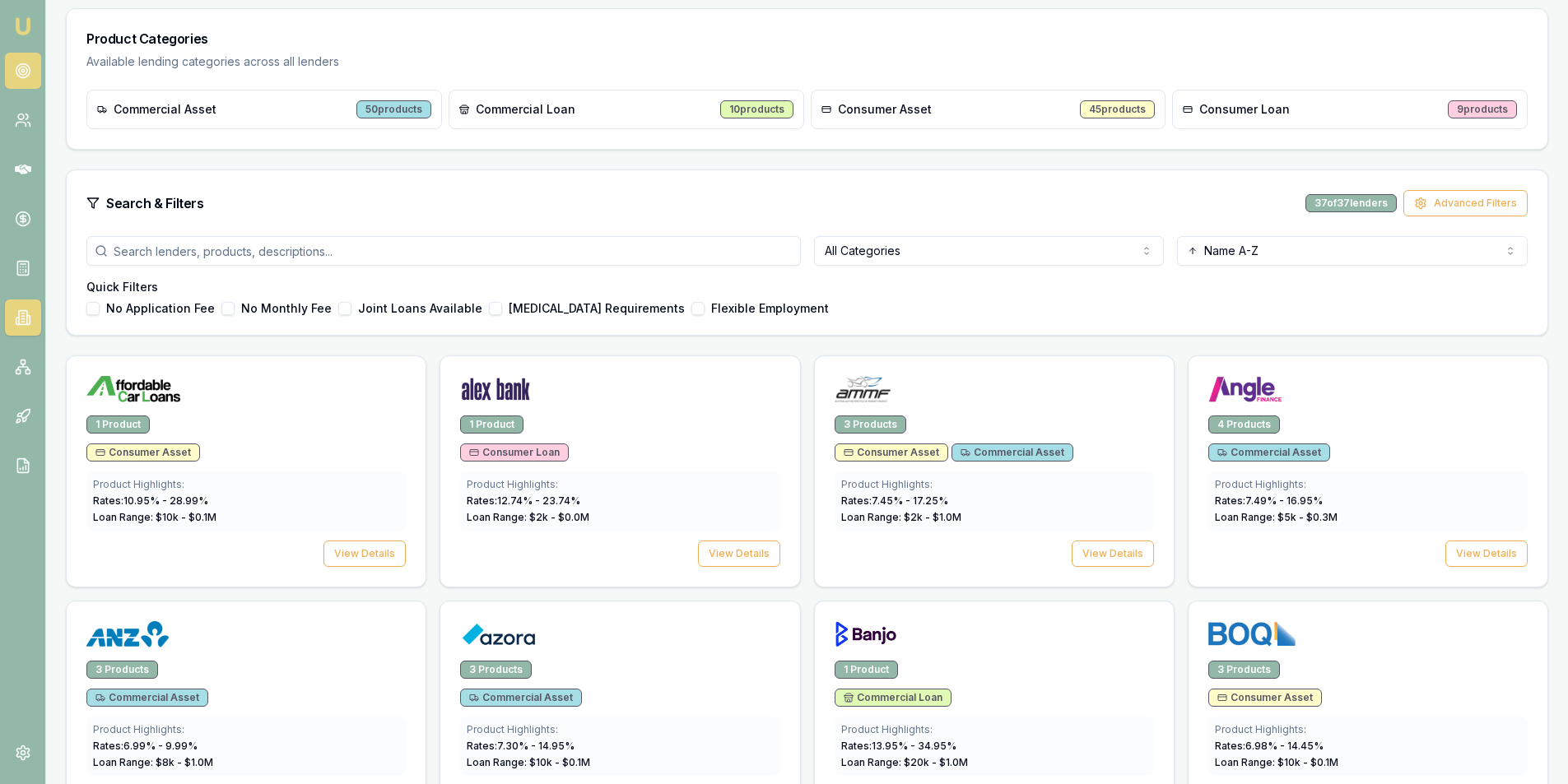
click at [23, 70] on circle at bounding box center [23, 70] width 3 height 3
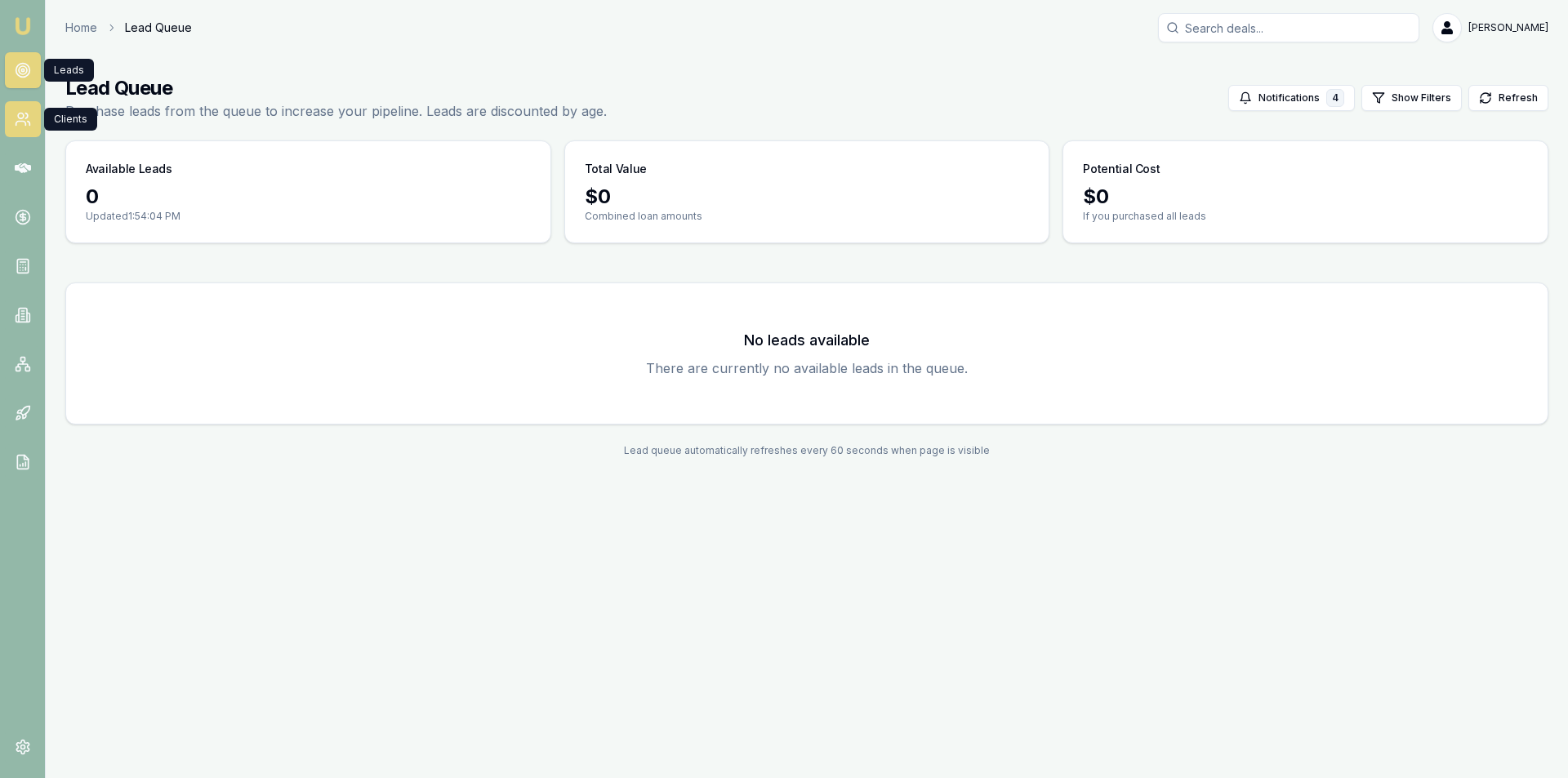
click at [34, 121] on link at bounding box center [22, 119] width 36 height 36
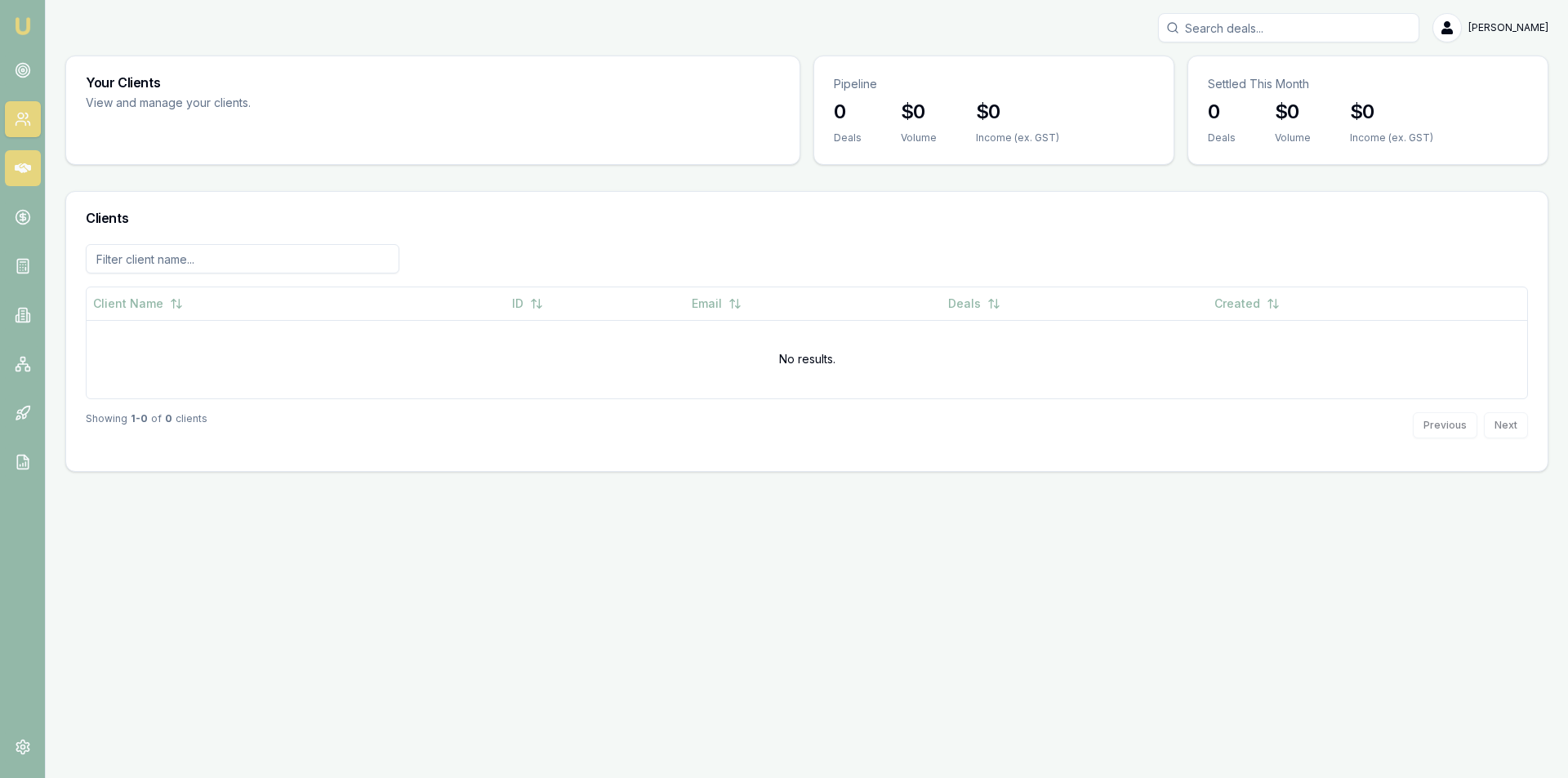
click at [28, 174] on icon at bounding box center [22, 168] width 16 height 16
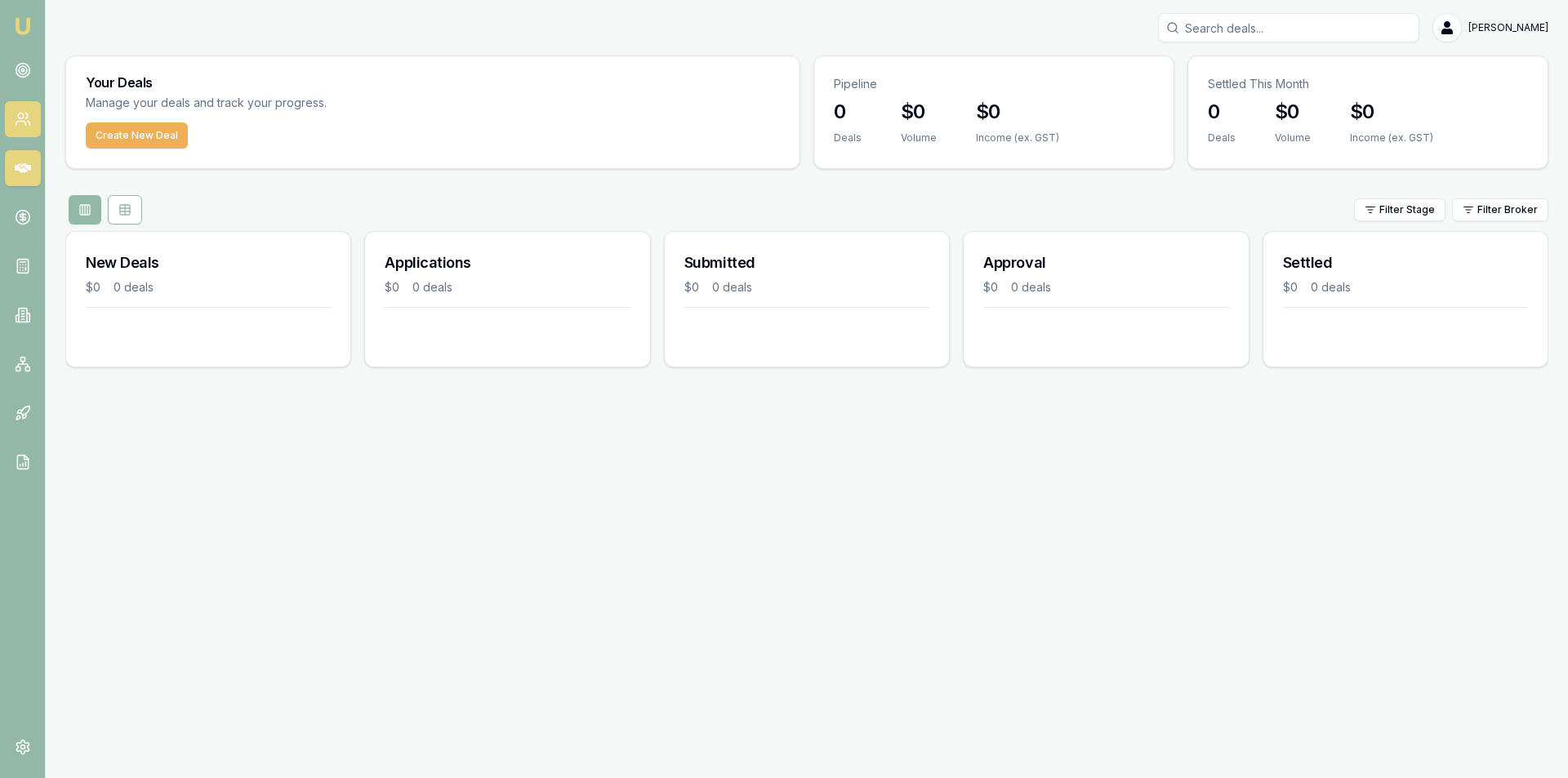
drag, startPoint x: 51, startPoint y: 126, endPoint x: 31, endPoint y: 128, distance: 20.1
click at [49, 128] on main "Your Deals Manage your deals and track your progress. Create New Deal Pipeline …" at bounding box center [807, 218] width 1522 height 325
click at [30, 124] on icon at bounding box center [28, 123] width 3 height 4
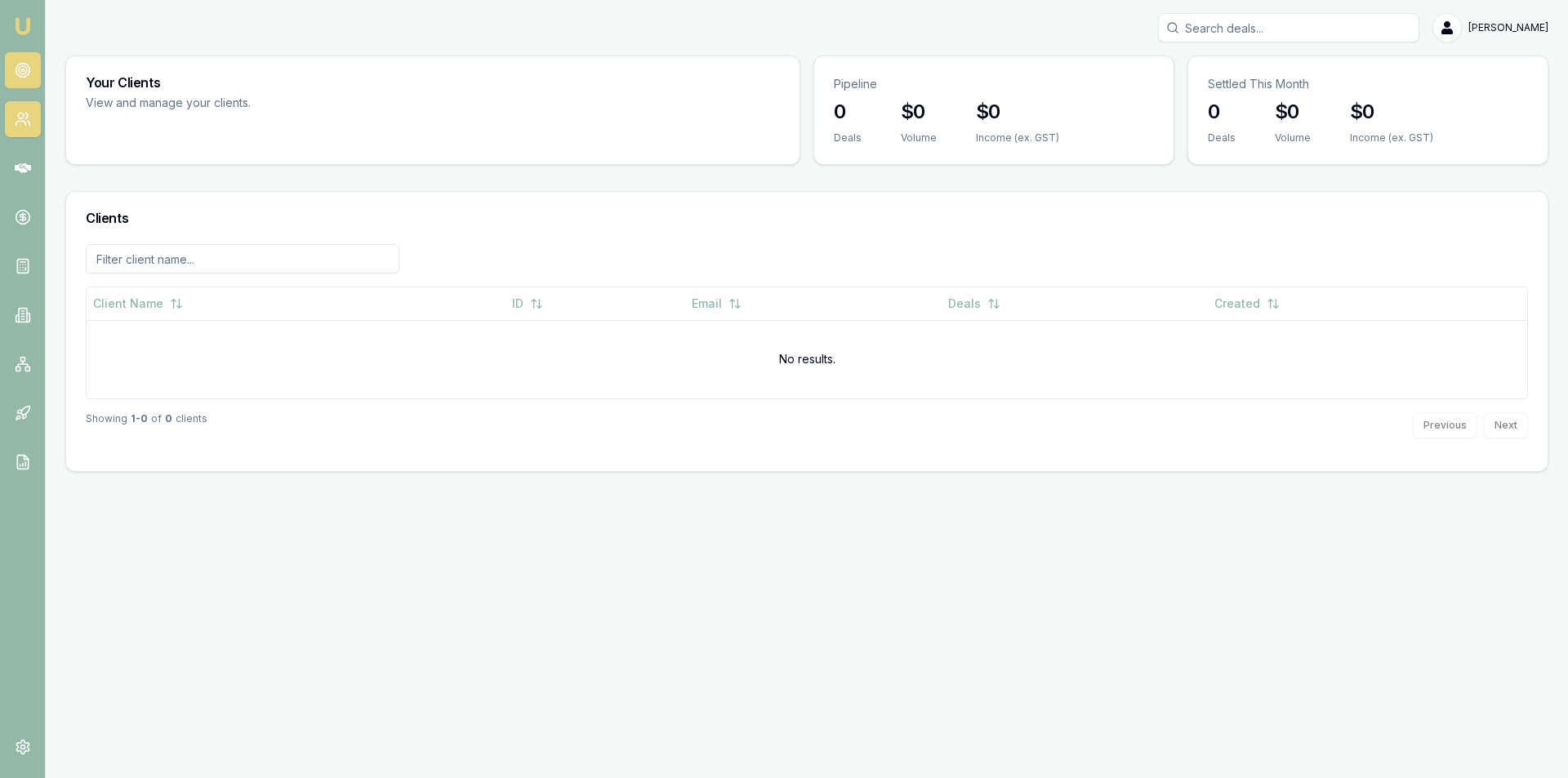
click at [36, 75] on link at bounding box center [22, 70] width 36 height 36
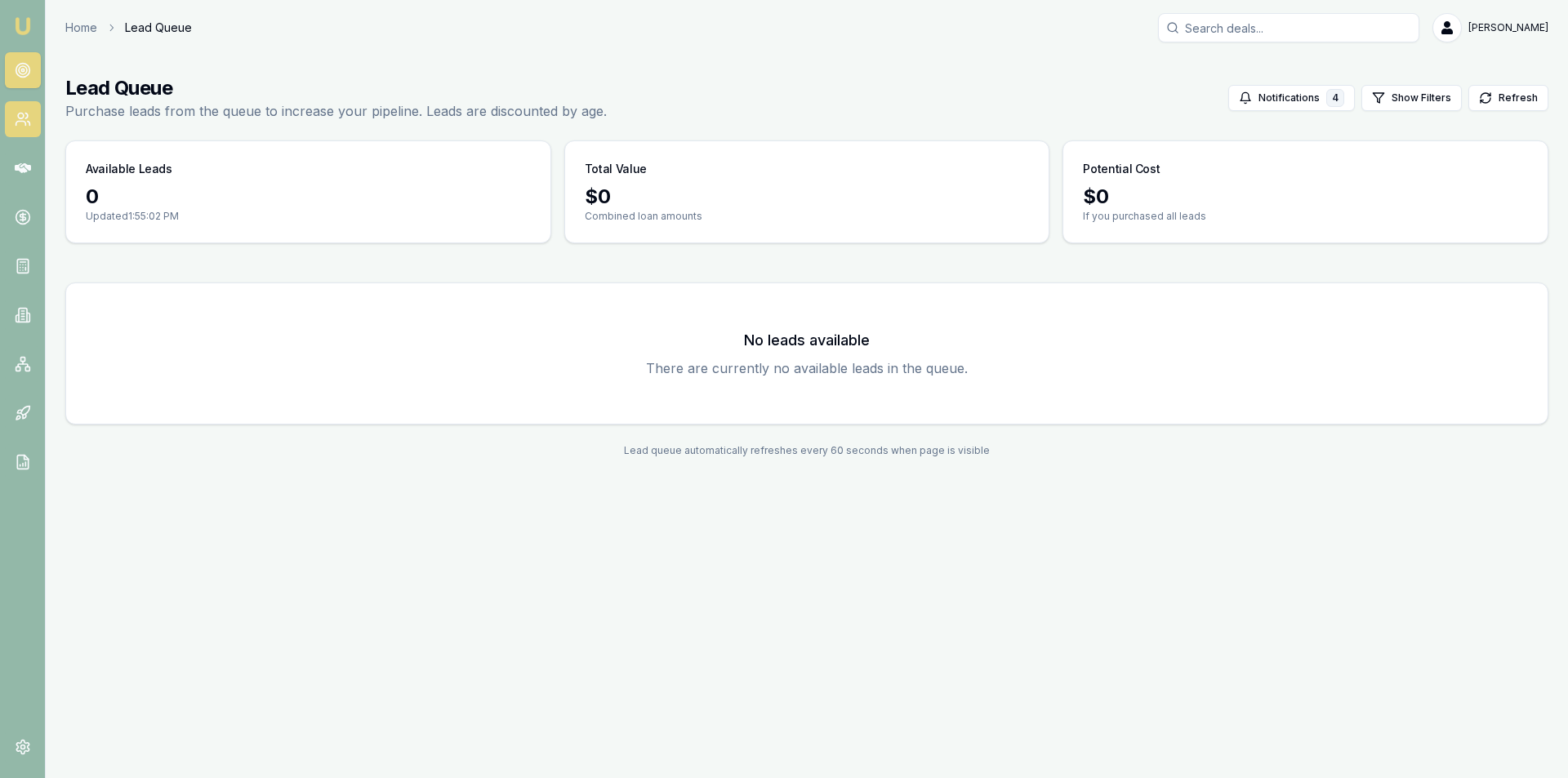
click at [20, 113] on circle at bounding box center [21, 116] width 5 height 5
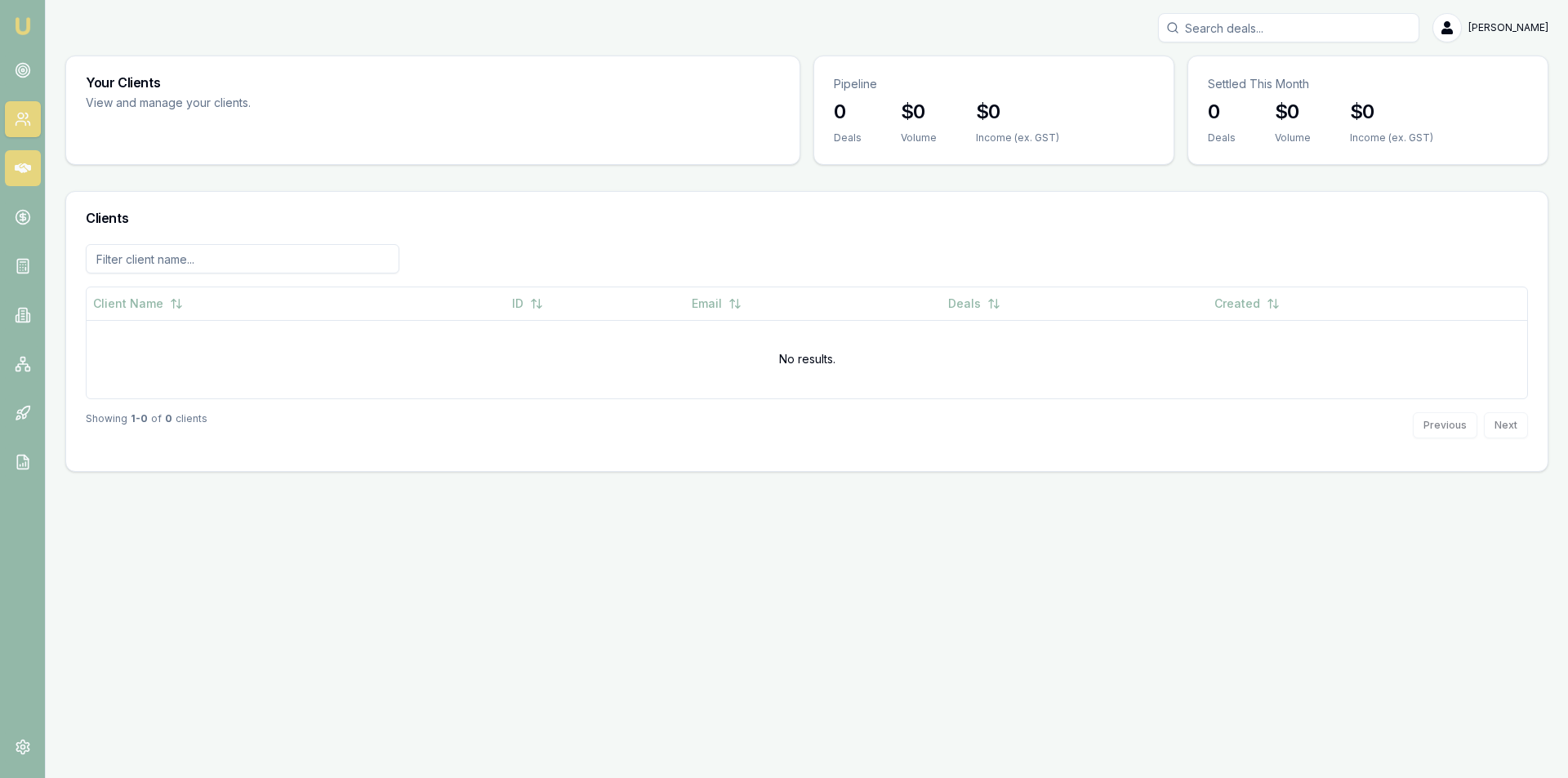
click at [13, 155] on link at bounding box center [22, 168] width 36 height 36
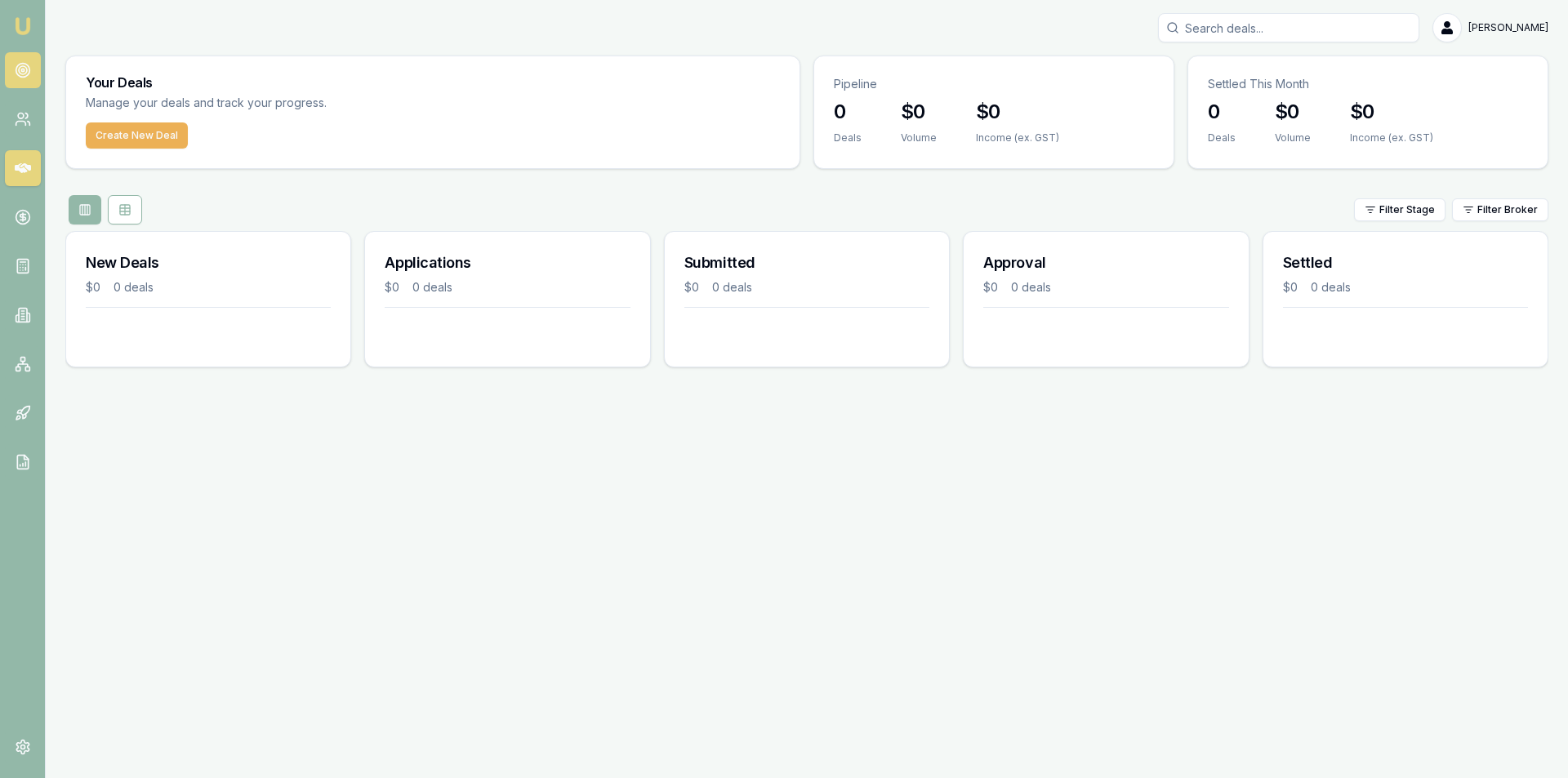
click at [35, 75] on link at bounding box center [22, 70] width 36 height 36
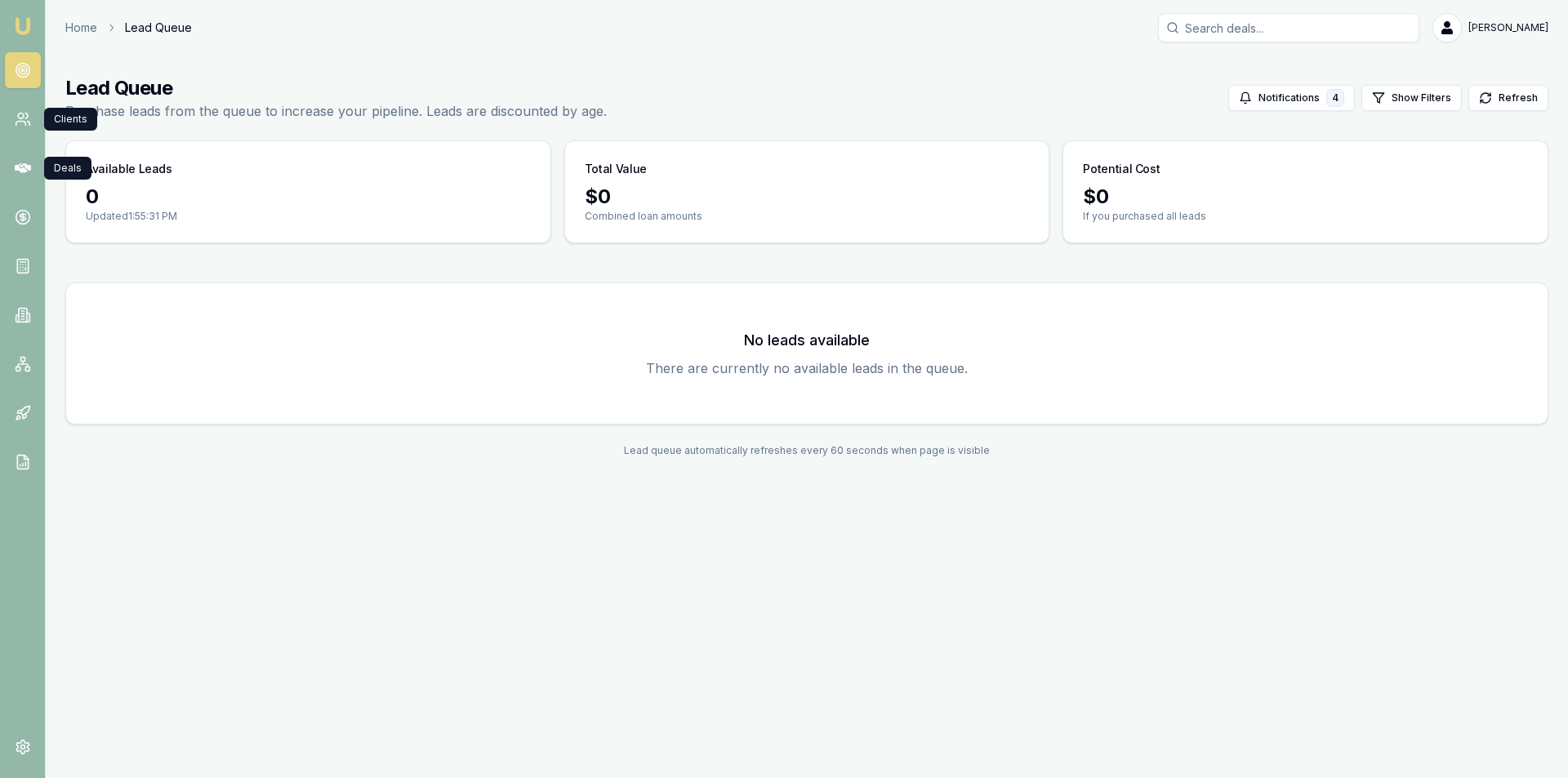
click at [40, 137] on nav "Emu Broker" at bounding box center [22, 246] width 45 height 493
click at [27, 126] on icon at bounding box center [22, 119] width 16 height 16
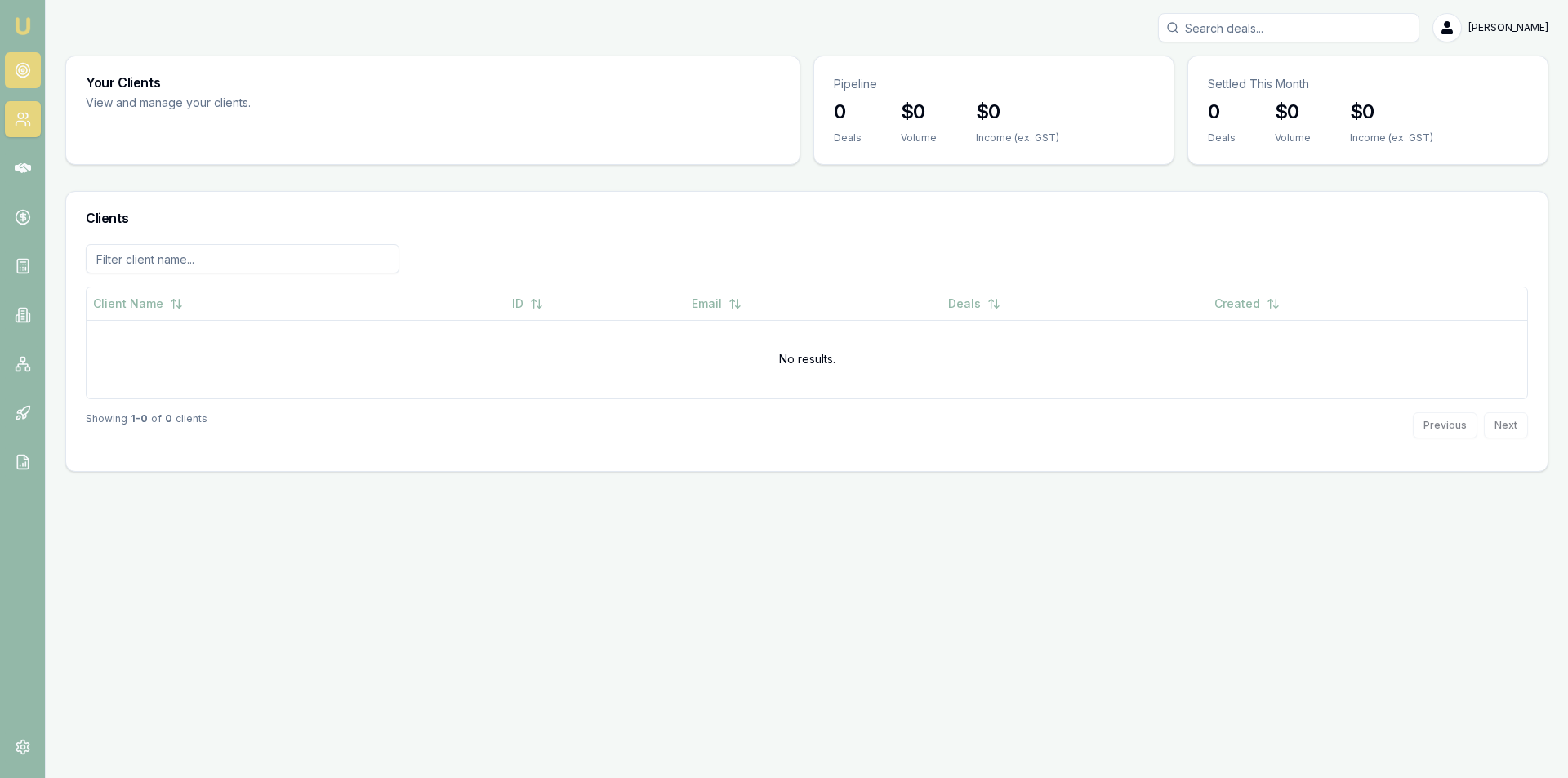
click at [23, 68] on circle at bounding box center [22, 69] width 3 height 3
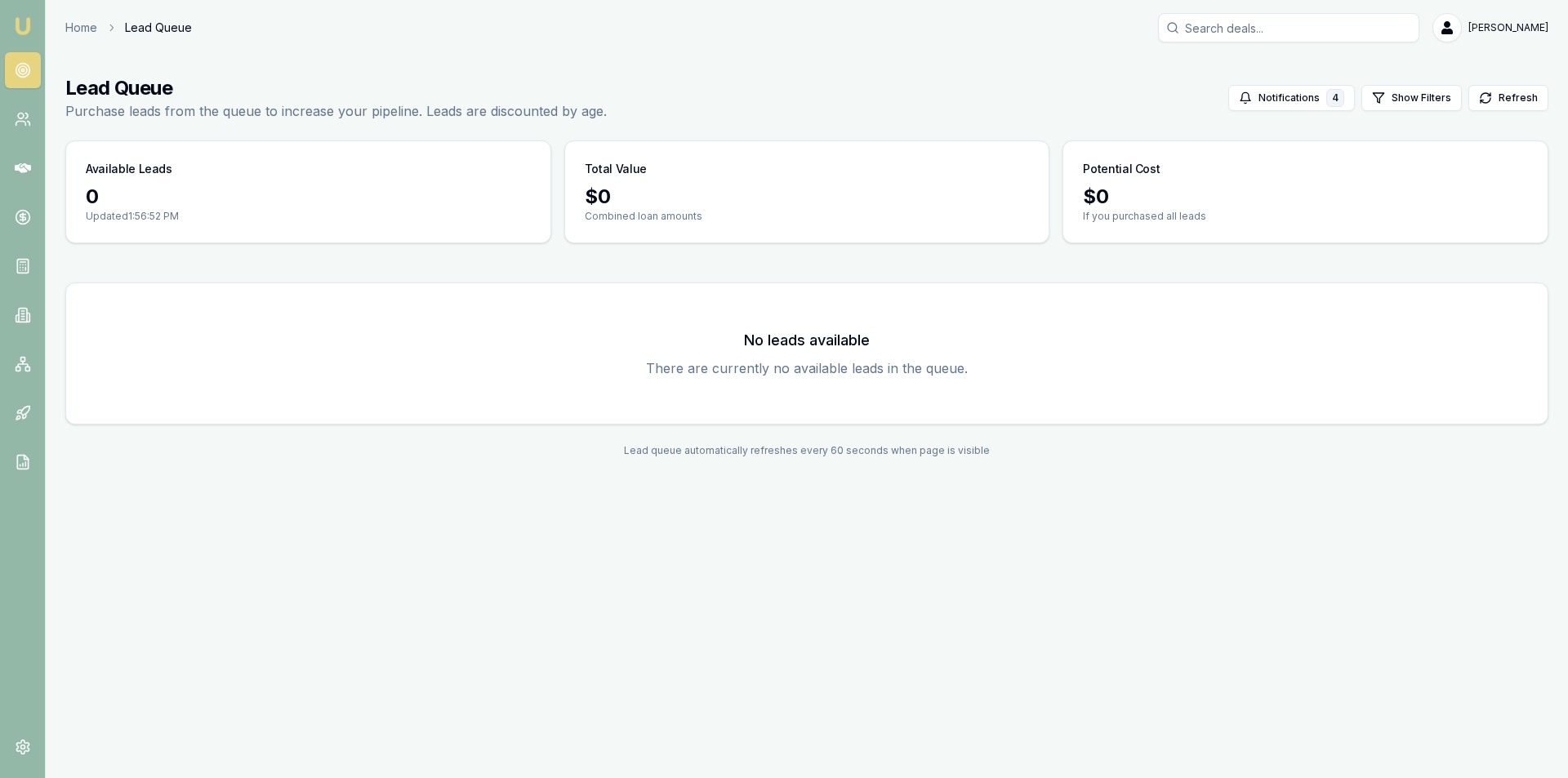
click at [40, 76] on link at bounding box center [22, 70] width 36 height 36
click at [34, 75] on link at bounding box center [22, 70] width 36 height 36
click at [16, 40] on nav "Emu Broker" at bounding box center [22, 246] width 45 height 493
click at [16, 33] on img at bounding box center [23, 26] width 20 height 20
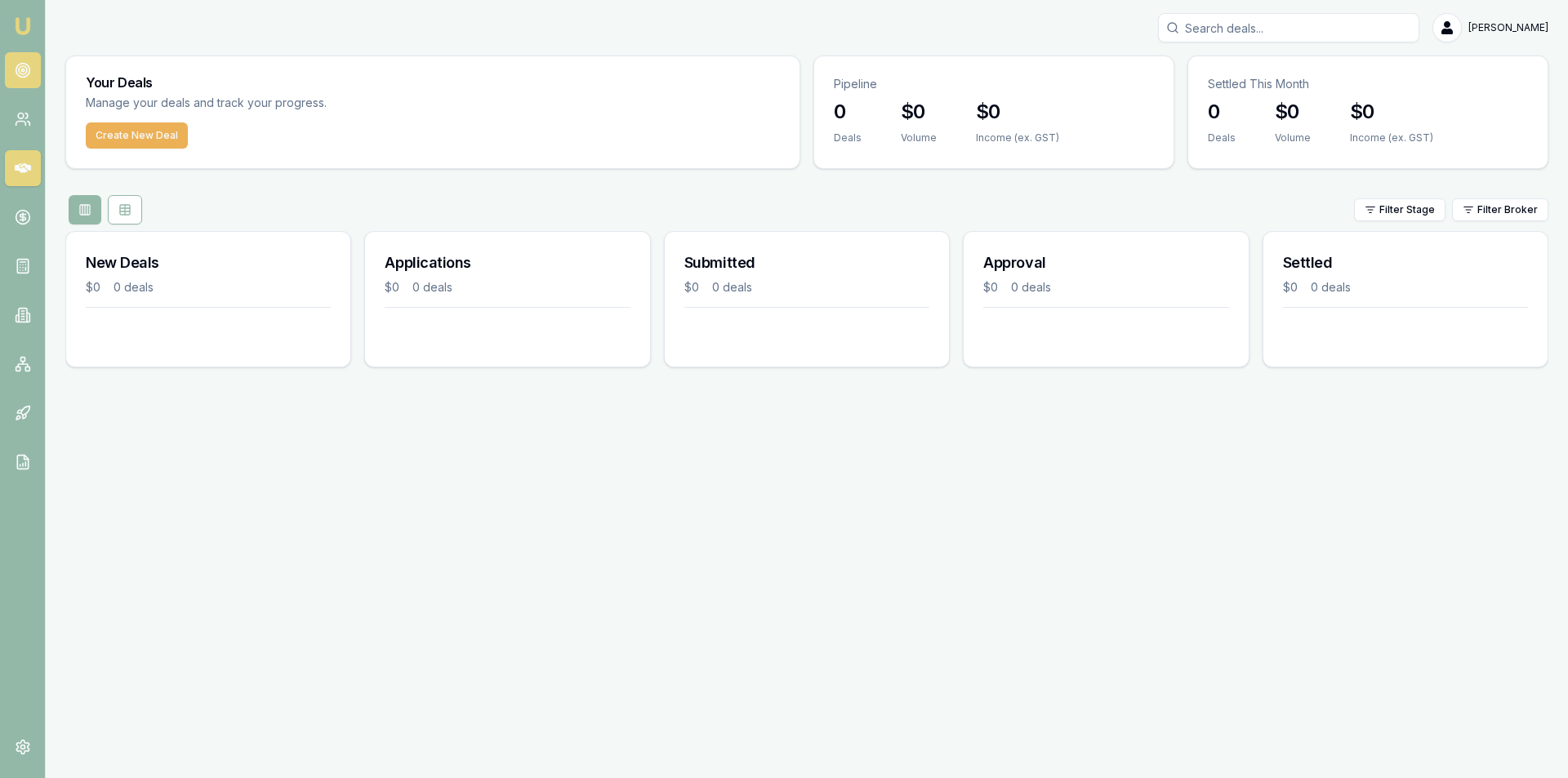
click at [28, 72] on icon at bounding box center [22, 70] width 16 height 16
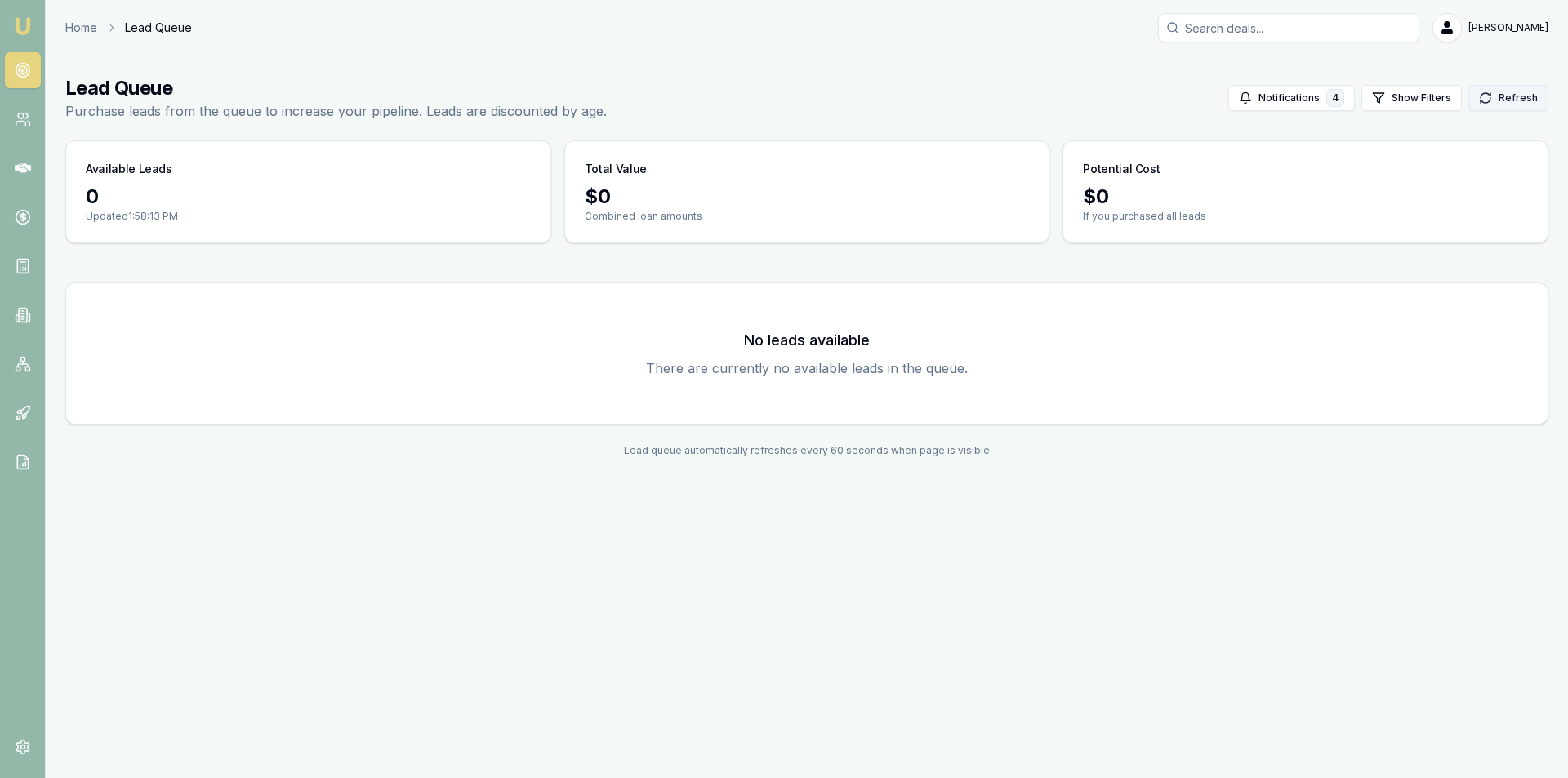
click at [1532, 96] on button "Refresh" at bounding box center [1508, 97] width 80 height 26
click at [84, 31] on link "Home" at bounding box center [81, 28] width 31 height 16
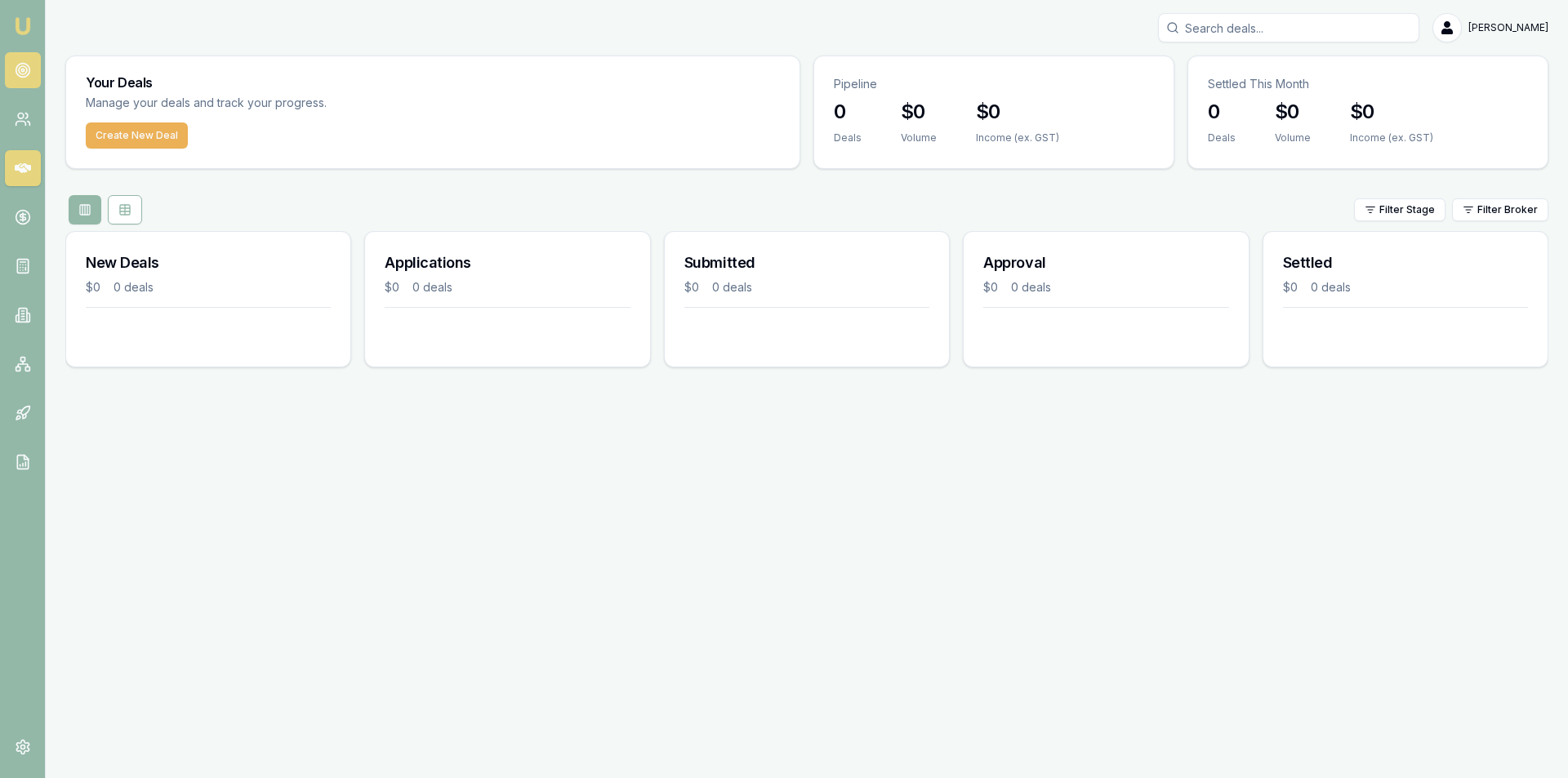
click at [24, 62] on icon at bounding box center [22, 70] width 16 height 16
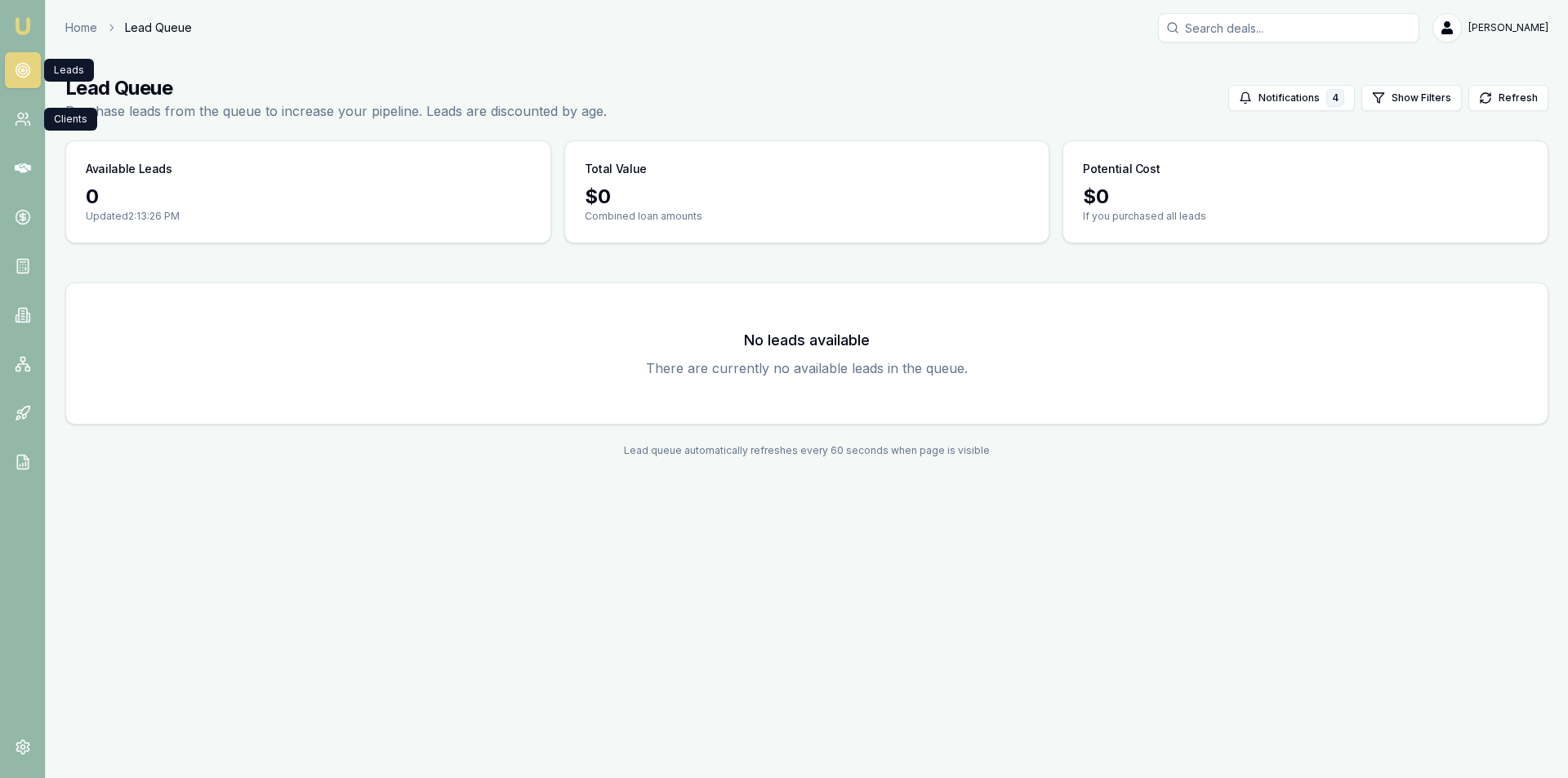
click at [13, 79] on link at bounding box center [22, 70] width 36 height 36
click at [15, 108] on link at bounding box center [22, 119] width 36 height 36
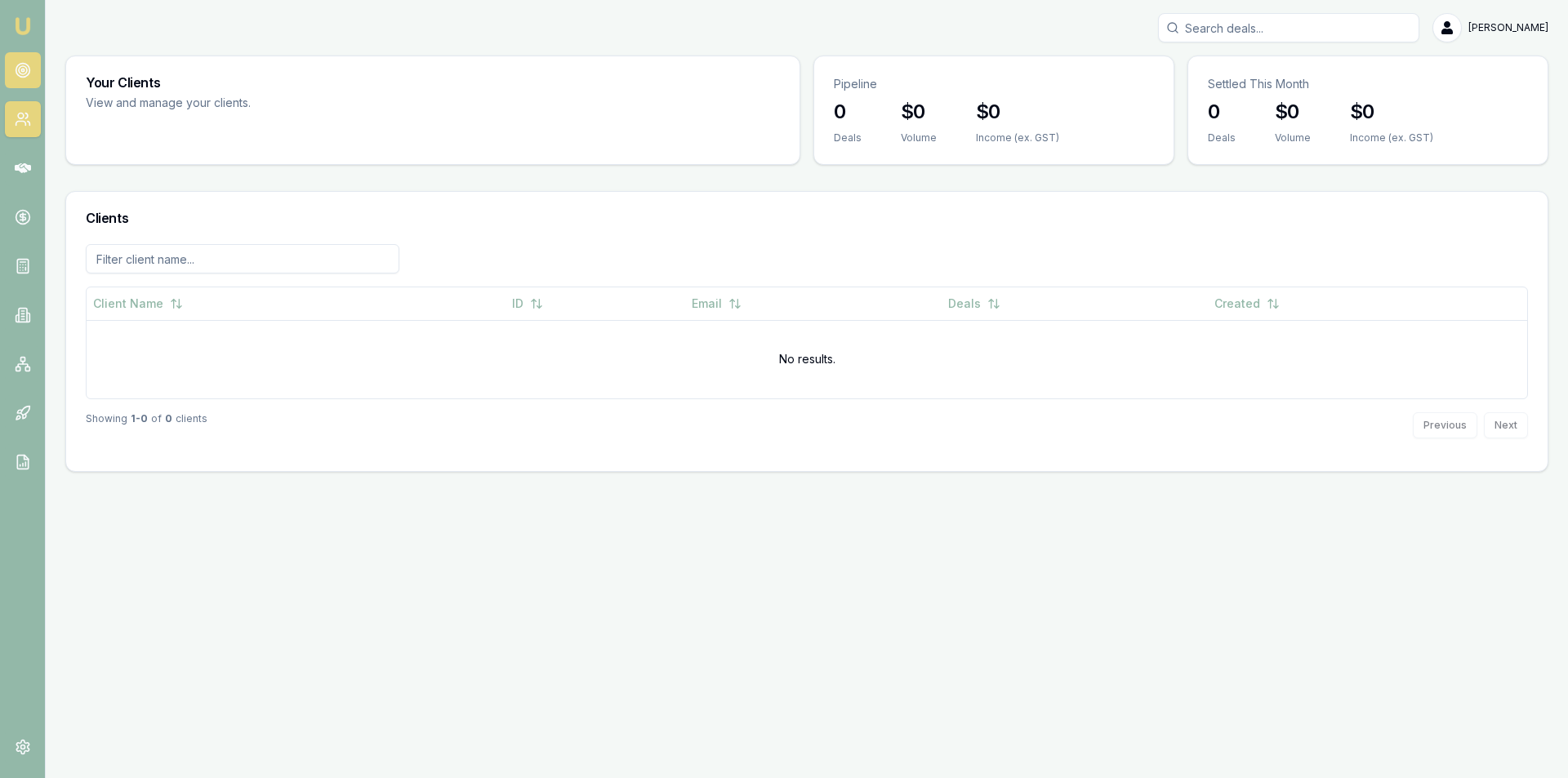
click at [7, 80] on link at bounding box center [22, 70] width 36 height 36
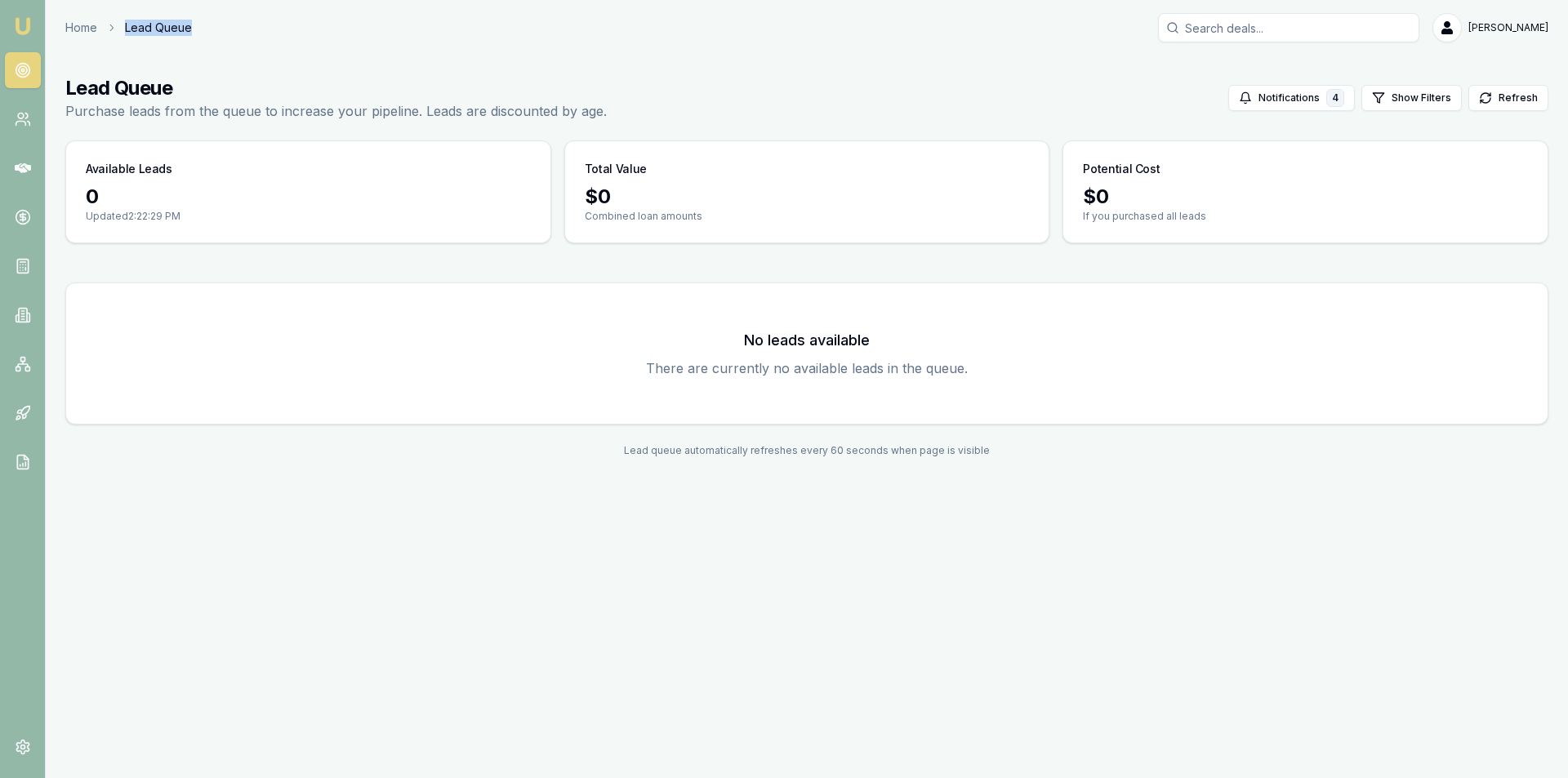
drag, startPoint x: 201, startPoint y: 29, endPoint x: 115, endPoint y: 28, distance: 86.0
click at [115, 28] on div "Home Lead Queue [PERSON_NAME]" at bounding box center [807, 28] width 1483 height 30
click at [267, 49] on div "Home Lead Queue [PERSON_NAME] Toggle Menu Lead Queue Purchase leads from the qu…" at bounding box center [807, 245] width 1522 height 464
drag, startPoint x: 194, startPoint y: 24, endPoint x: 111, endPoint y: 29, distance: 83.2
click at [111, 29] on div "Home Lead Queue [PERSON_NAME]" at bounding box center [807, 28] width 1483 height 30
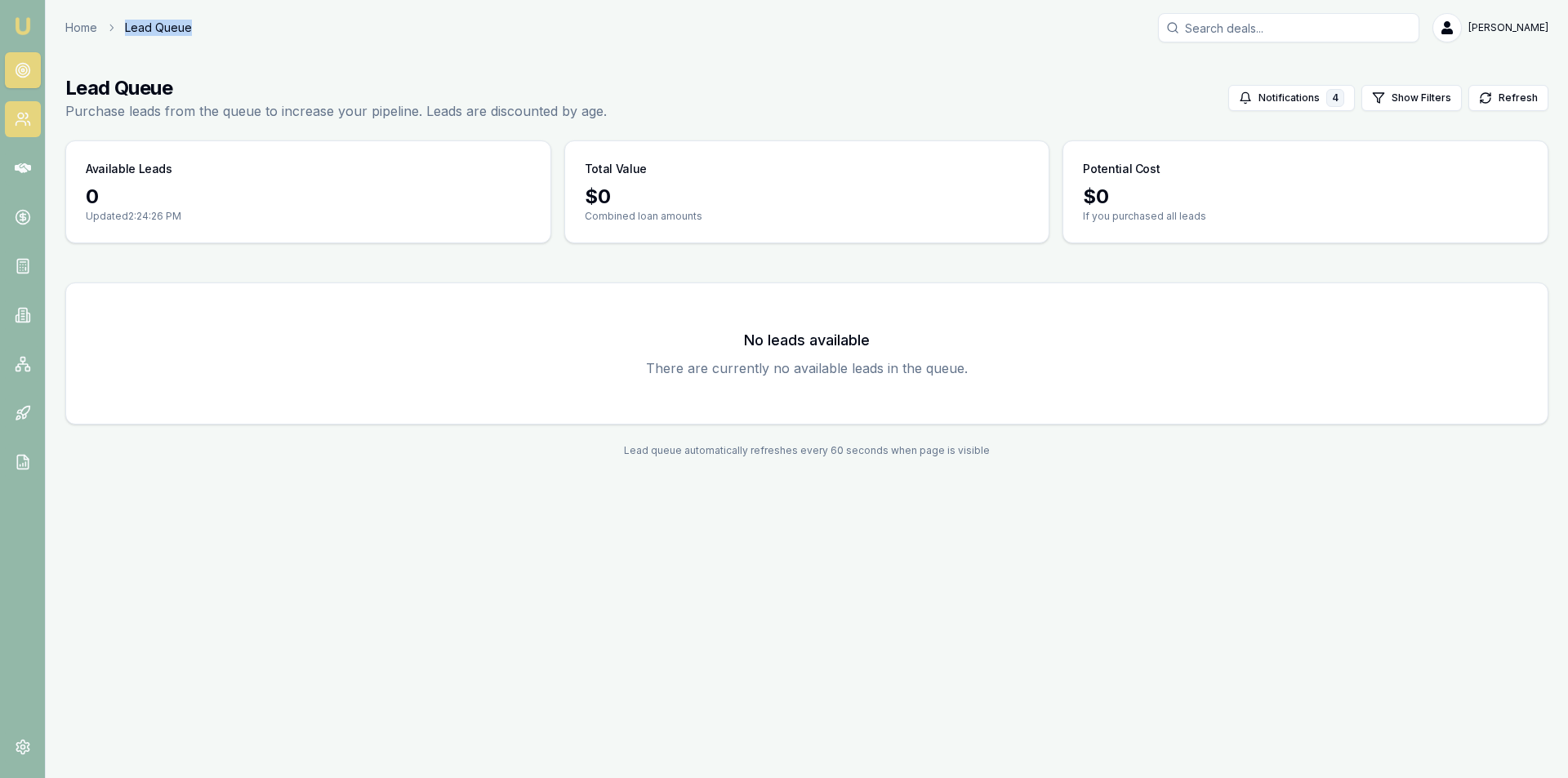
click at [13, 132] on link at bounding box center [22, 119] width 36 height 36
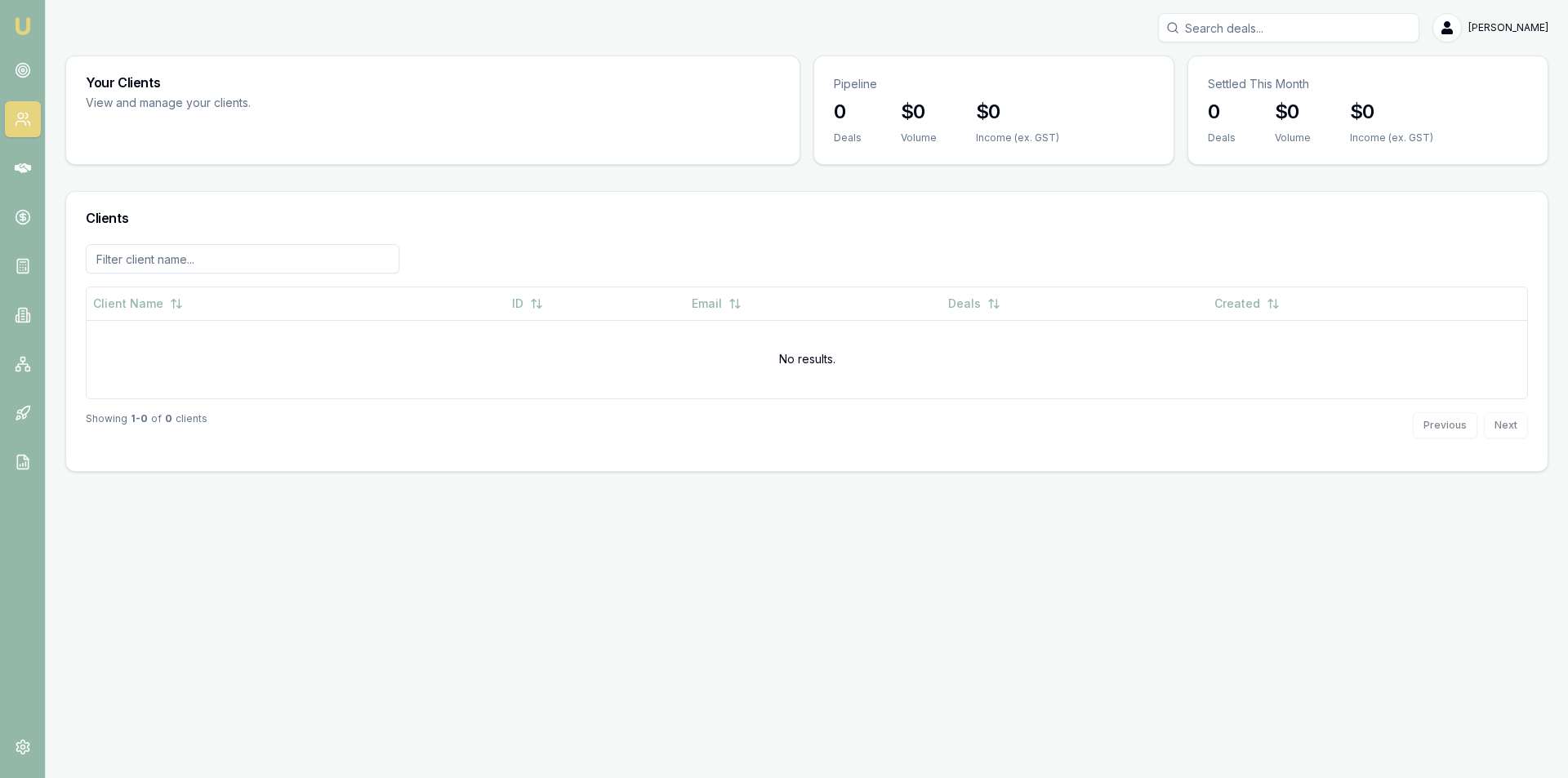
click at [18, 94] on nav "Emu Broker" at bounding box center [22, 246] width 45 height 493
click at [31, 73] on icon at bounding box center [22, 70] width 16 height 16
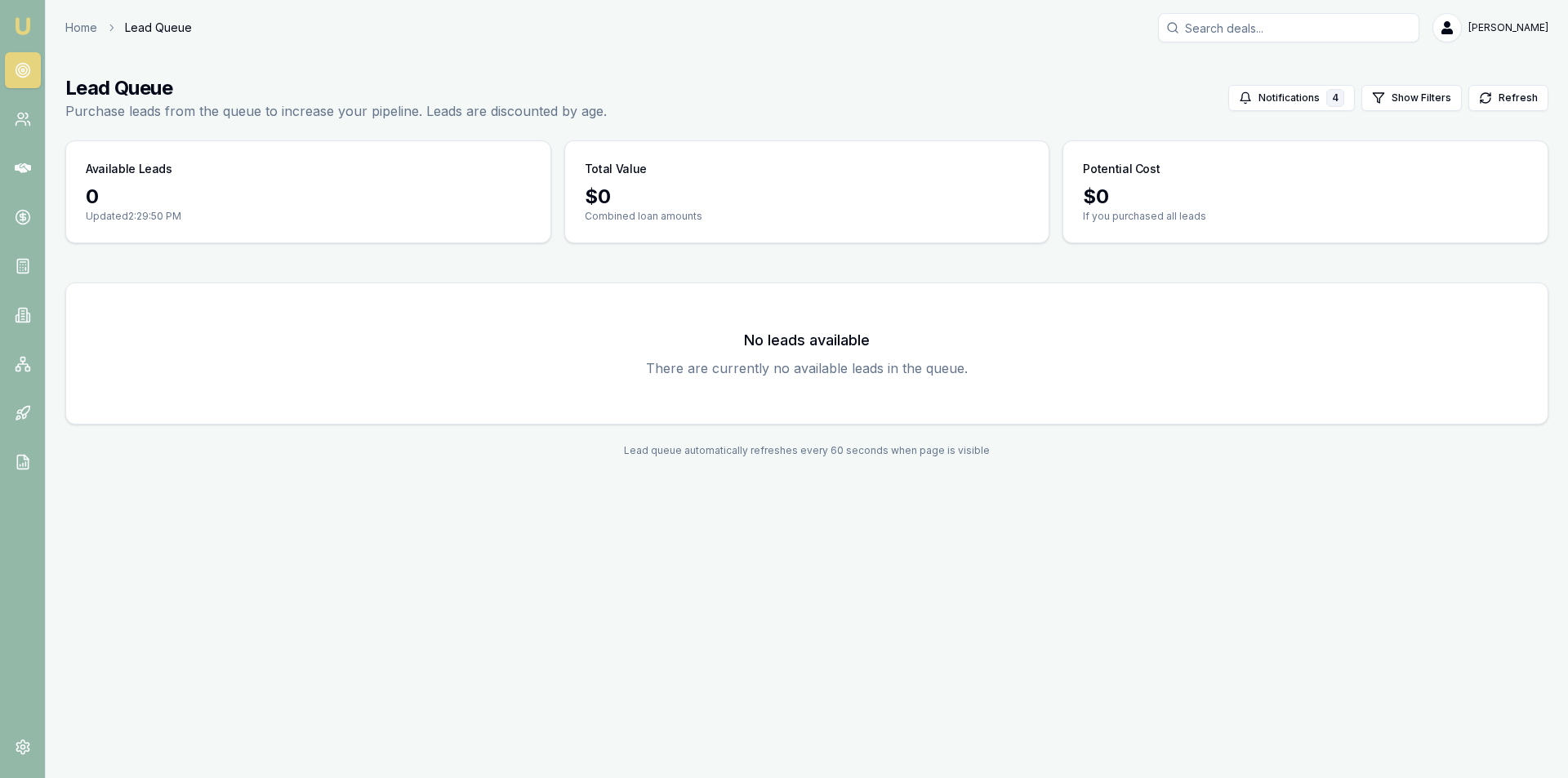
click at [43, 110] on nav "Emu Broker" at bounding box center [22, 246] width 45 height 493
click at [32, 115] on link at bounding box center [22, 119] width 36 height 36
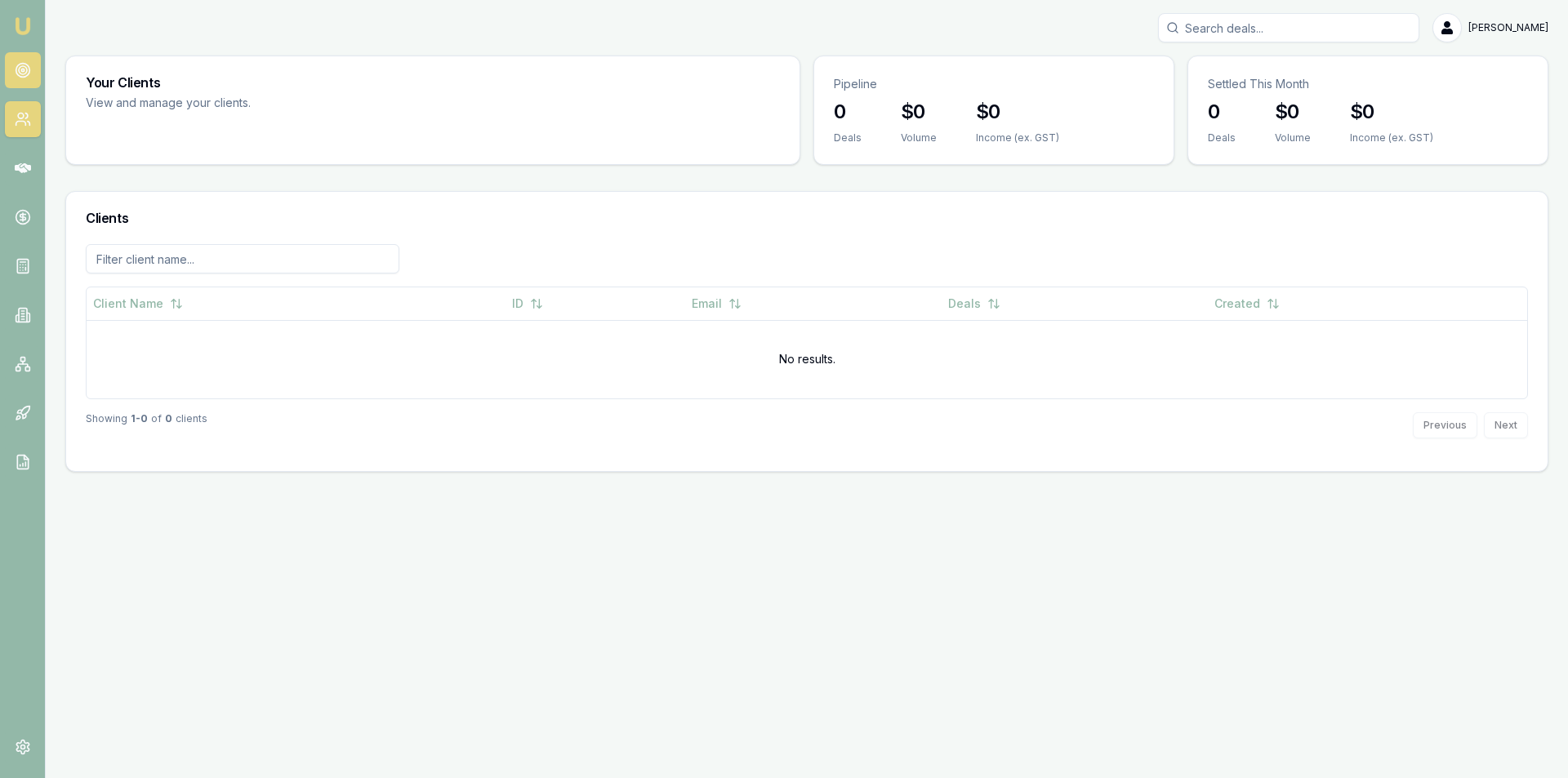
click at [13, 79] on link at bounding box center [22, 70] width 36 height 36
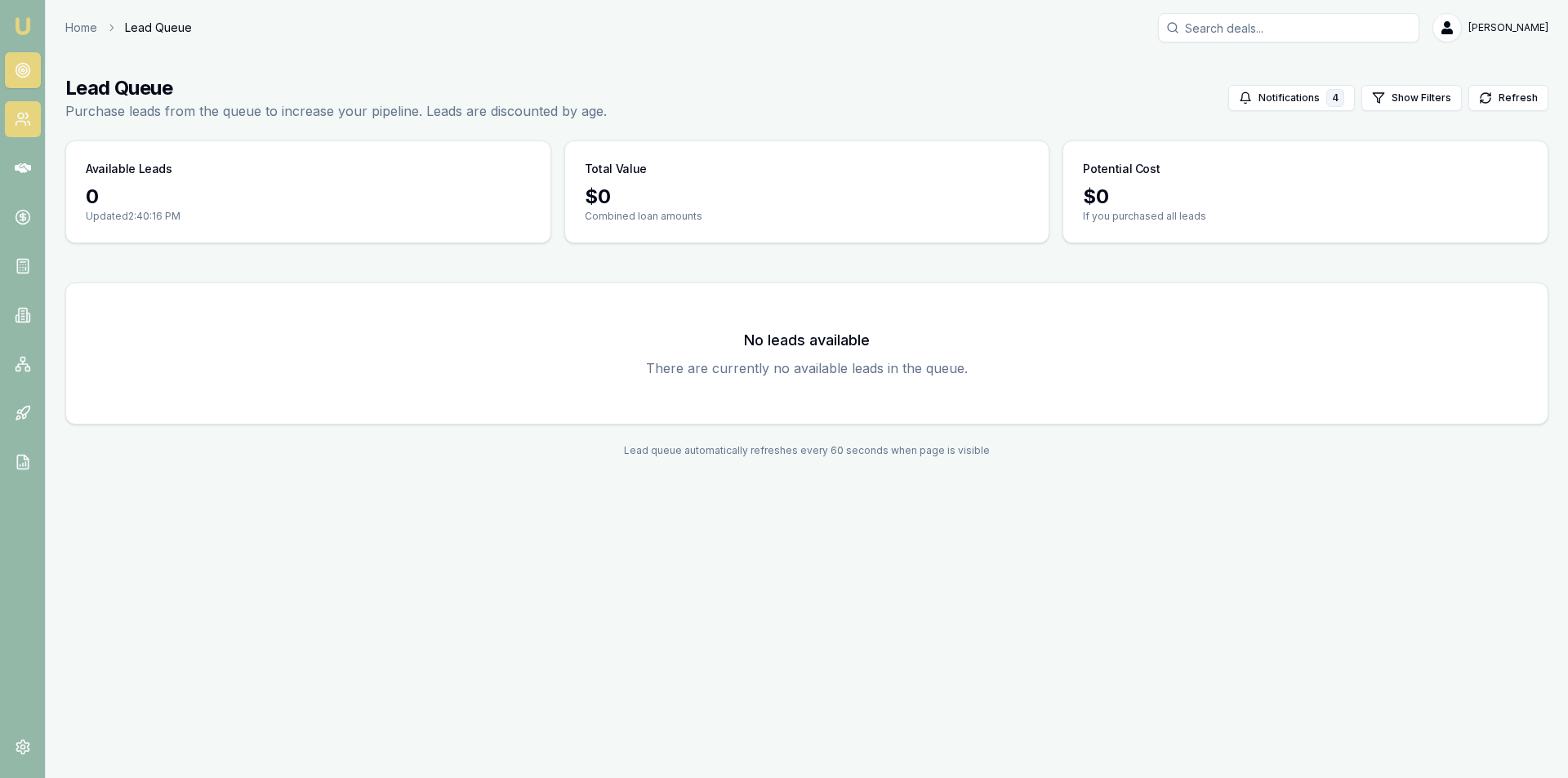
click at [22, 116] on circle at bounding box center [21, 116] width 5 height 5
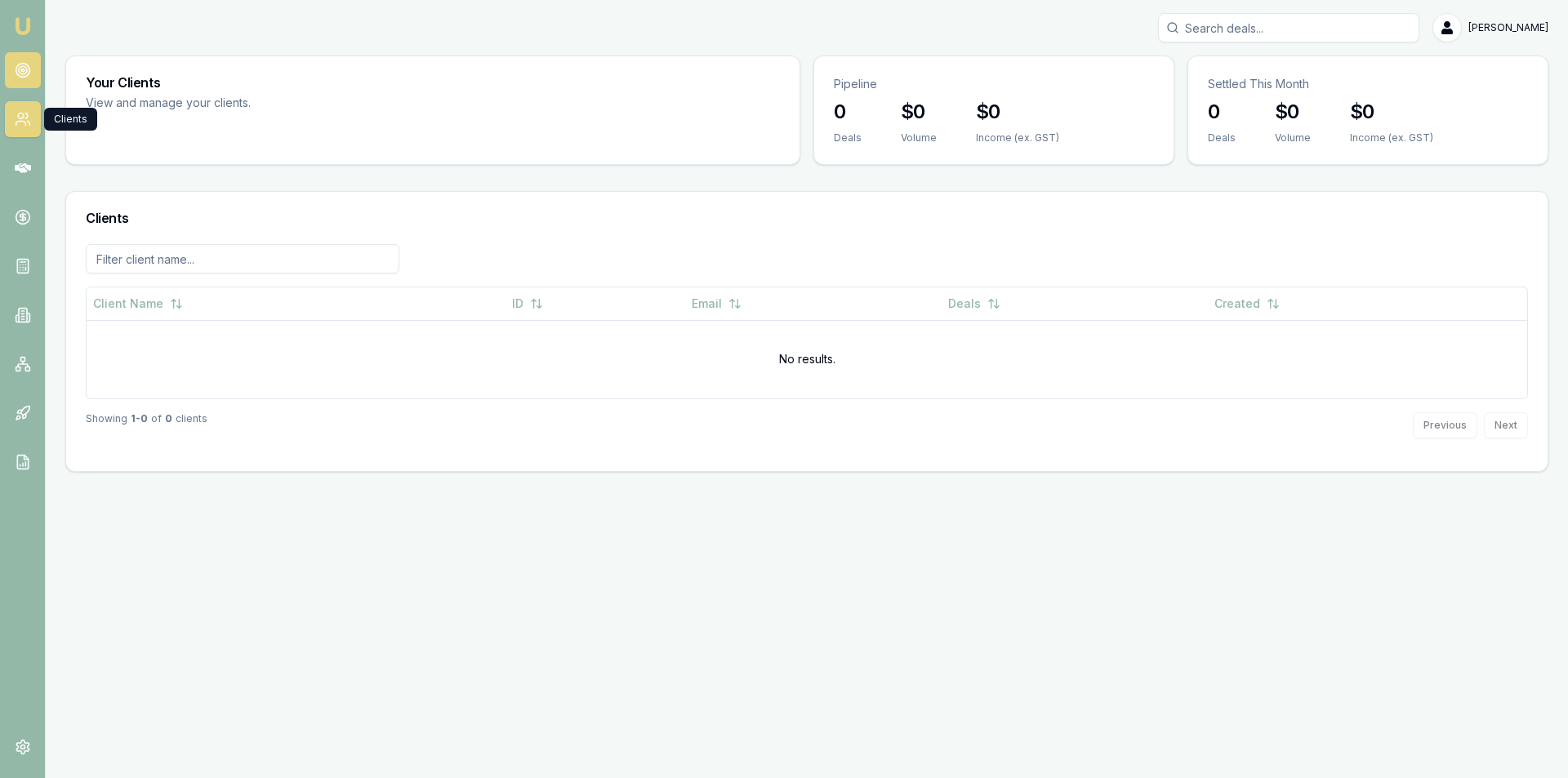
click at [21, 74] on circle at bounding box center [22, 70] width 8 height 8
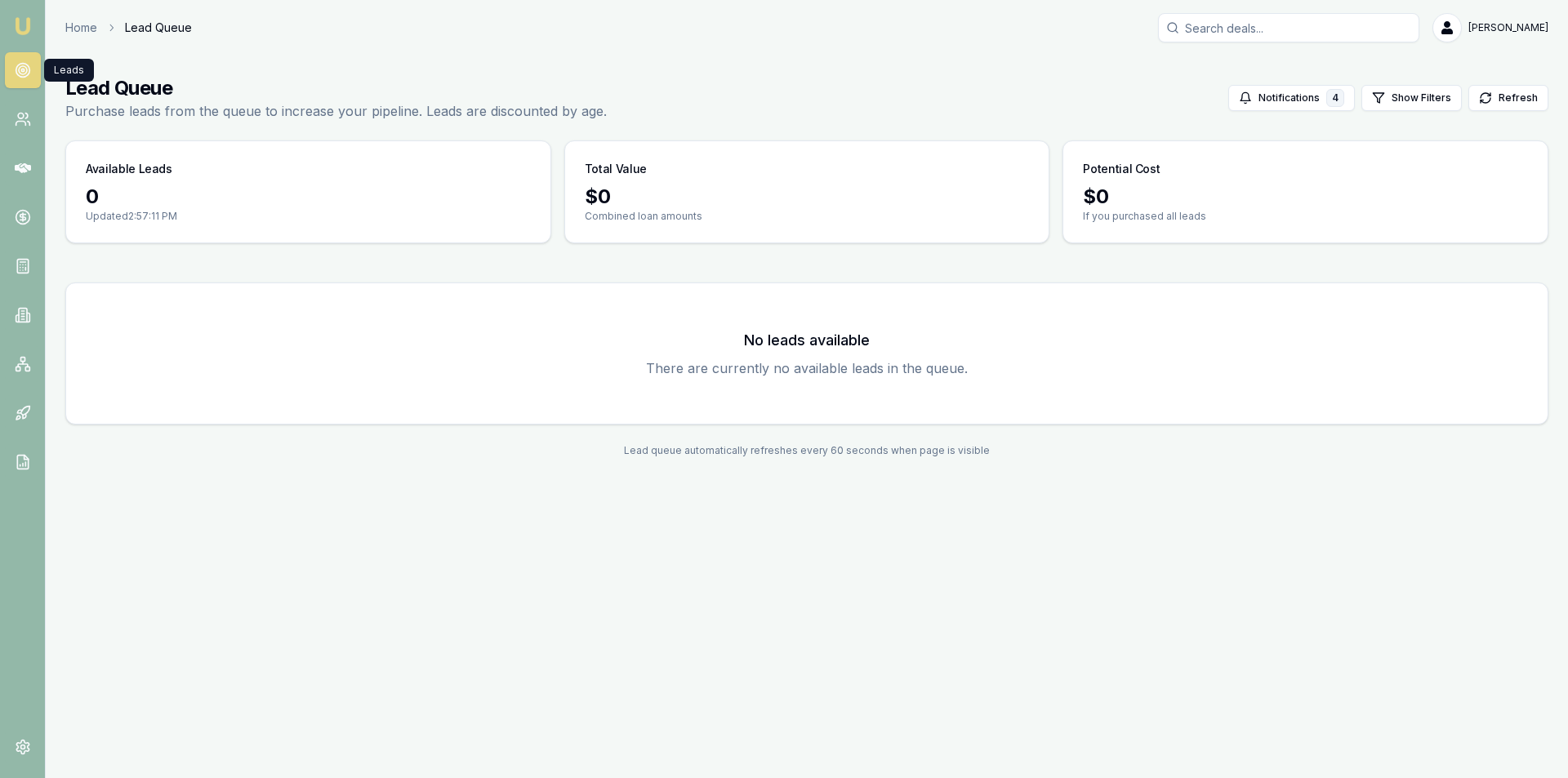
click at [31, 19] on img at bounding box center [23, 26] width 20 height 20
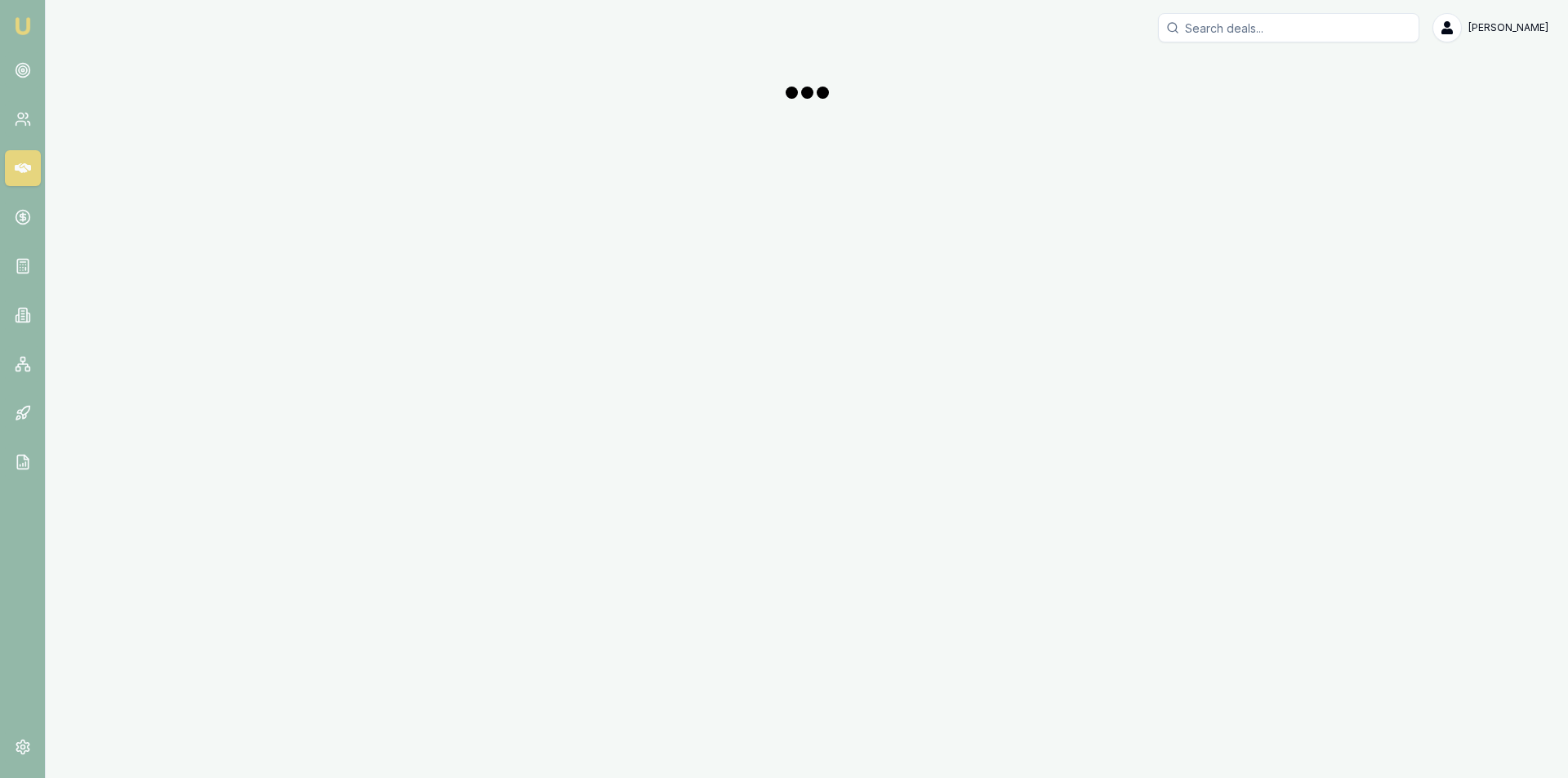
click at [30, 28] on img at bounding box center [23, 26] width 20 height 20
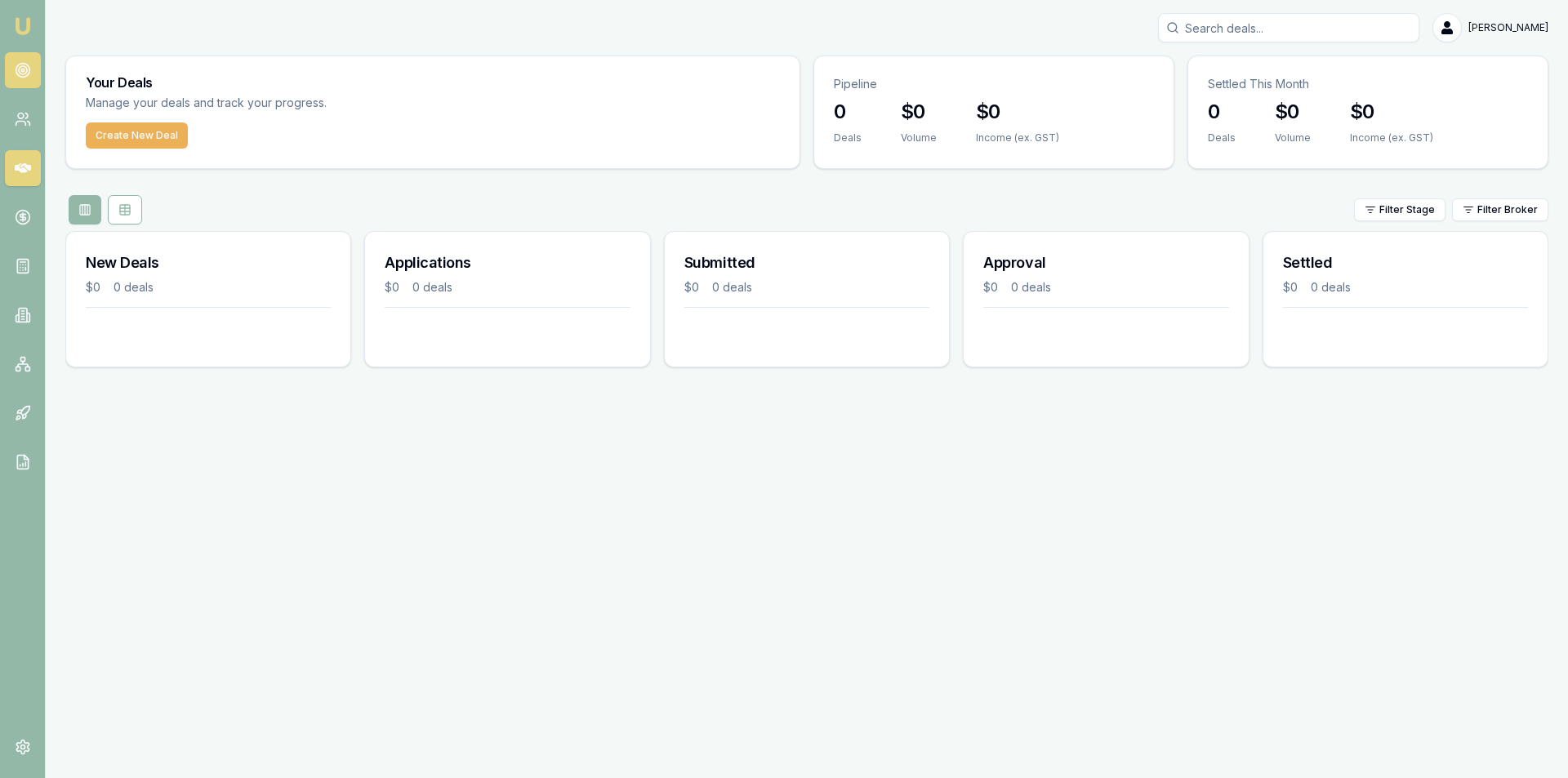
click at [40, 78] on link at bounding box center [22, 70] width 36 height 36
